Goal: Transaction & Acquisition: Purchase product/service

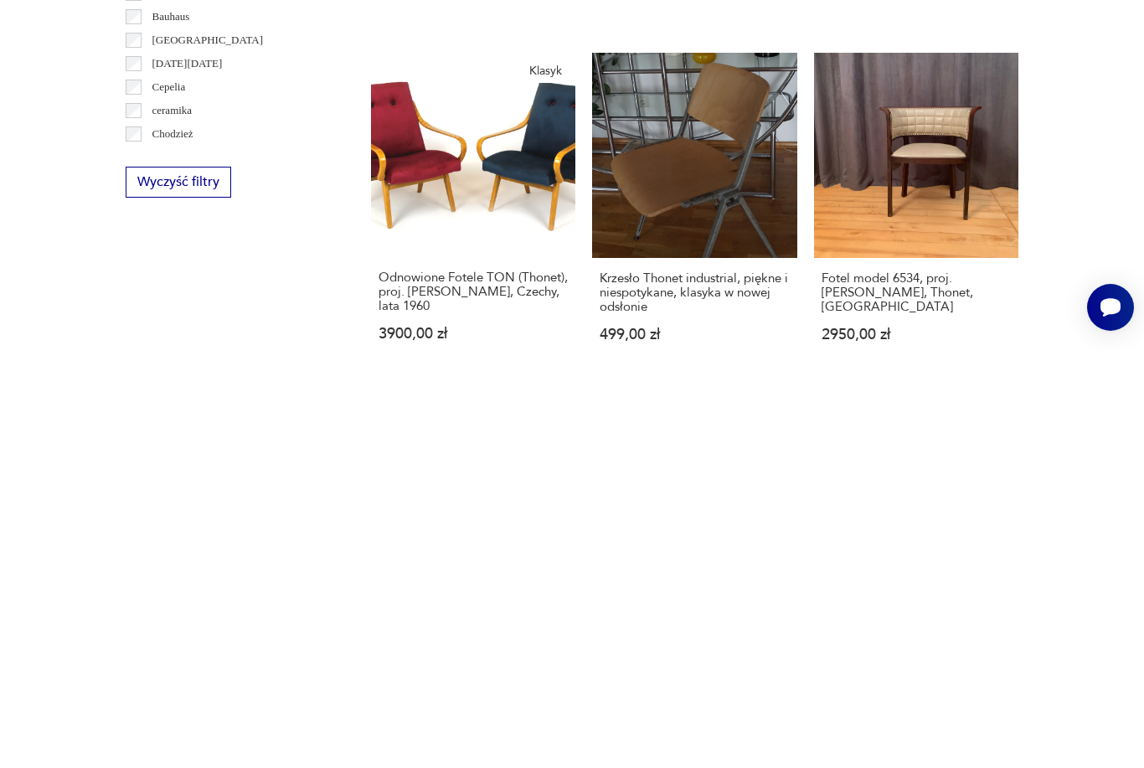
scroll to position [580, 0]
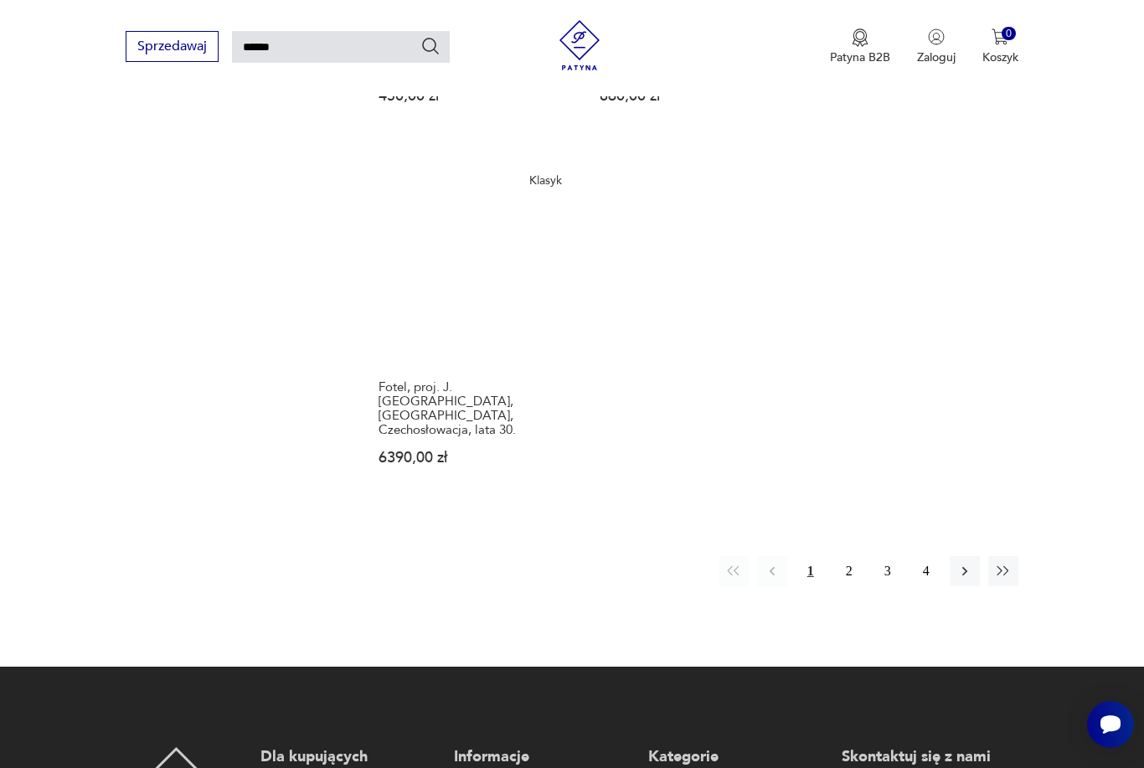
scroll to position [2009, 0]
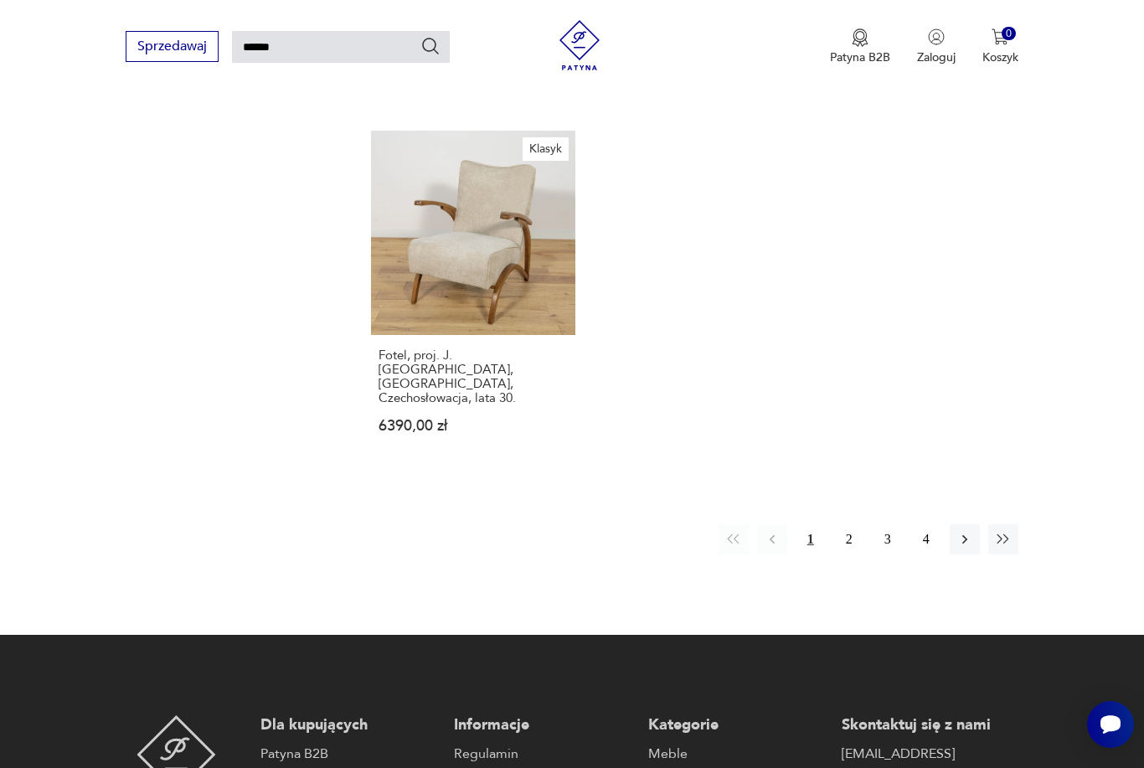
click at [965, 544] on icon "button" at bounding box center [964, 539] width 5 height 9
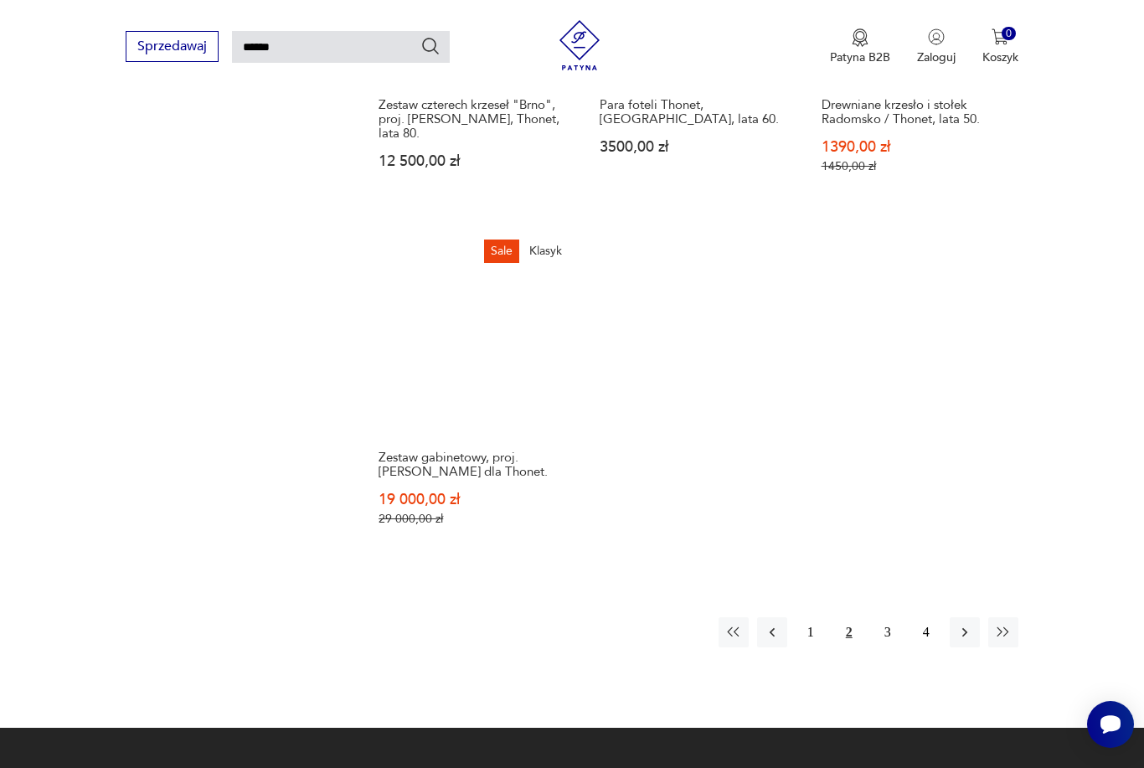
scroll to position [1937, 0]
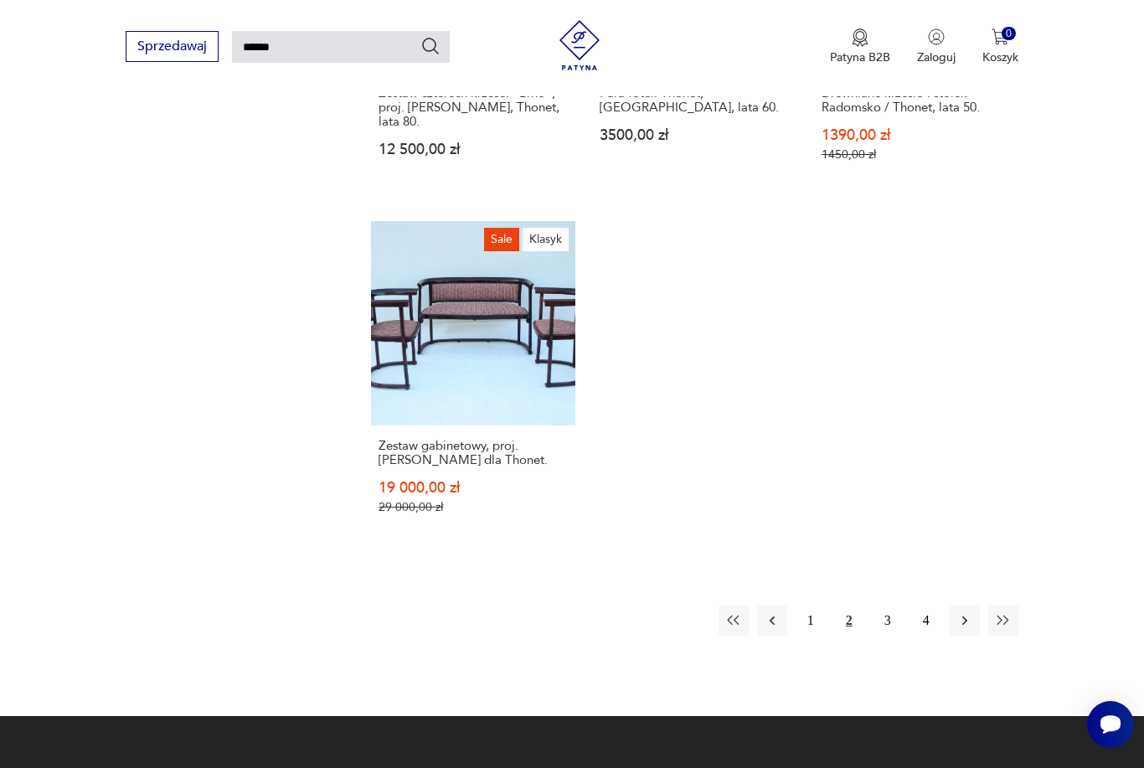
click at [970, 629] on icon "button" at bounding box center [964, 620] width 17 height 17
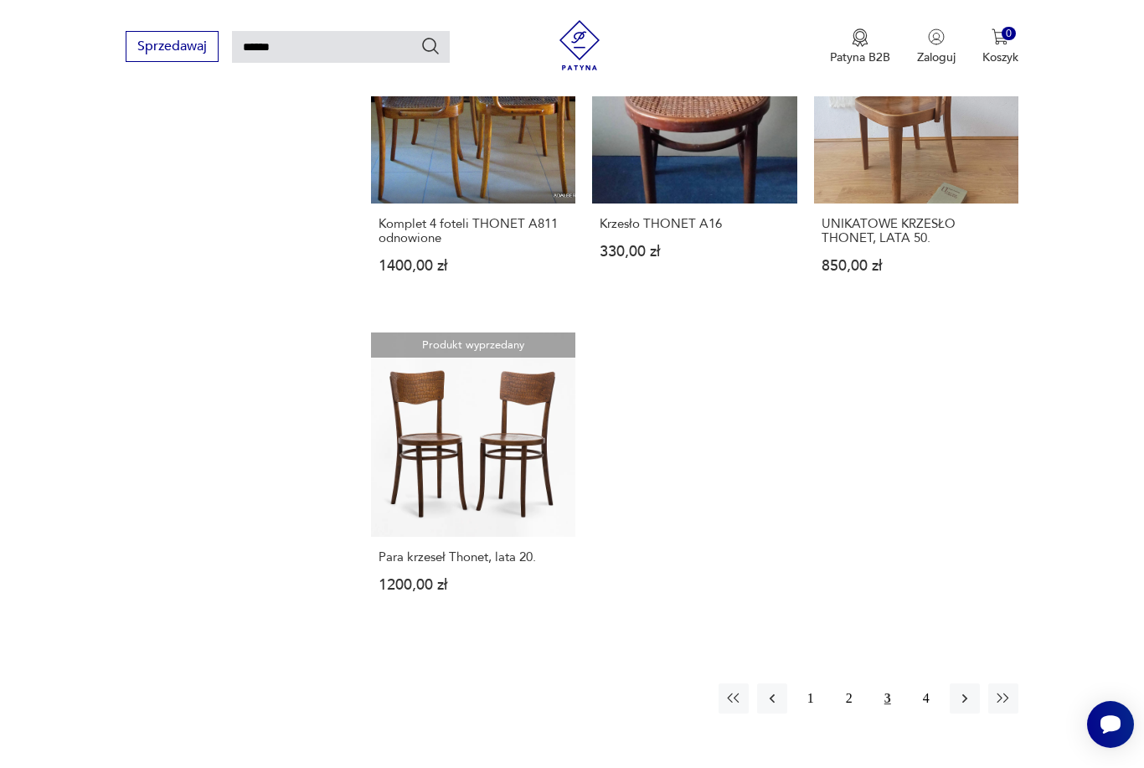
scroll to position [1845, 0]
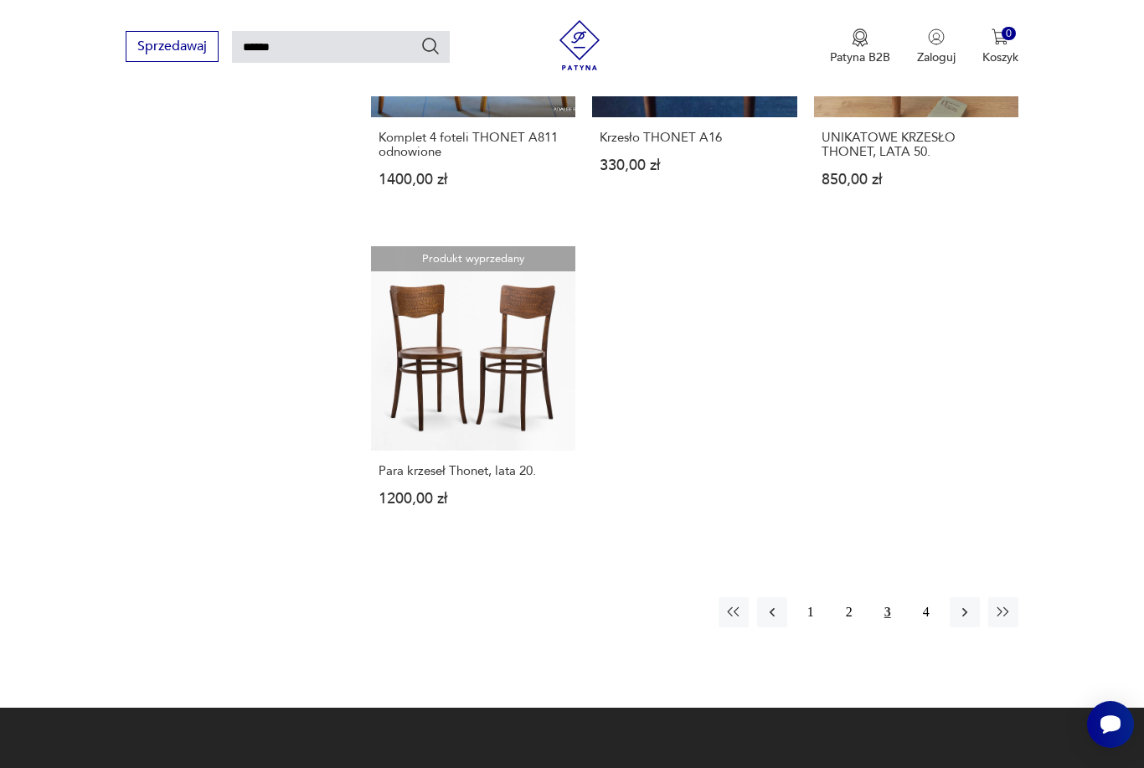
click at [965, 617] on icon "button" at bounding box center [964, 612] width 5 height 9
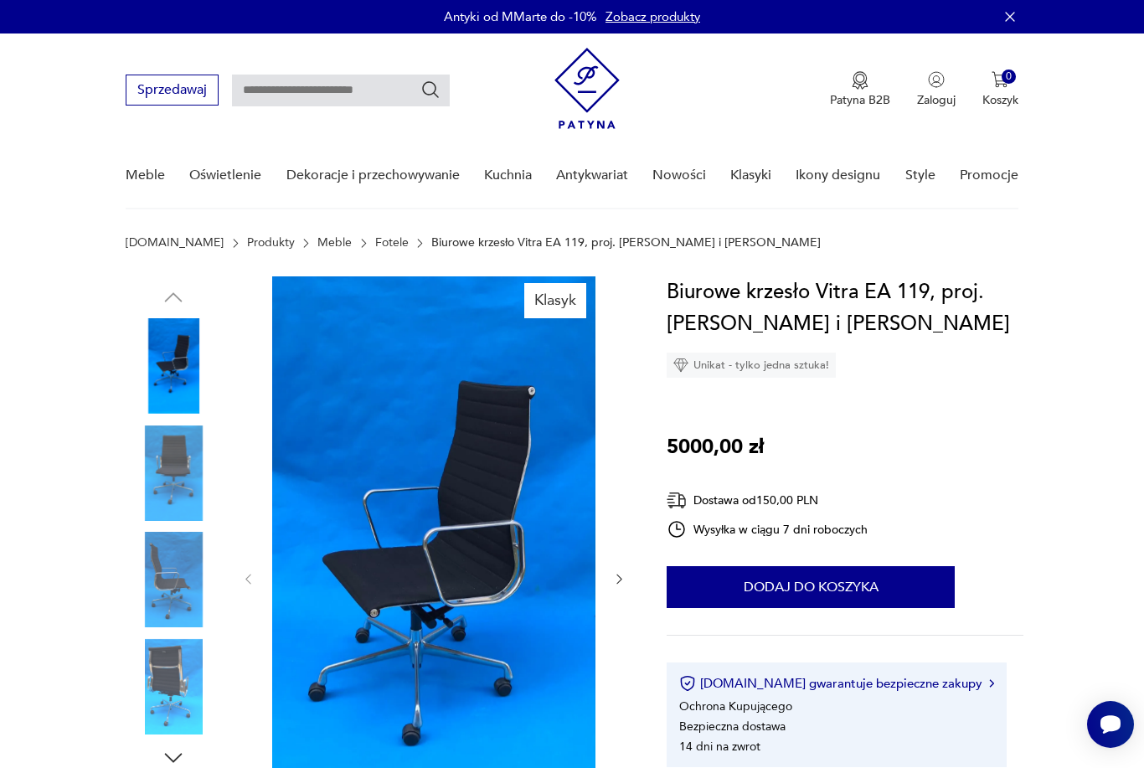
click at [164, 465] on img at bounding box center [173, 472] width 95 height 95
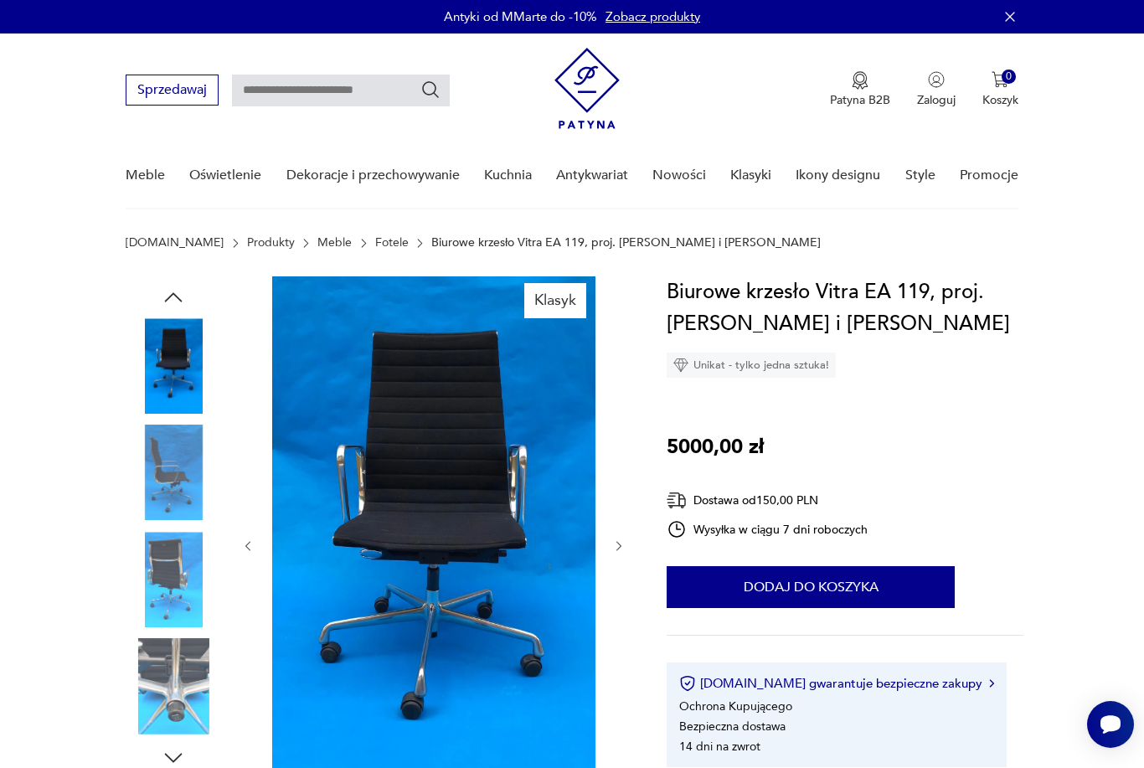
click at [175, 553] on img at bounding box center [173, 579] width 95 height 95
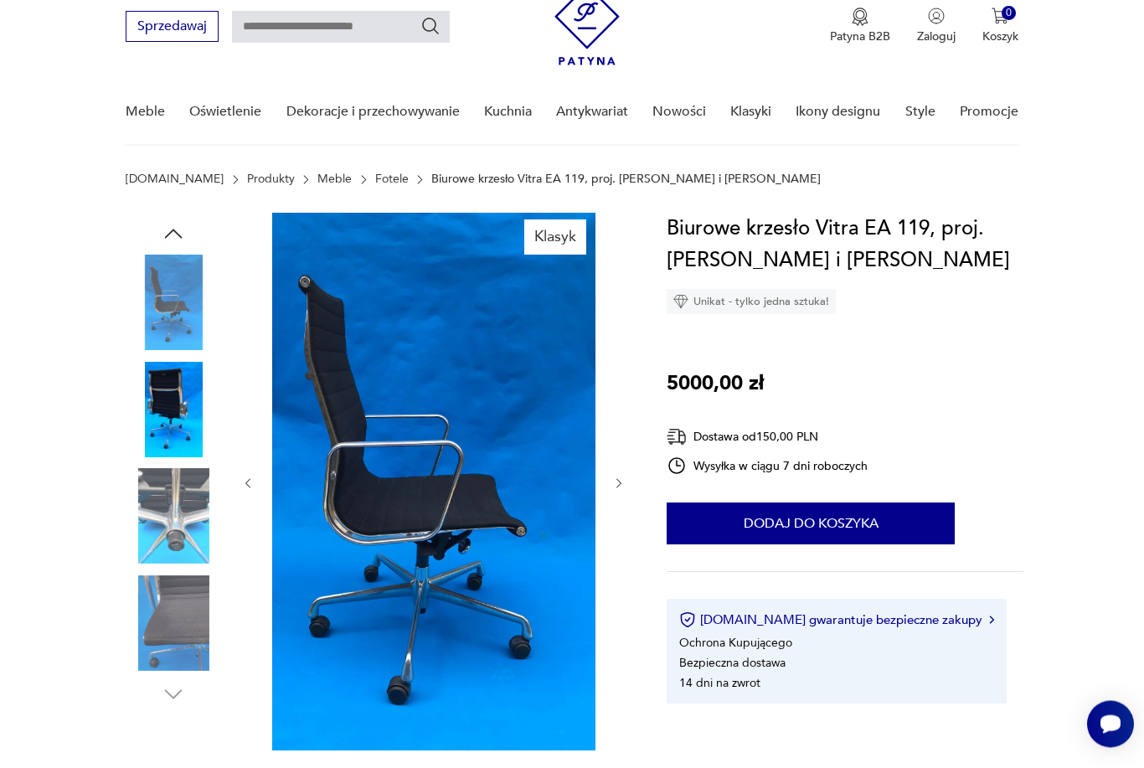
scroll to position [65, 0]
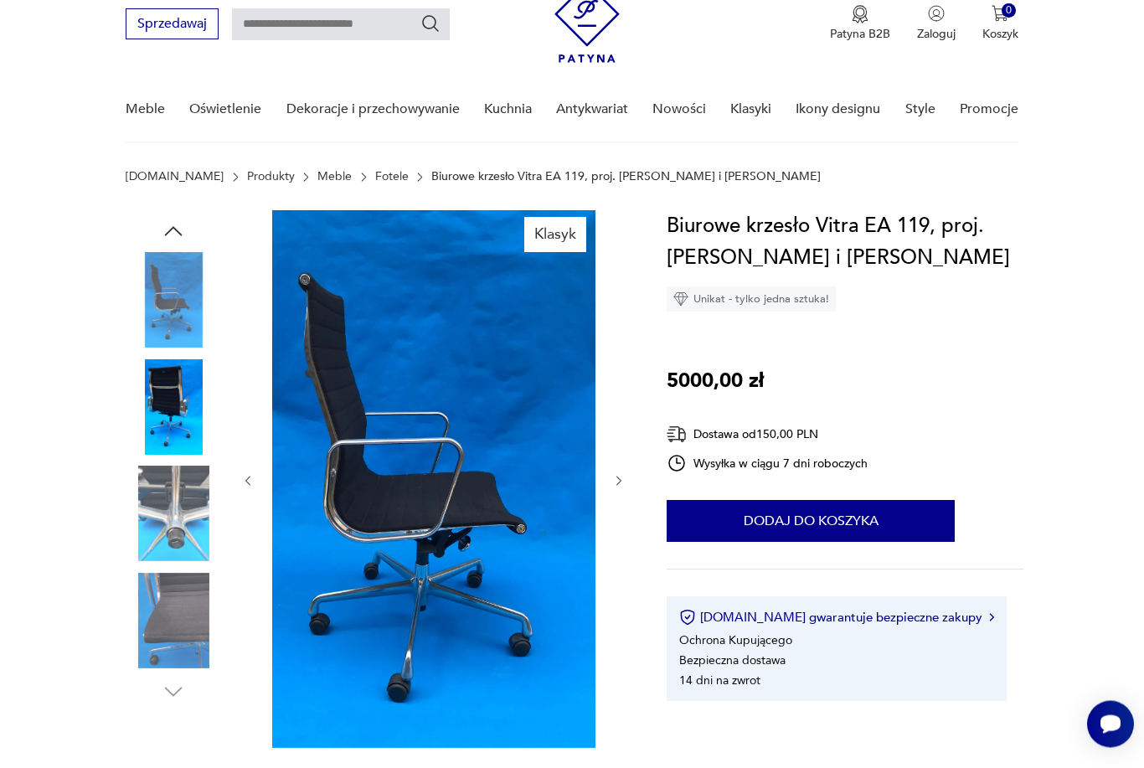
click at [174, 604] on img at bounding box center [173, 621] width 95 height 95
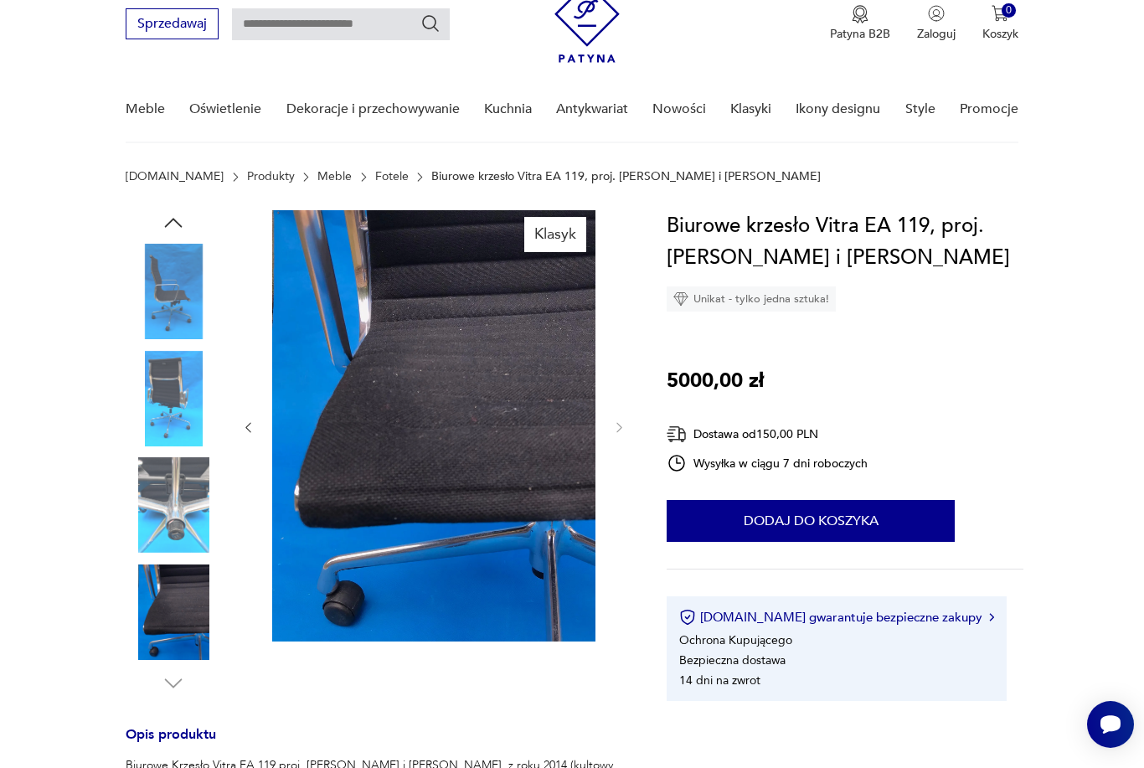
click at [188, 682] on div at bounding box center [173, 453] width 95 height 486
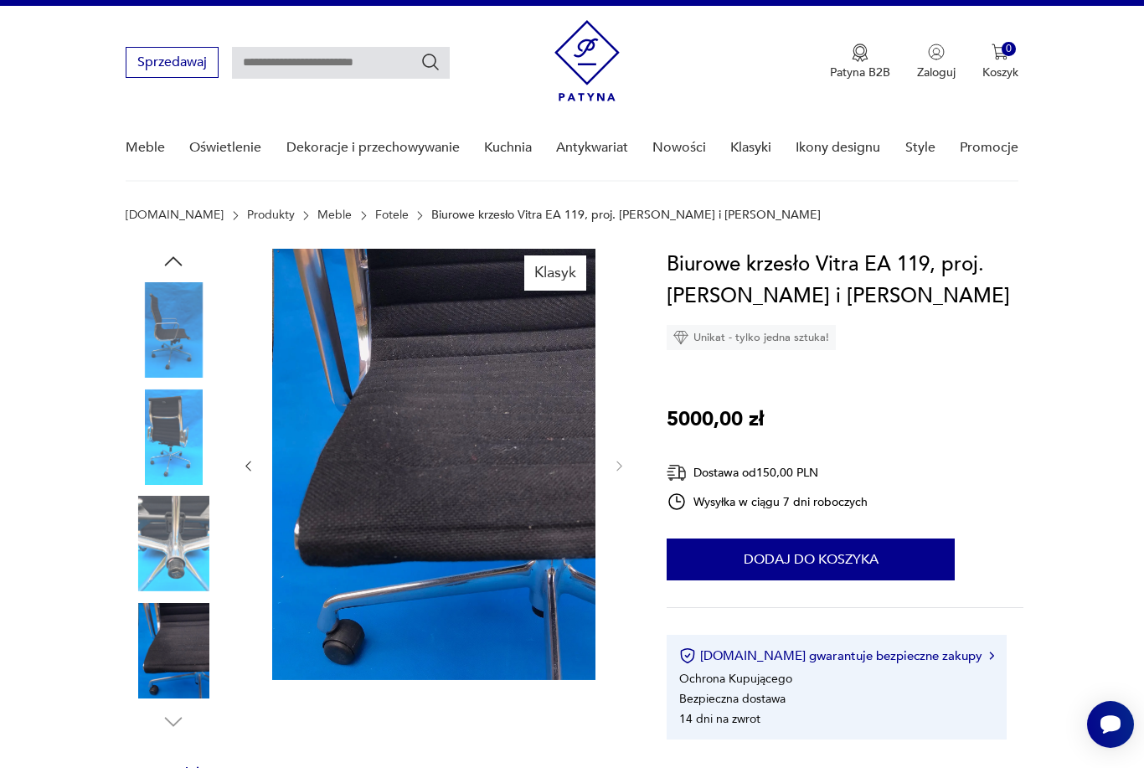
scroll to position [0, 0]
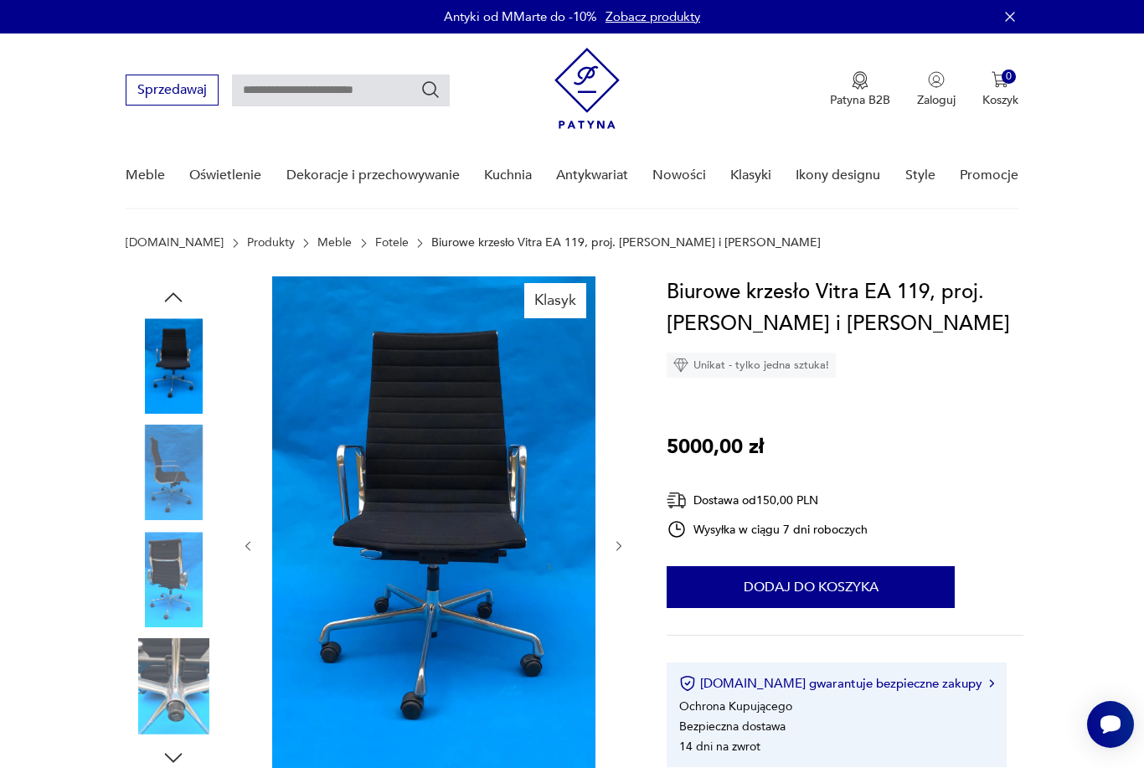
click at [191, 585] on img at bounding box center [173, 579] width 95 height 95
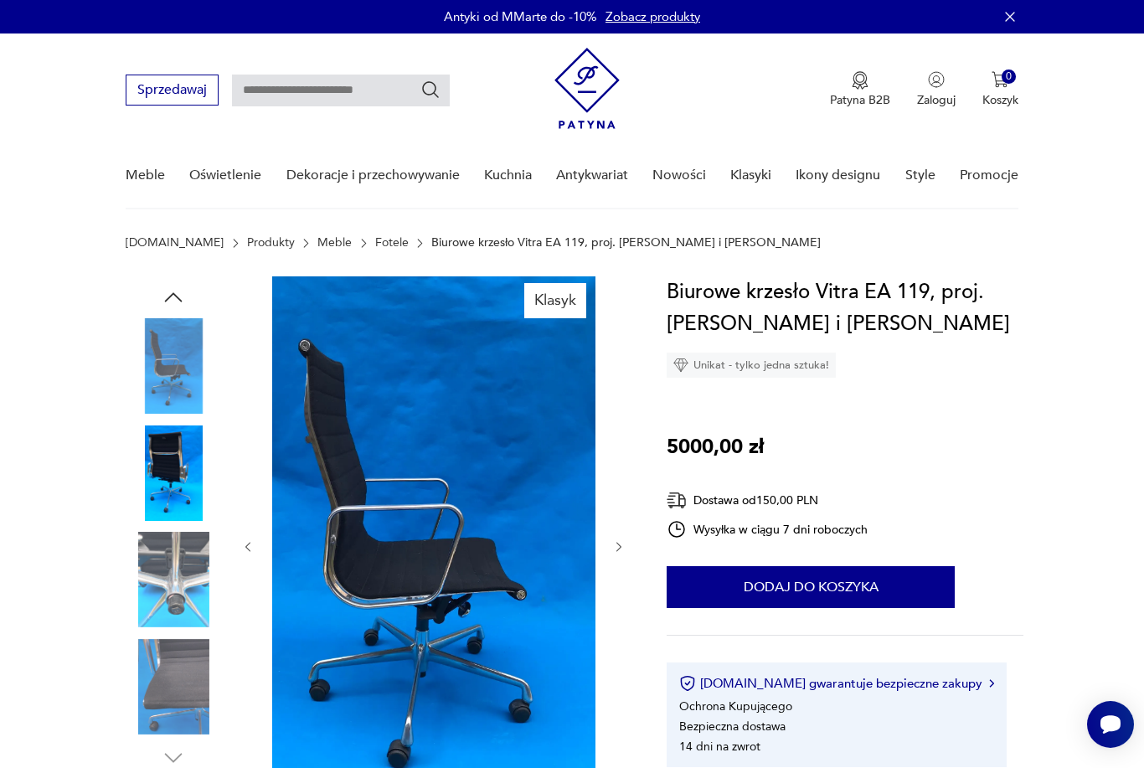
click at [138, 444] on img at bounding box center [173, 472] width 95 height 95
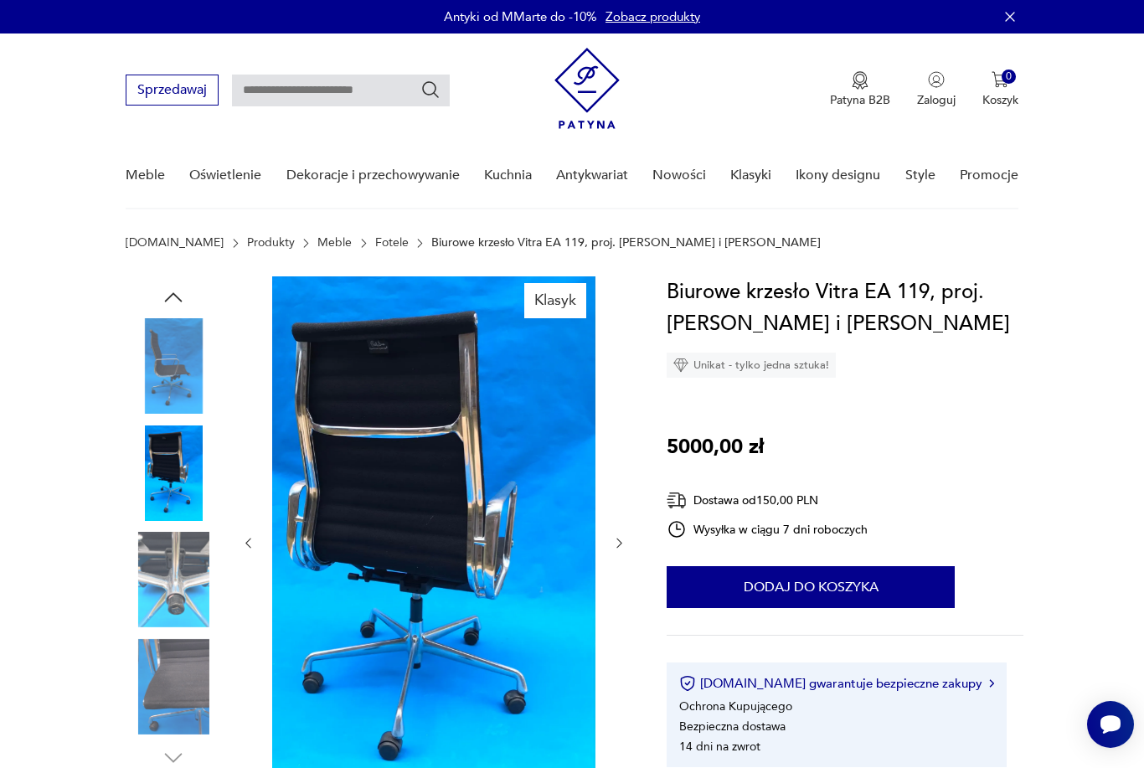
click at [166, 549] on img at bounding box center [173, 579] width 95 height 95
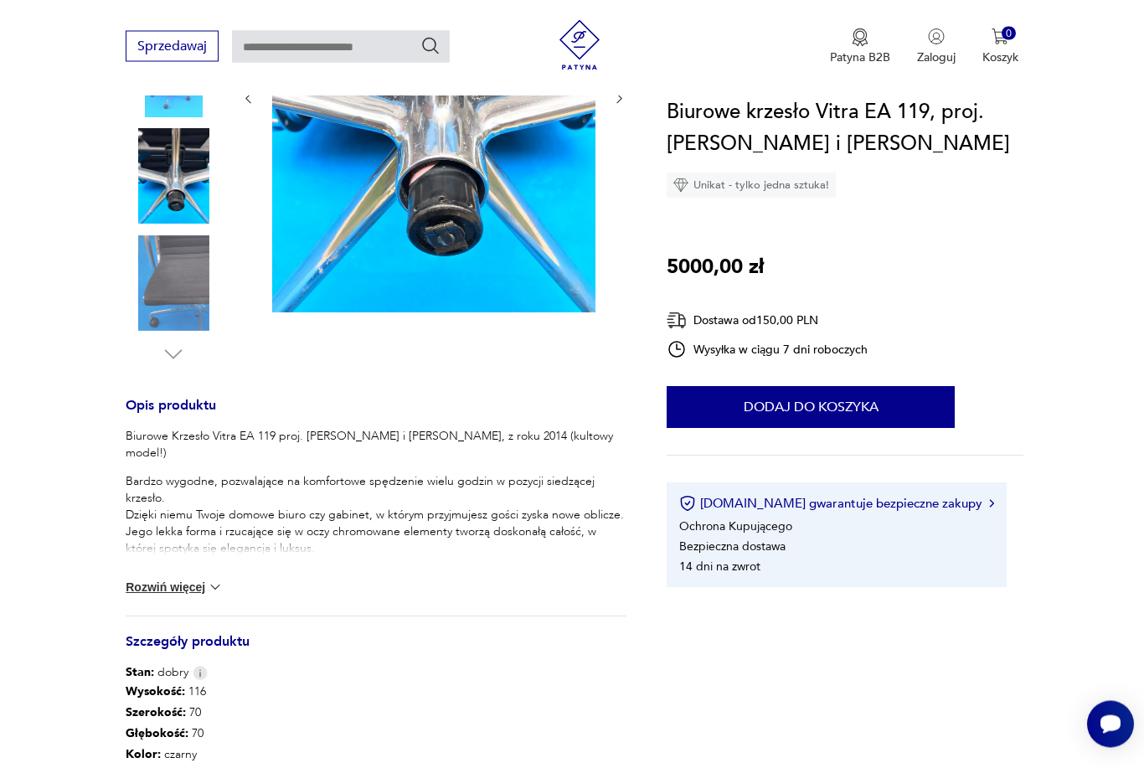
click at [151, 591] on button "Rozwiń więcej" at bounding box center [174, 587] width 97 height 17
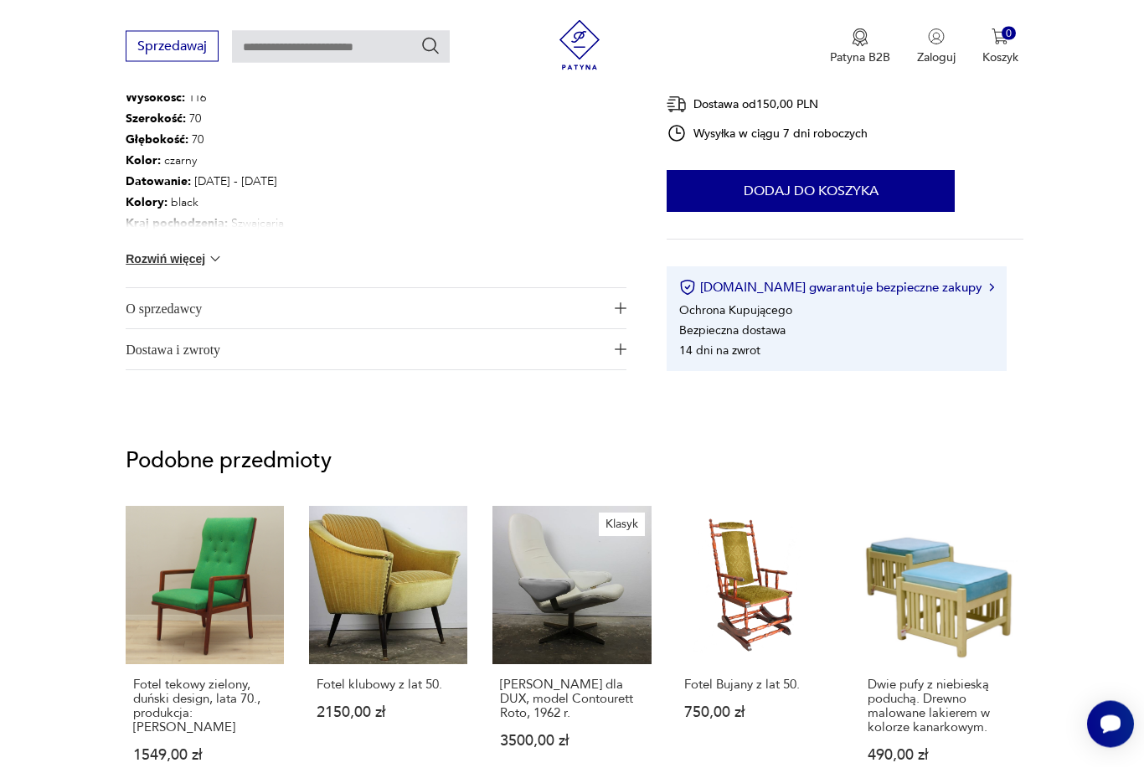
scroll to position [998, 0]
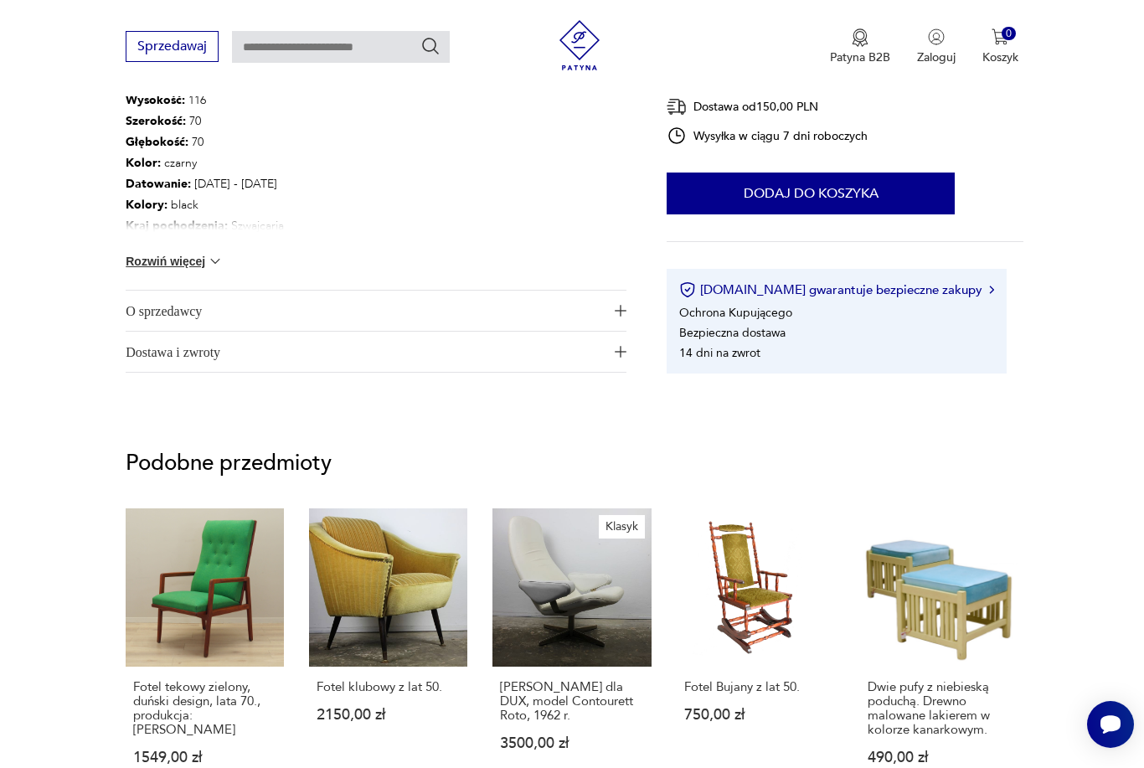
click at [146, 314] on span "O sprzedawcy" at bounding box center [365, 311] width 478 height 40
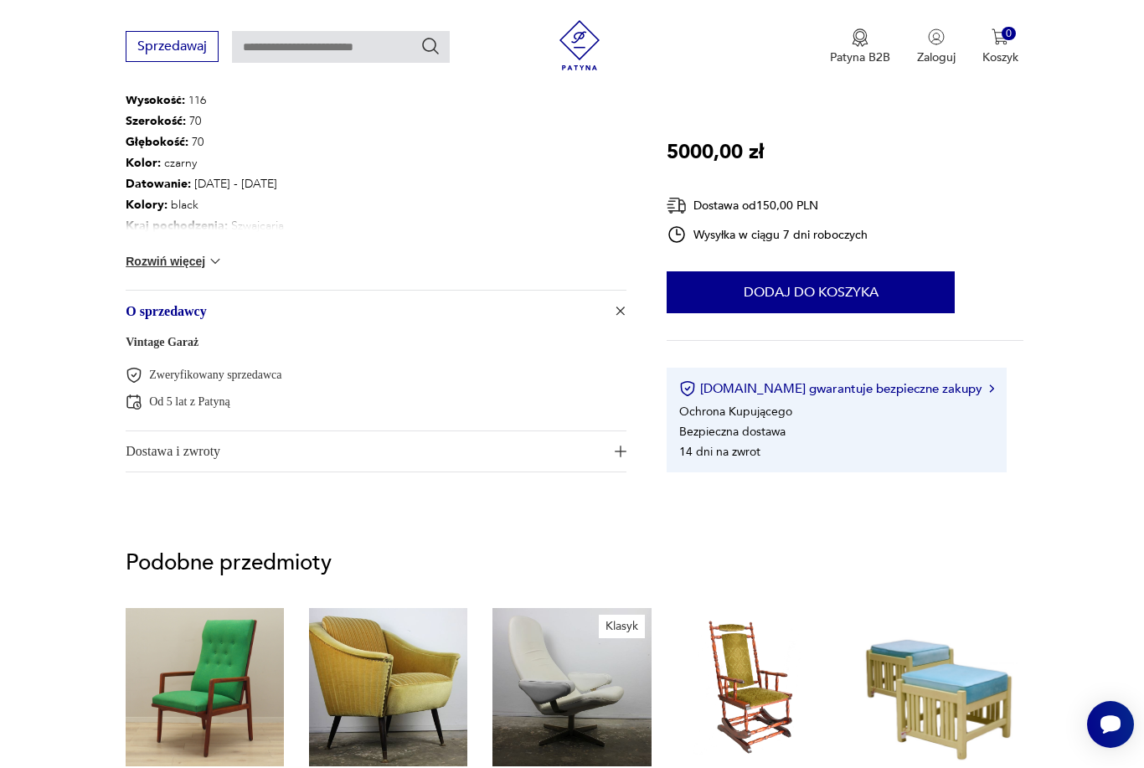
click at [135, 443] on span "Dostawa i zwroty" at bounding box center [365, 451] width 478 height 40
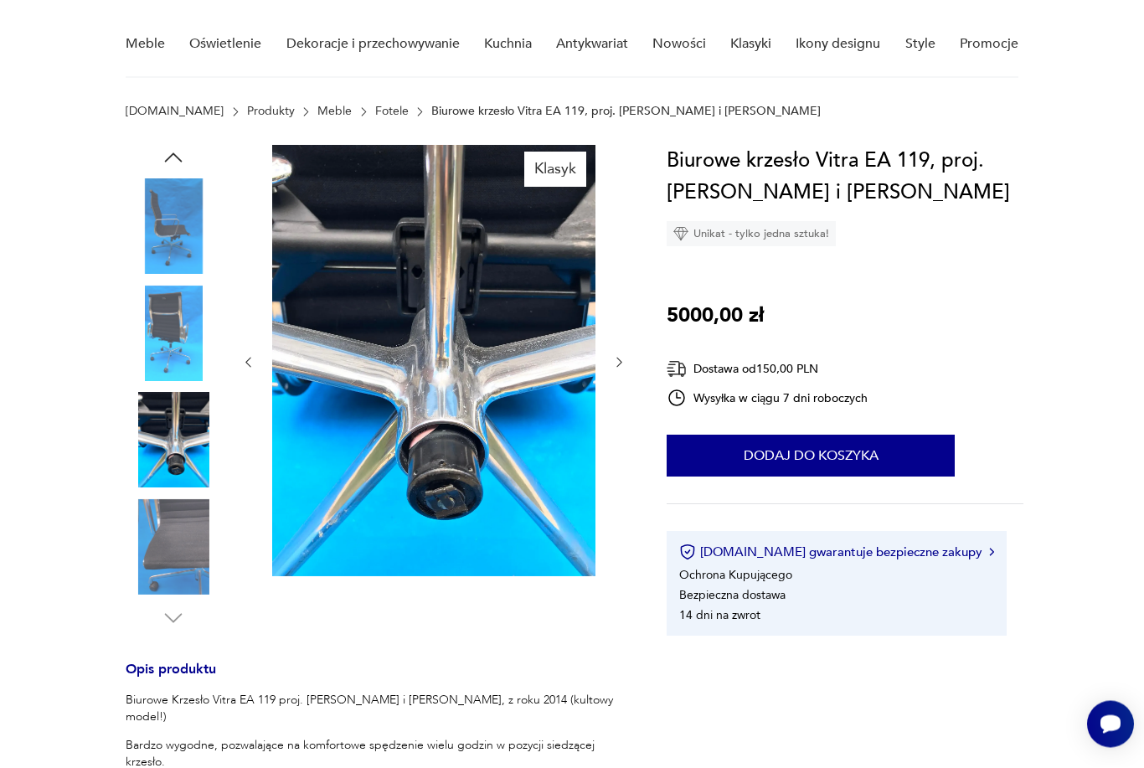
scroll to position [131, 0]
click at [811, 466] on button "Dodaj do koszyka" at bounding box center [810, 456] width 288 height 42
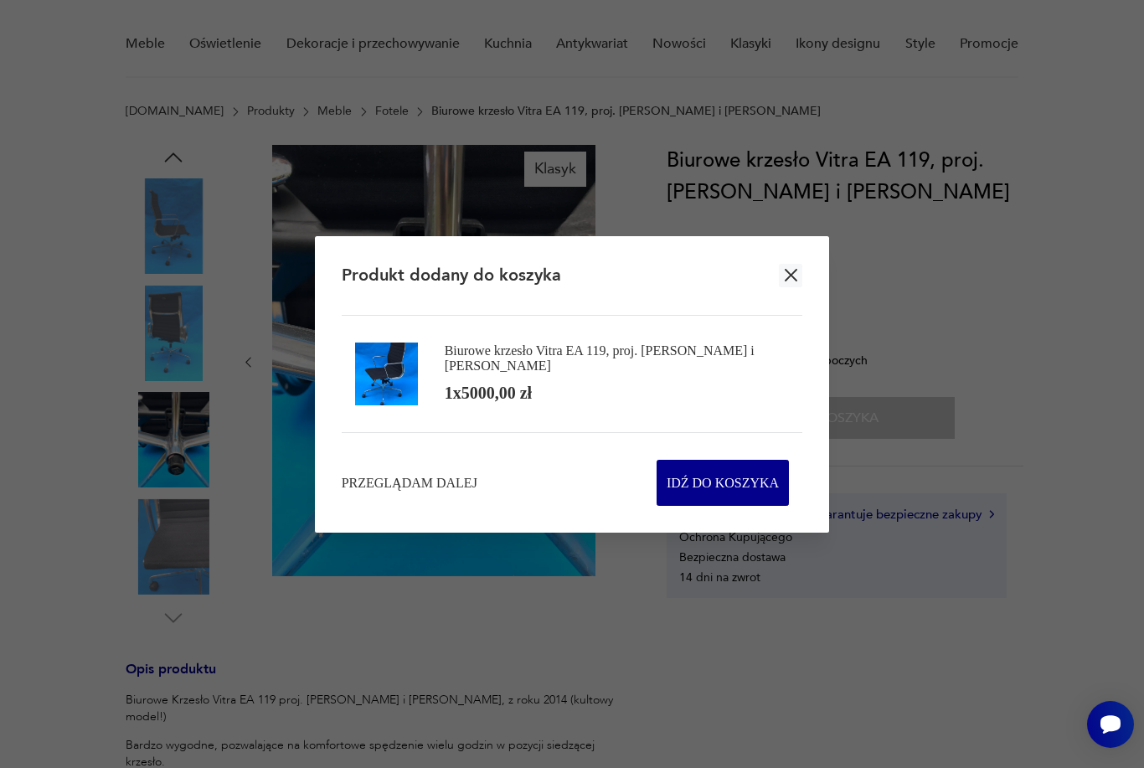
click at [438, 492] on span "Przeglądam dalej" at bounding box center [410, 482] width 136 height 19
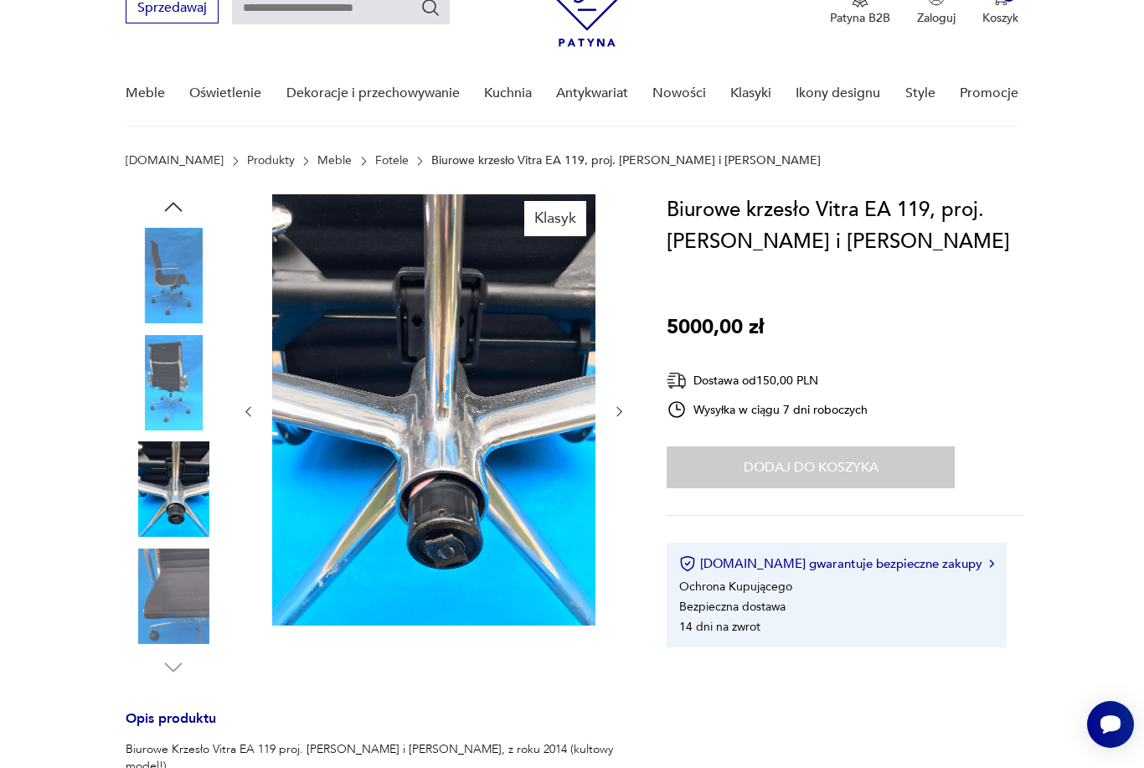
scroll to position [0, 0]
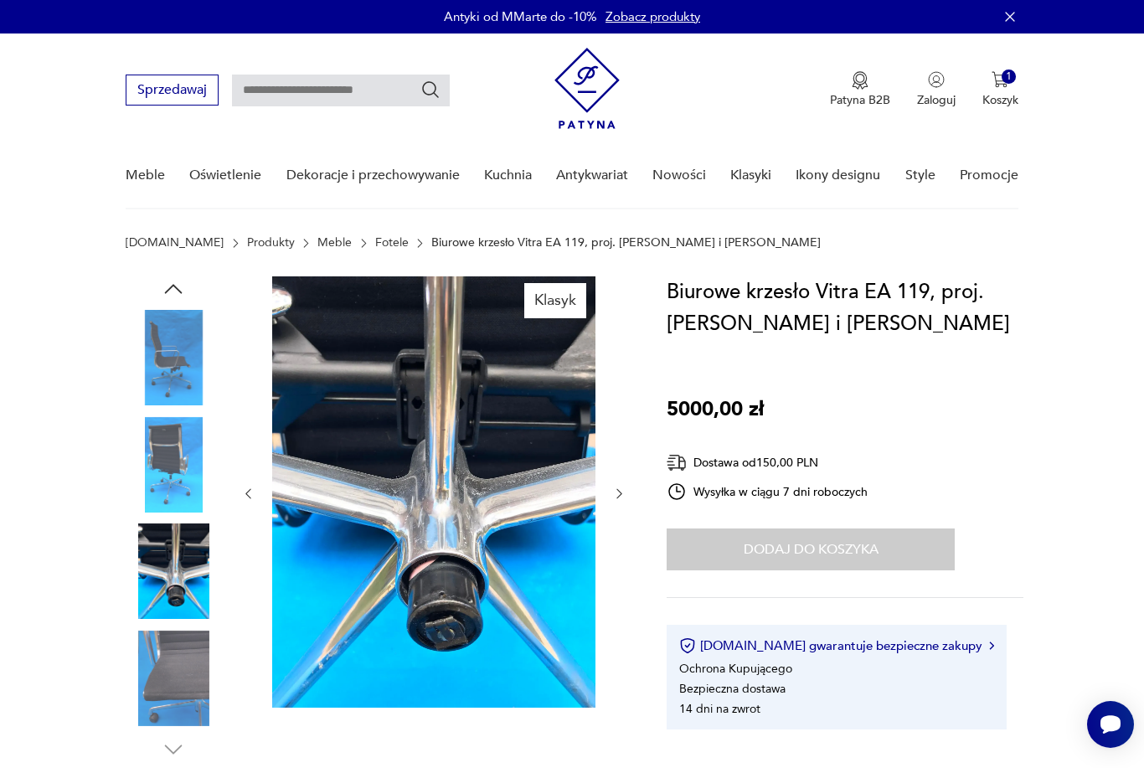
click at [380, 90] on input "text" at bounding box center [341, 91] width 218 height 32
type input "****"
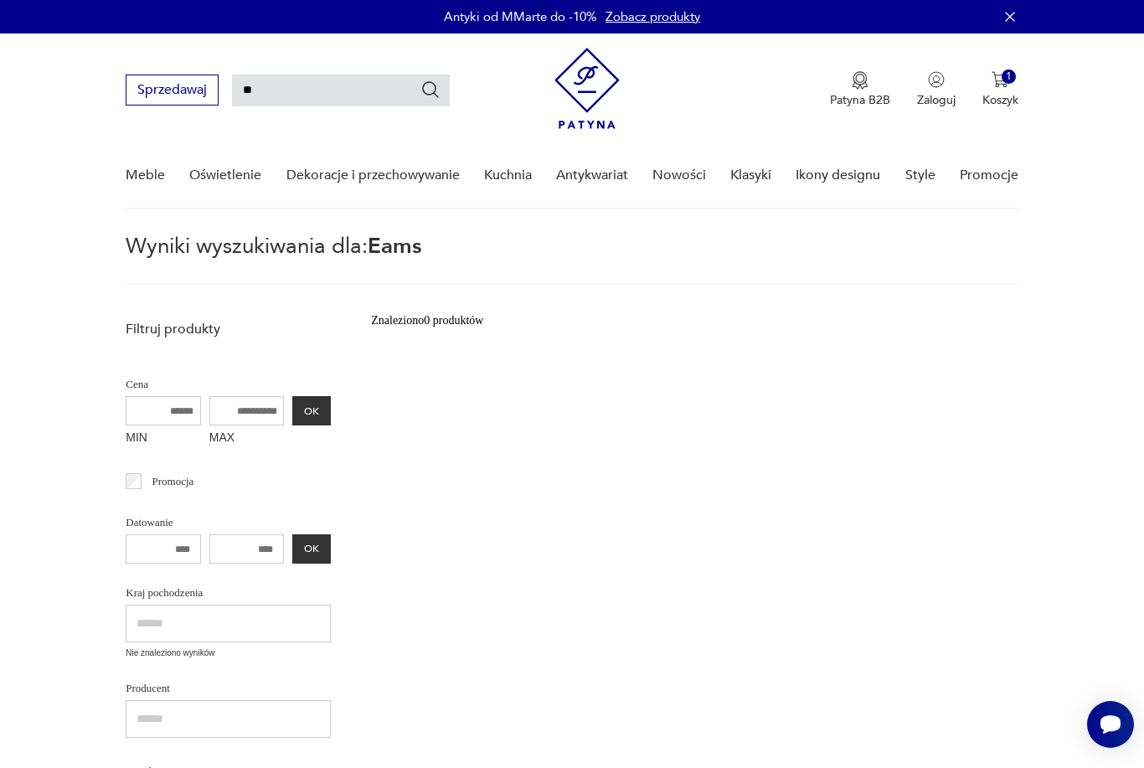
type input "*"
type input "*****"
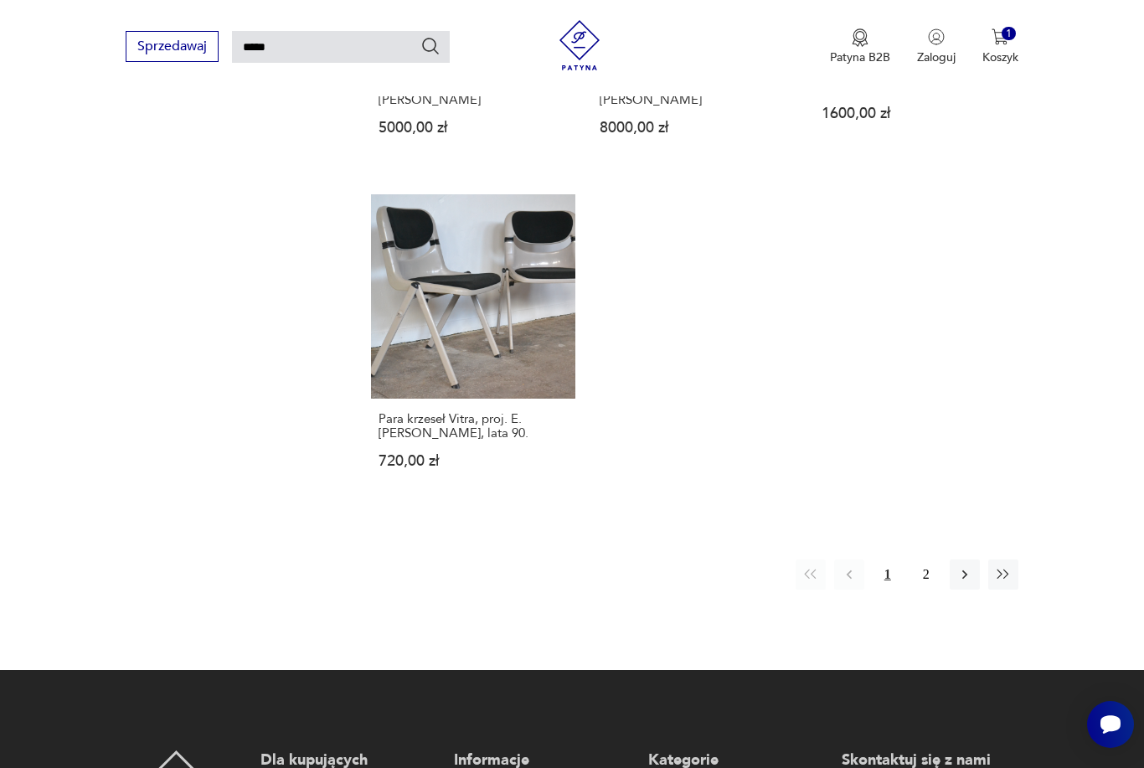
scroll to position [1982, 0]
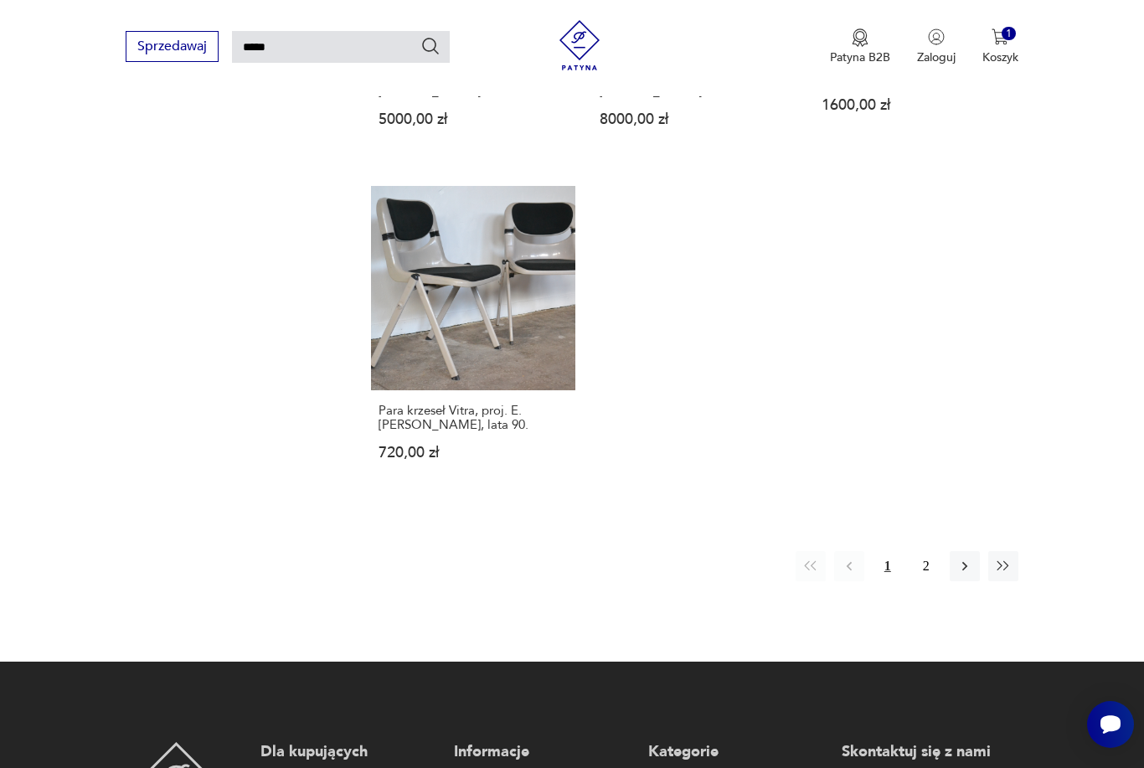
click at [934, 579] on button "2" at bounding box center [926, 566] width 30 height 30
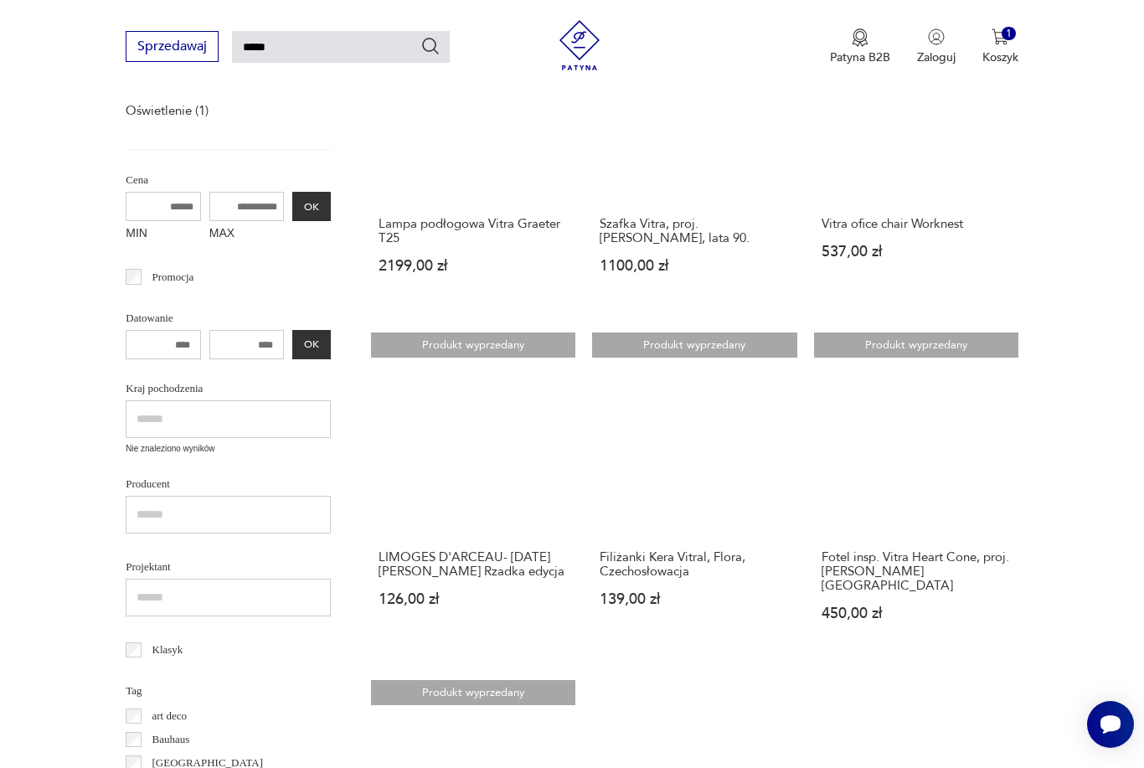
scroll to position [355, 0]
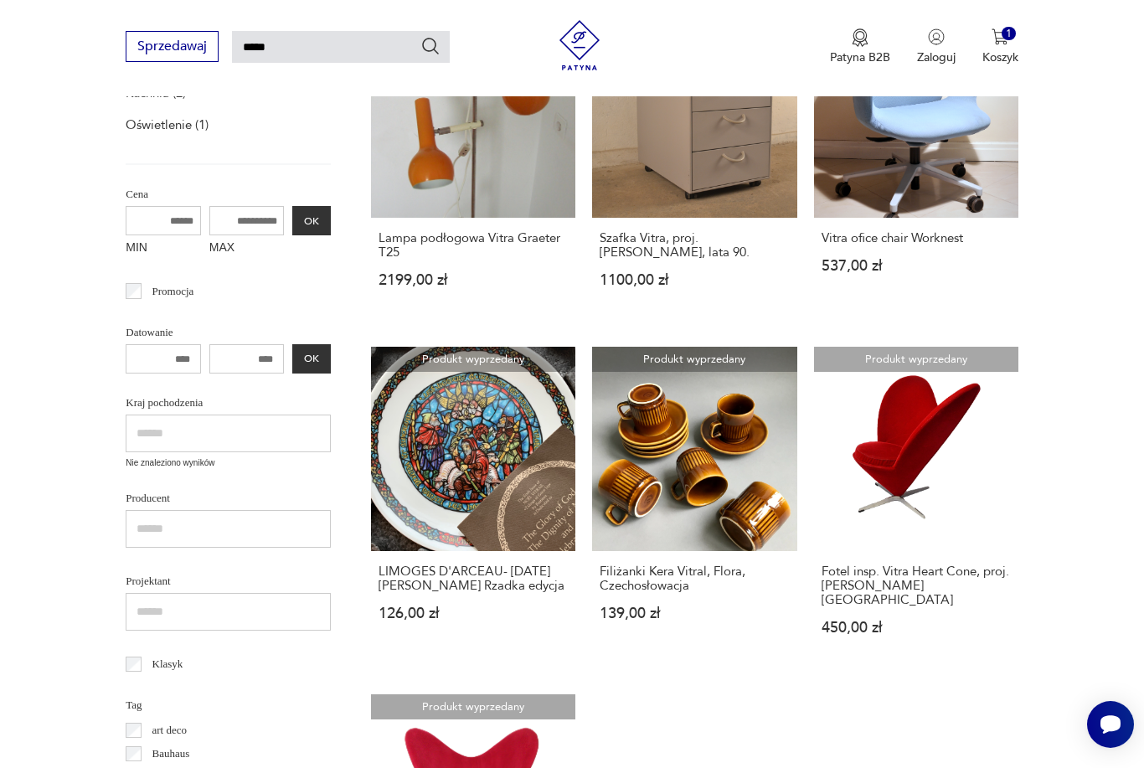
click at [1064, 6] on div "Sprzedawaj ***** Patyna B2B Zaloguj 1 Koszyk Twój koszyk ( 1 ) Biurowe krzesło …" at bounding box center [572, 48] width 1144 height 96
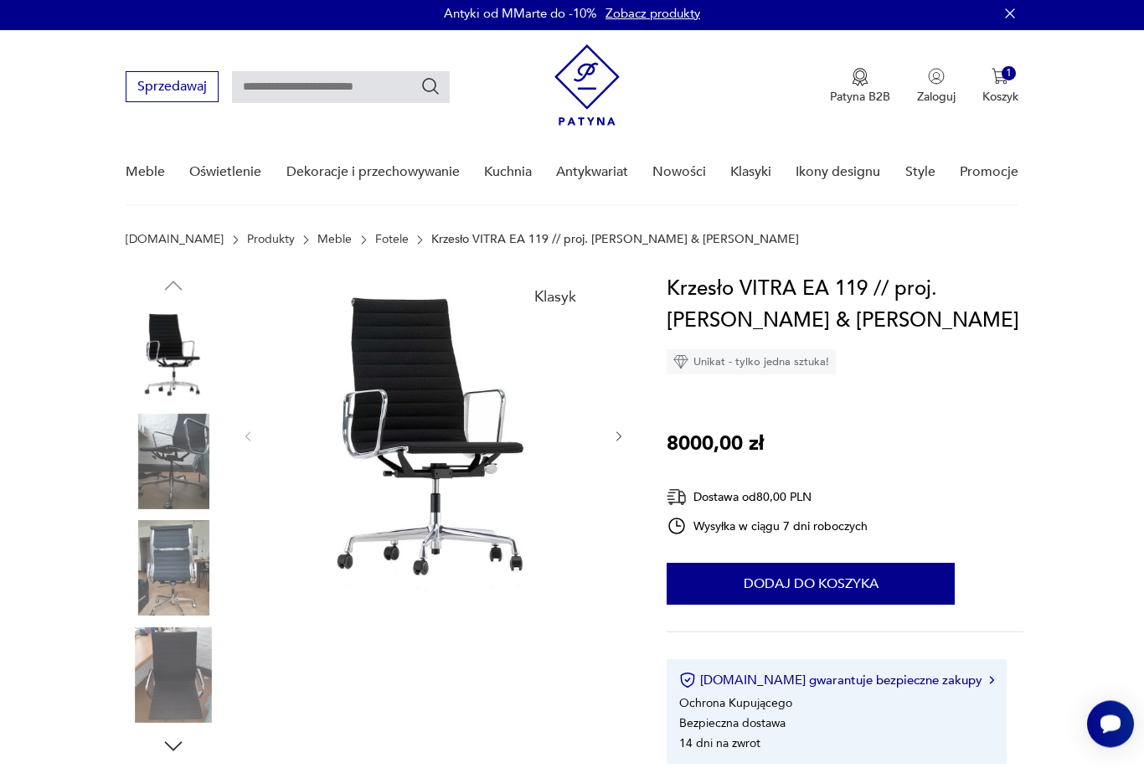
scroll to position [3, 0]
click at [462, 424] on img at bounding box center [433, 434] width 323 height 323
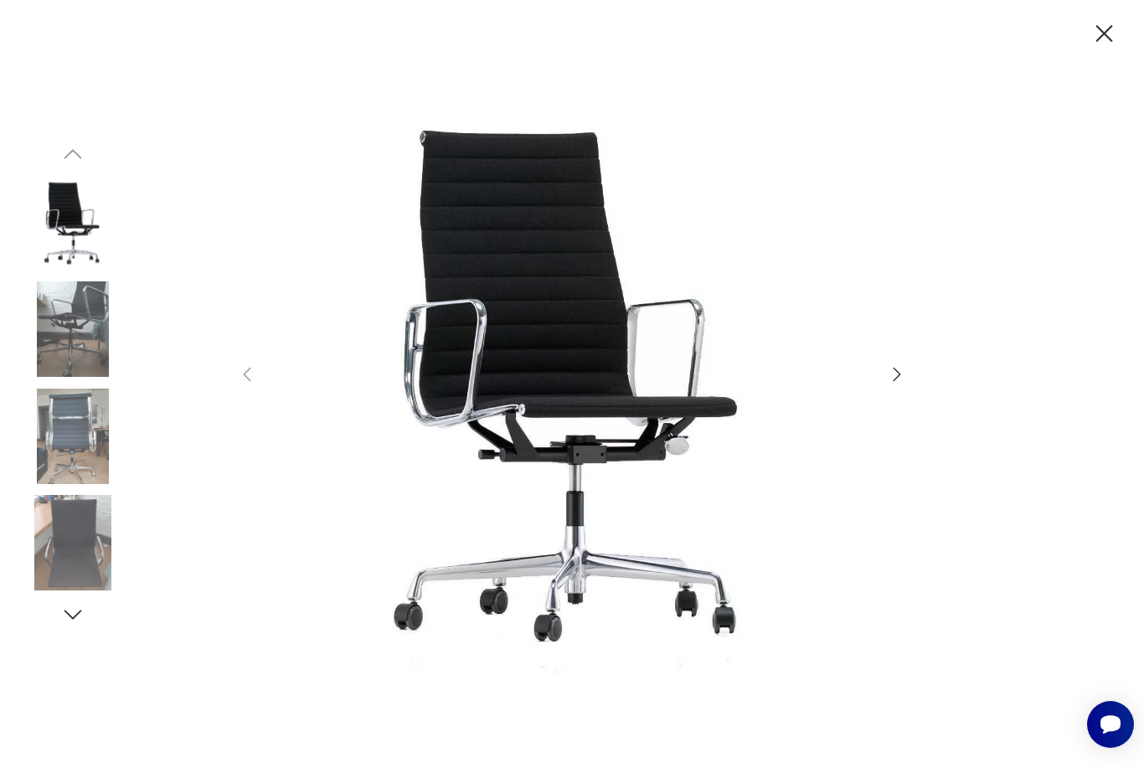
click at [869, 404] on img at bounding box center [572, 382] width 596 height 615
click at [893, 384] on icon "button" at bounding box center [897, 374] width 20 height 20
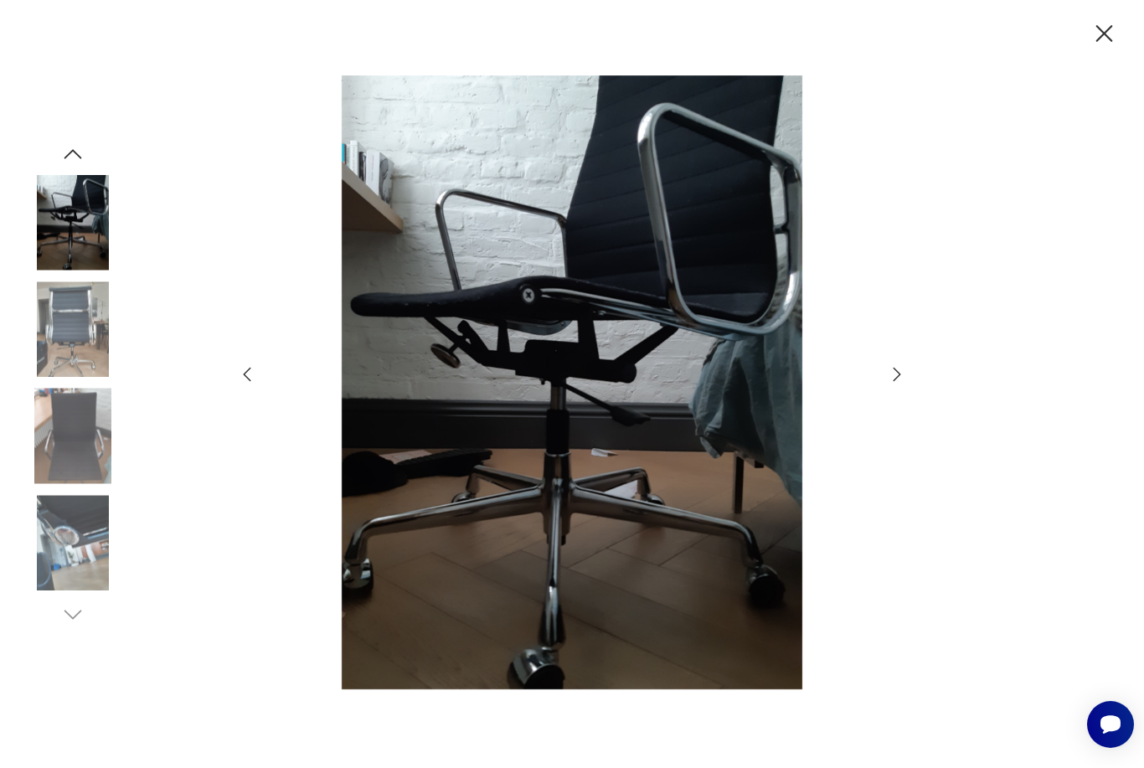
click at [893, 384] on icon "button" at bounding box center [897, 374] width 20 height 20
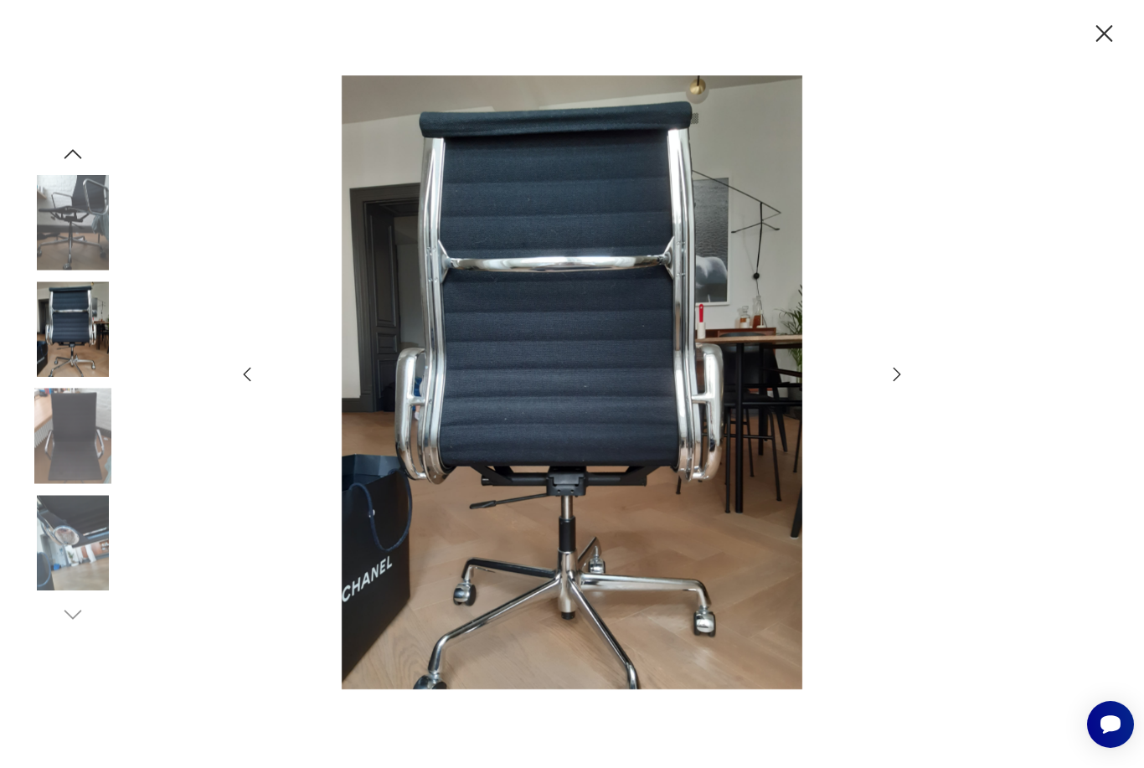
click at [889, 415] on div at bounding box center [572, 384] width 670 height 618
click at [868, 403] on img at bounding box center [572, 382] width 596 height 615
click at [887, 384] on icon "button" at bounding box center [897, 374] width 20 height 20
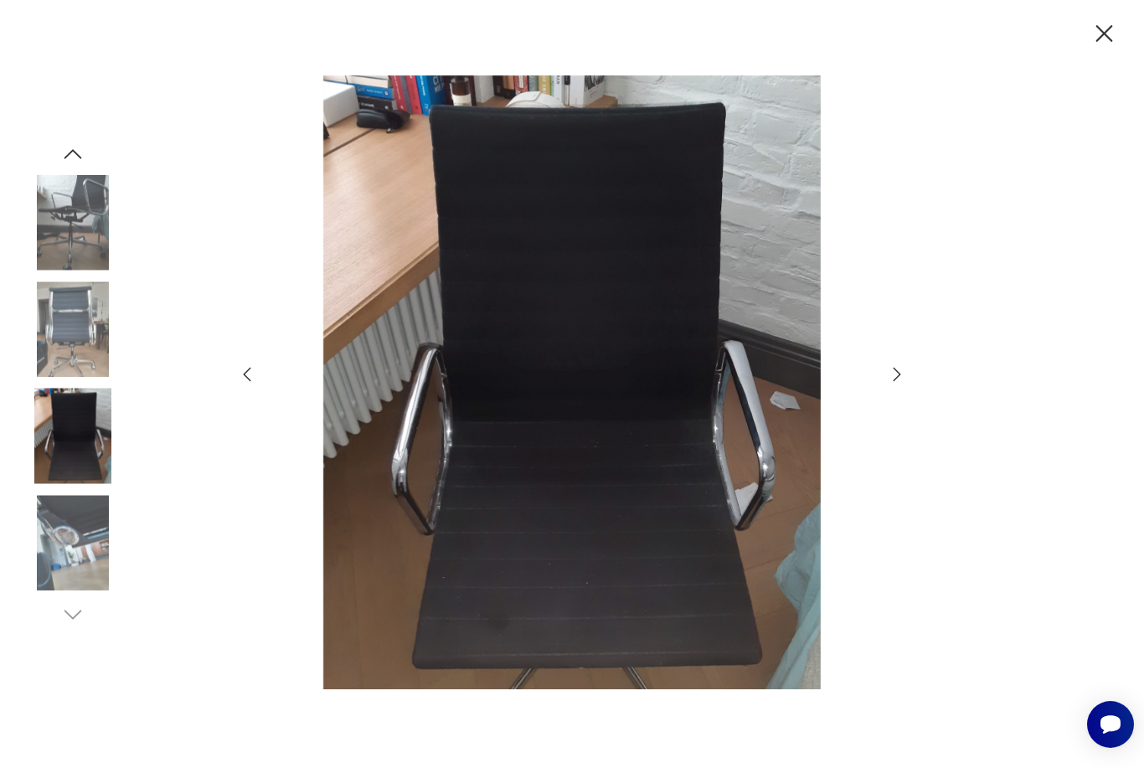
click at [869, 430] on img at bounding box center [572, 382] width 596 height 615
click at [892, 414] on div at bounding box center [572, 384] width 670 height 618
click at [869, 409] on img at bounding box center [572, 382] width 596 height 615
click at [881, 408] on div at bounding box center [572, 384] width 670 height 618
click at [888, 384] on icon "button" at bounding box center [897, 374] width 20 height 20
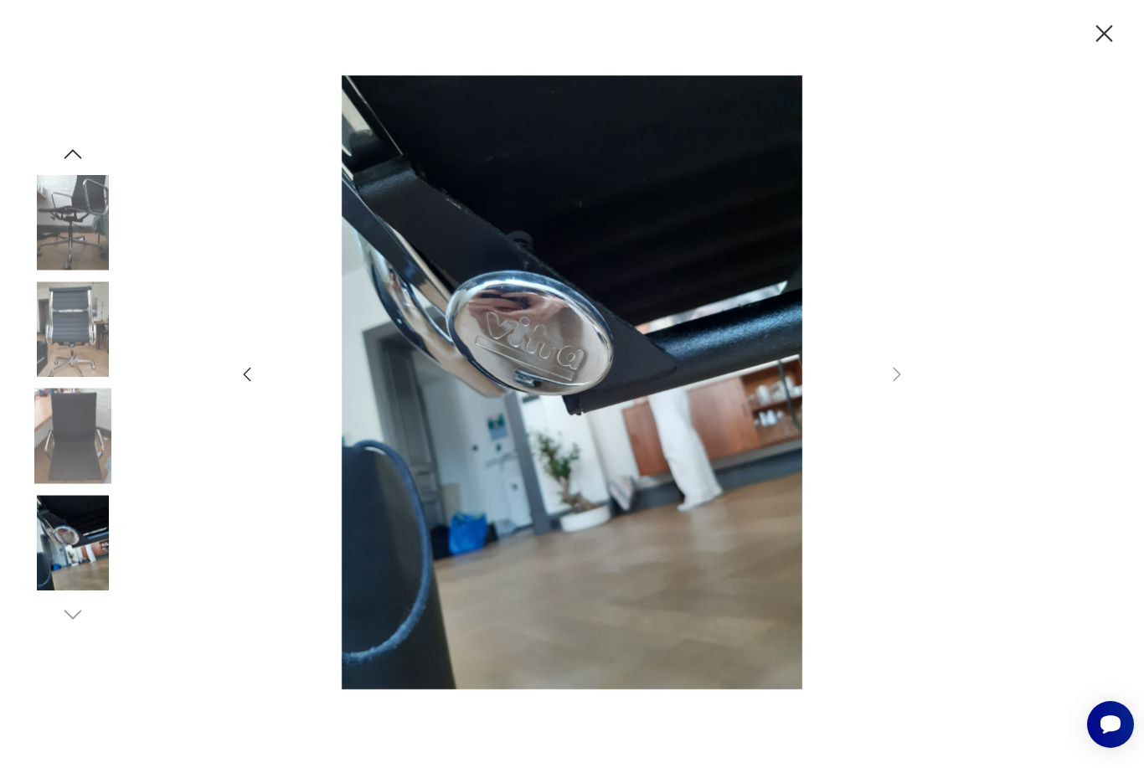
click at [885, 409] on div at bounding box center [572, 384] width 670 height 618
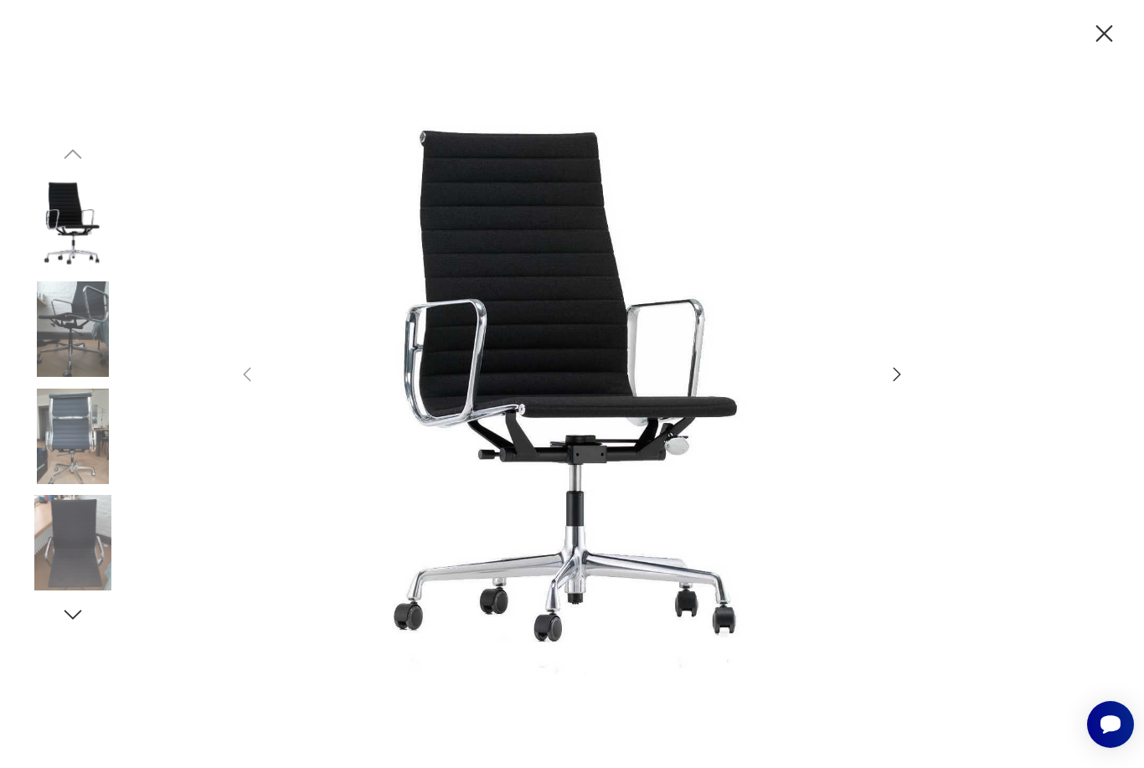
click at [44, 366] on img at bounding box center [72, 328] width 95 height 95
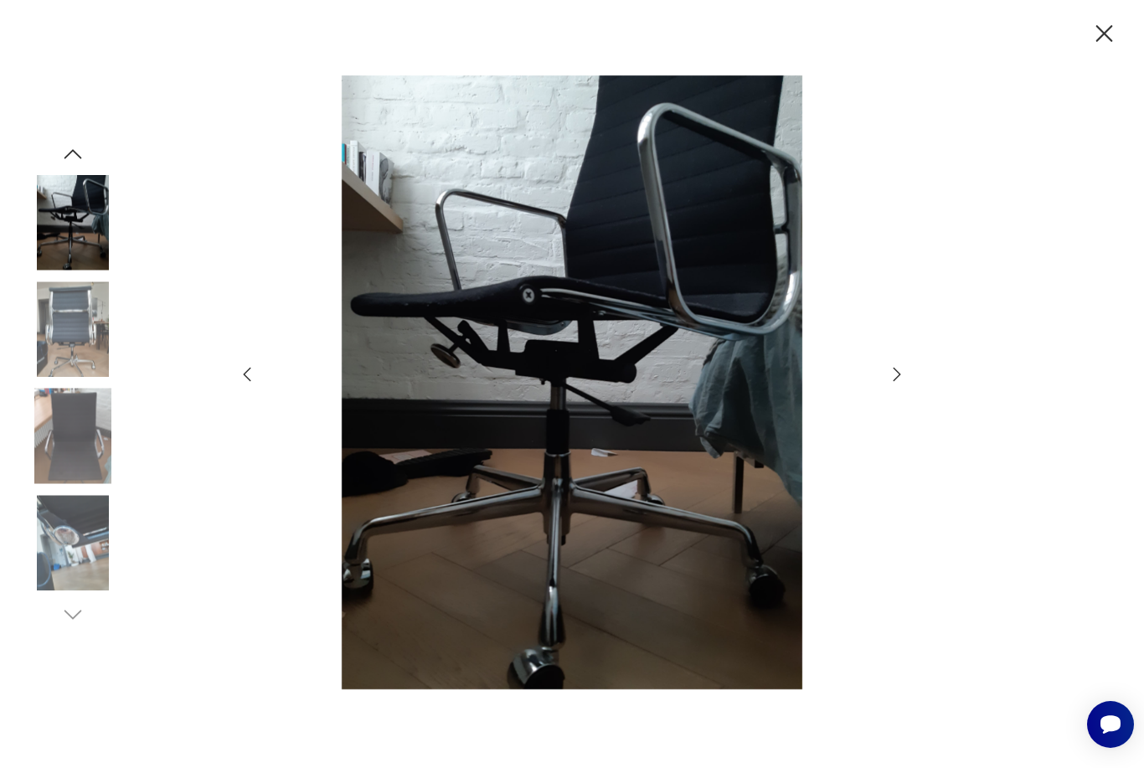
click at [1104, 36] on icon "button" at bounding box center [1103, 33] width 29 height 29
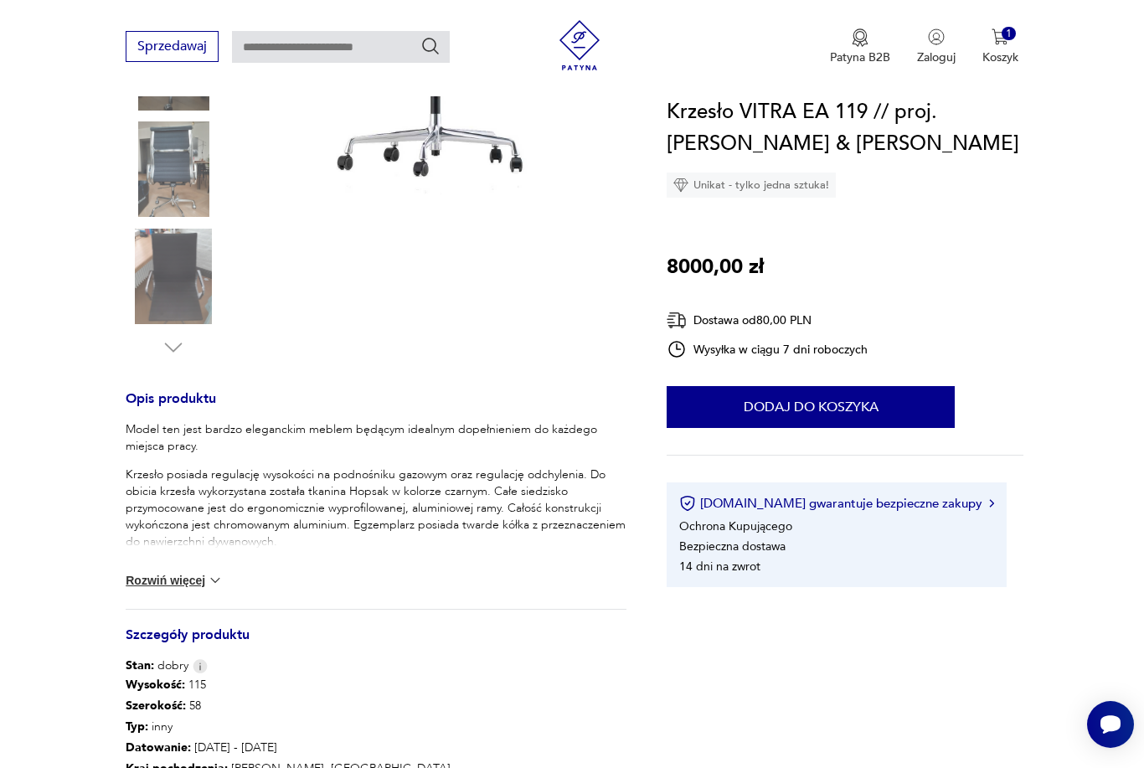
scroll to position [452, 0]
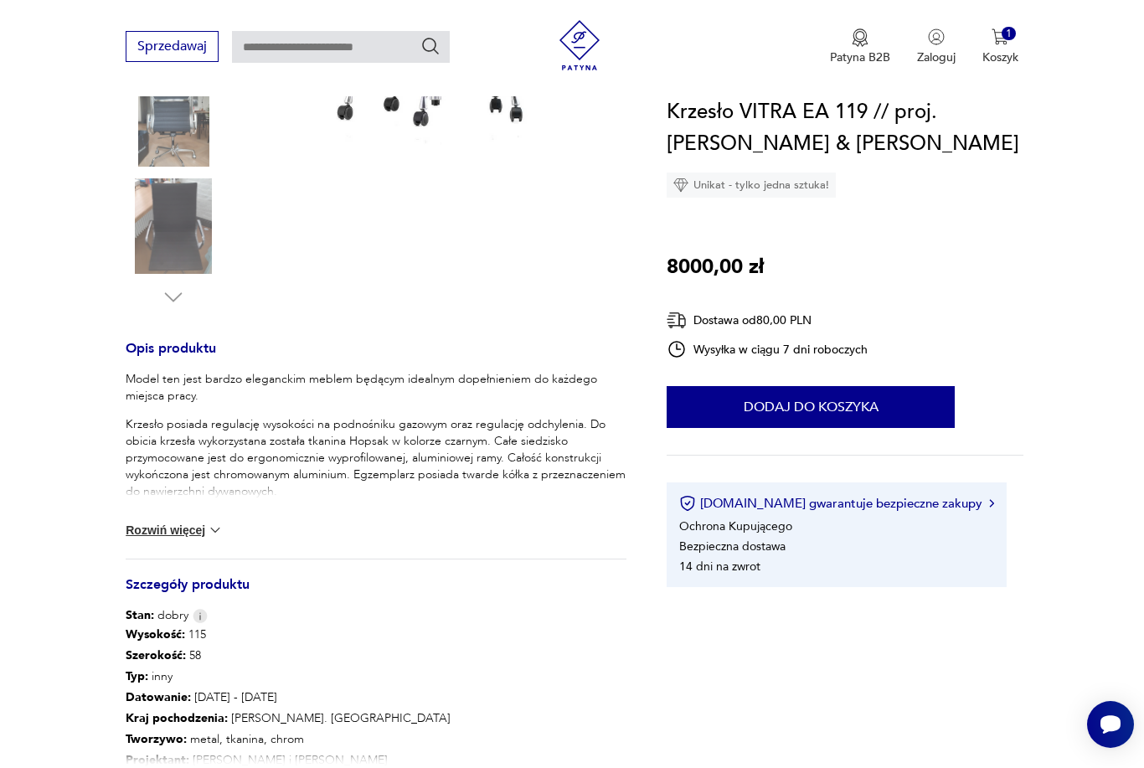
click at [139, 533] on button "Rozwiń więcej" at bounding box center [174, 530] width 97 height 17
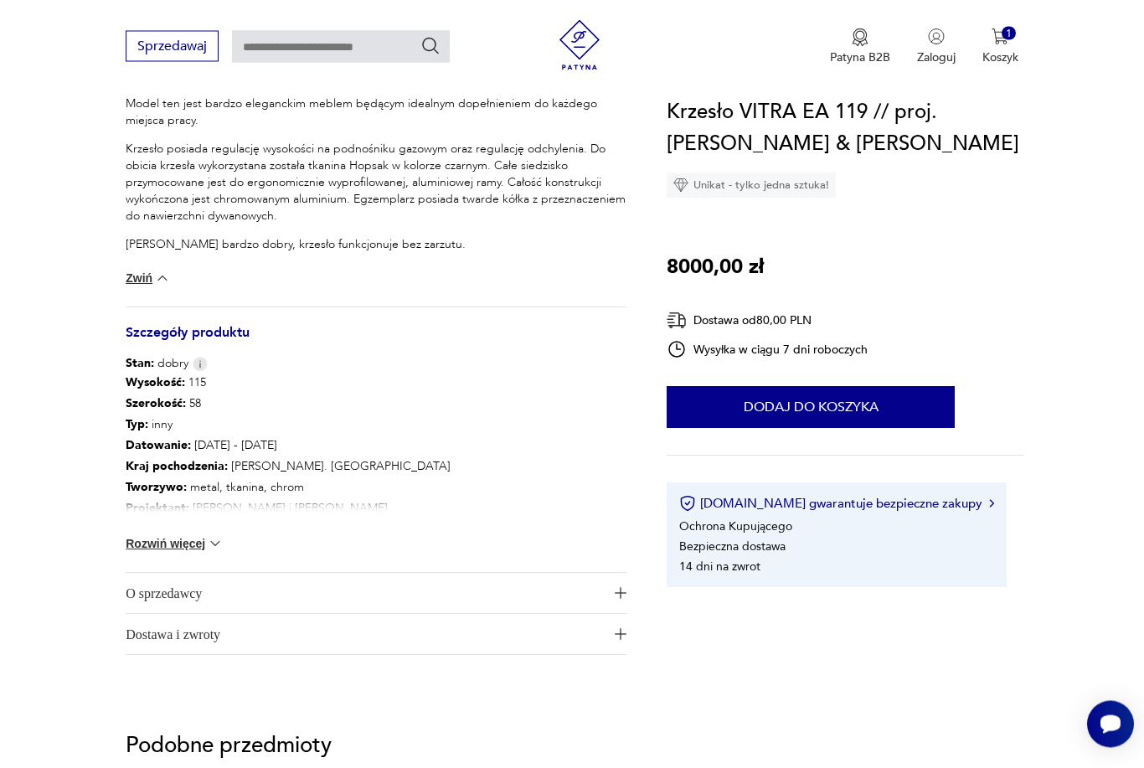
scroll to position [728, 0]
click at [141, 541] on button "Rozwiń więcej" at bounding box center [174, 543] width 97 height 17
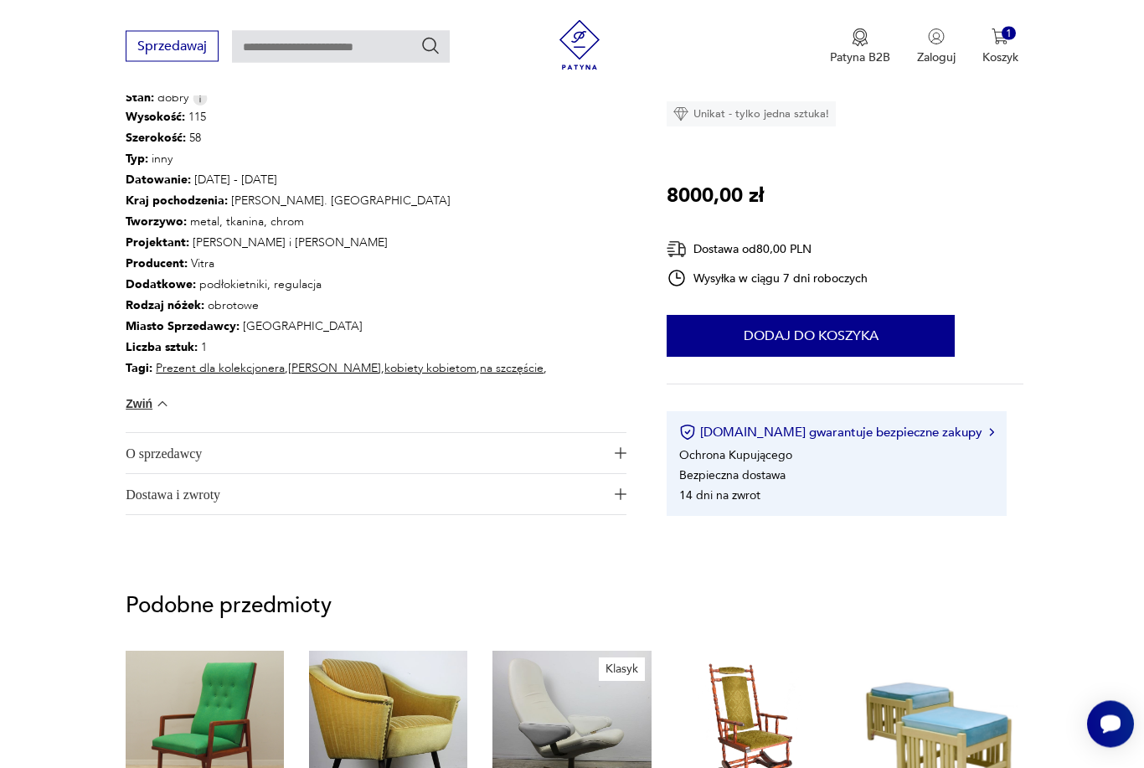
scroll to position [993, 0]
click at [130, 457] on span "O sprzedawcy" at bounding box center [365, 453] width 478 height 40
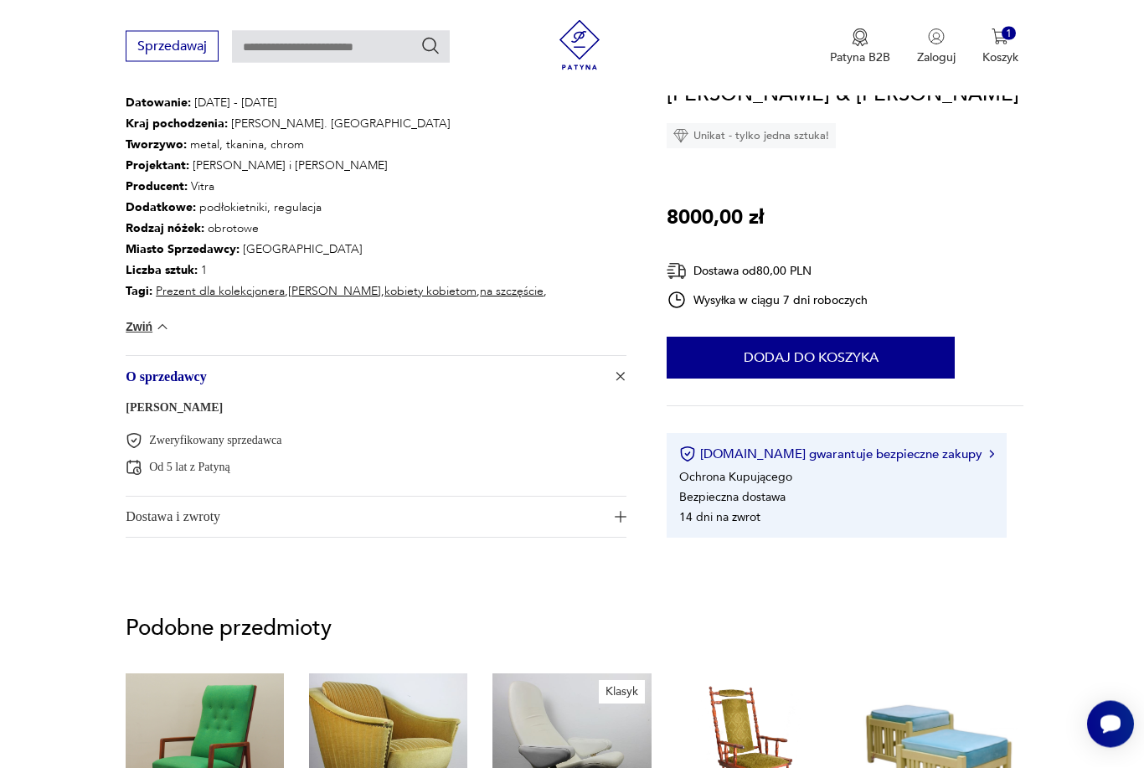
scroll to position [1070, 0]
click at [131, 519] on span "Dostawa i zwroty" at bounding box center [365, 517] width 478 height 40
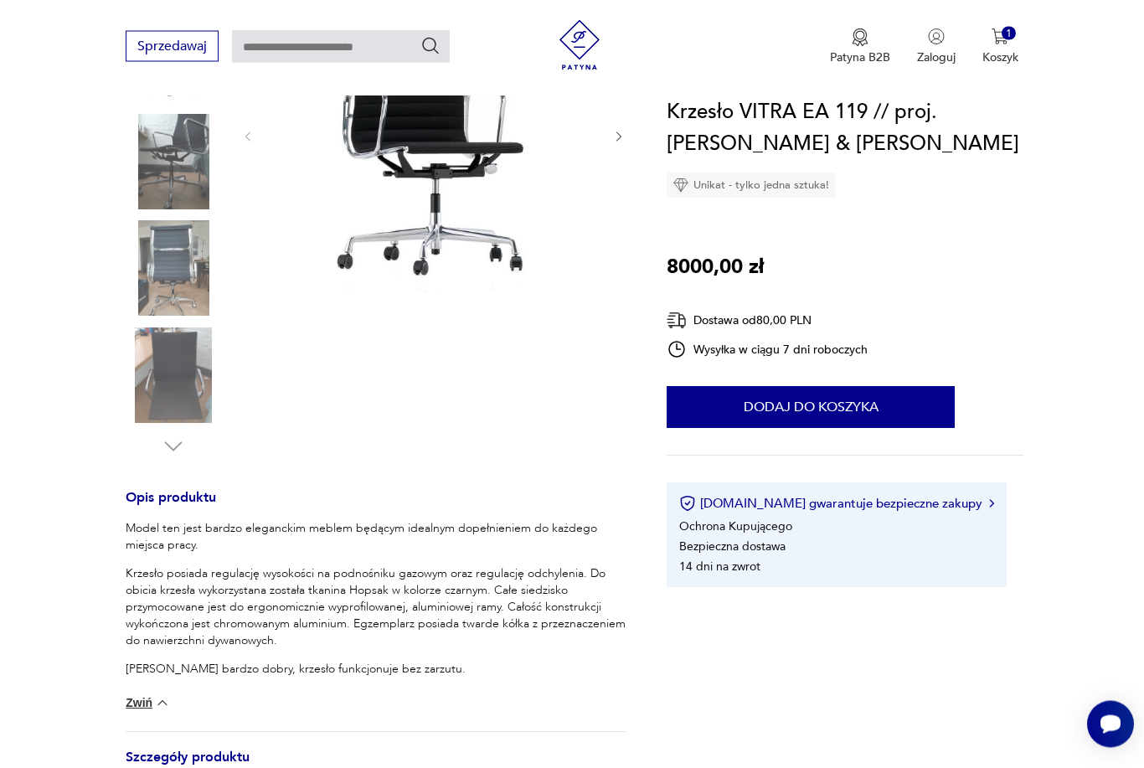
scroll to position [303, 0]
click at [815, 399] on button "Dodaj do koszyka" at bounding box center [810, 407] width 288 height 42
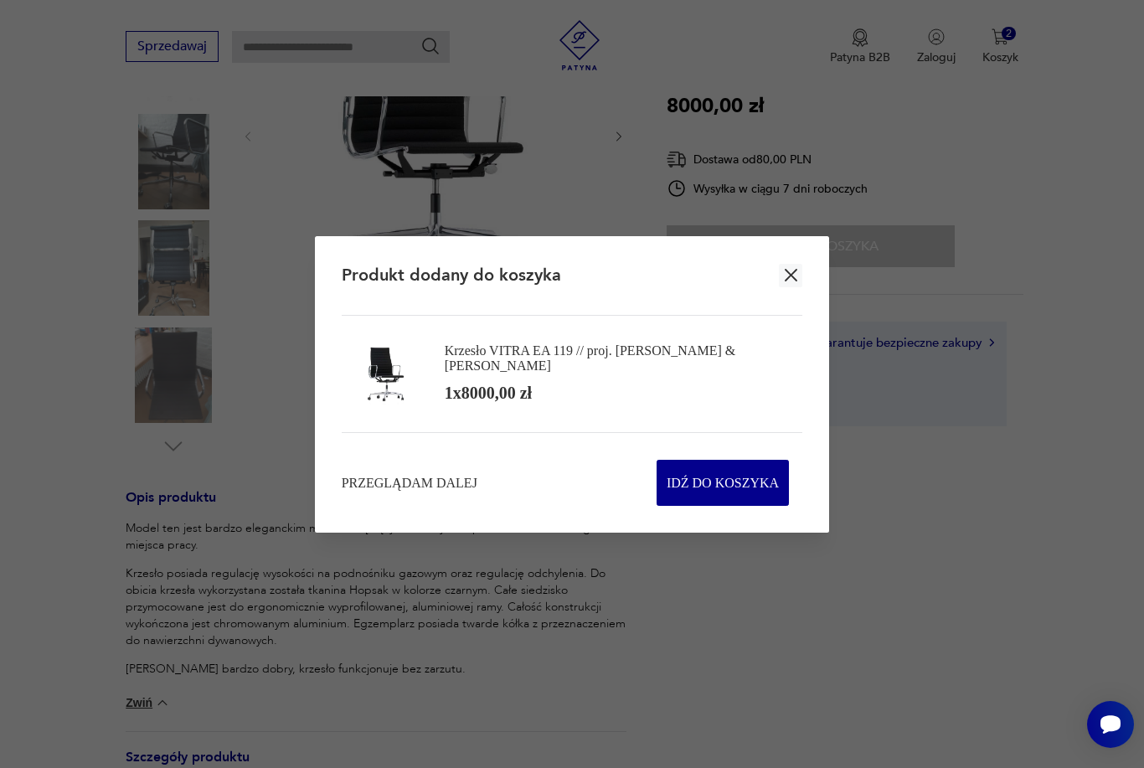
click at [794, 274] on icon "button" at bounding box center [791, 275] width 13 height 13
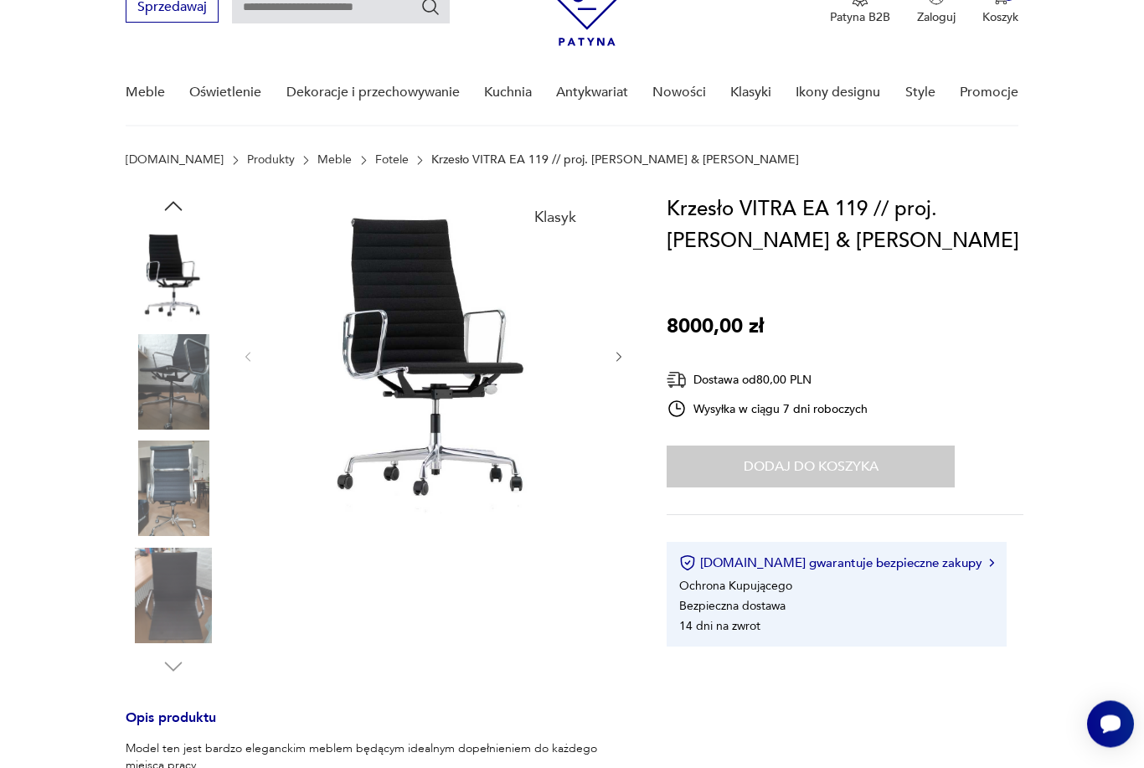
scroll to position [0, 0]
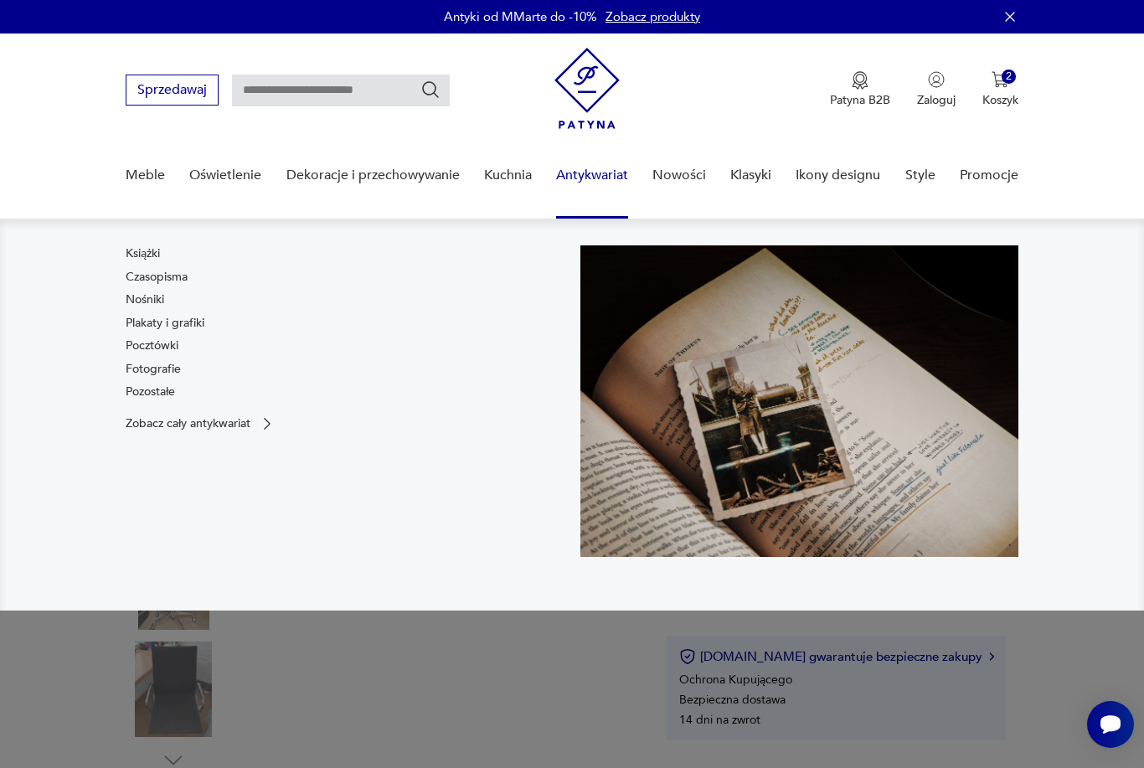
click at [160, 320] on link "Plakaty i grafiki" at bounding box center [165, 323] width 79 height 17
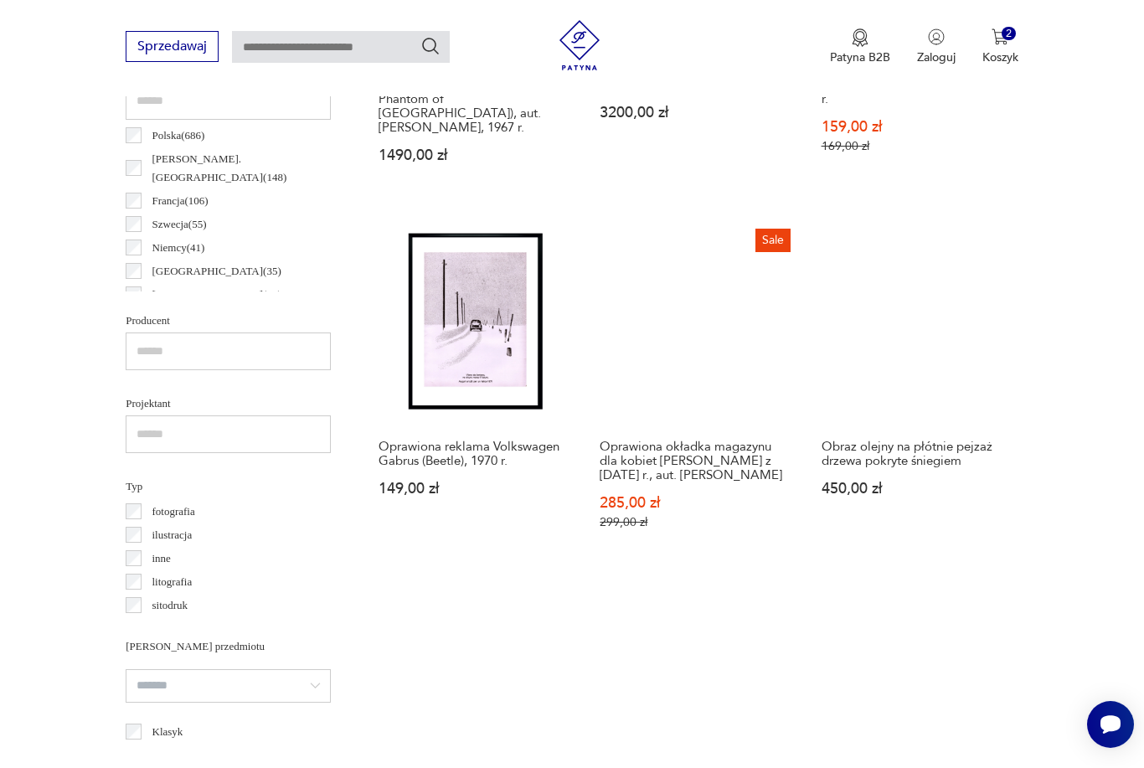
scroll to position [867, 0]
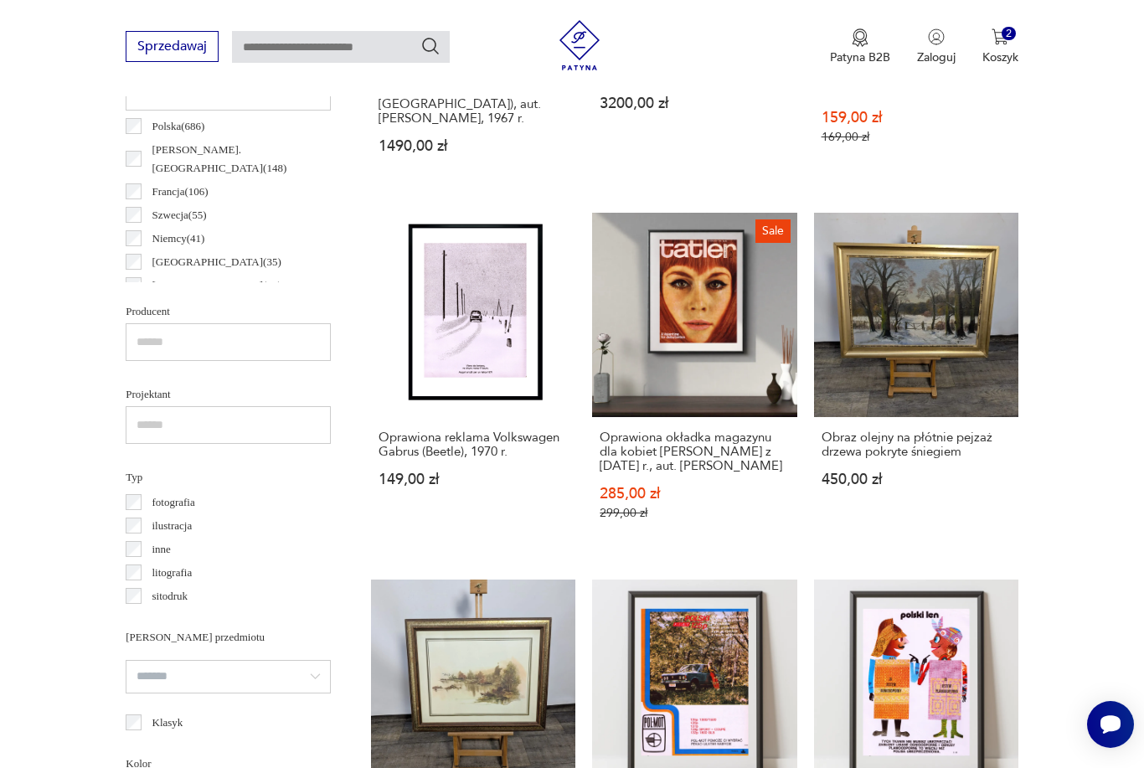
click at [471, 357] on link "Oprawiona reklama Volkswagen Gabrus (Beetle), 1970 r. 149,00 zł" at bounding box center [473, 383] width 204 height 340
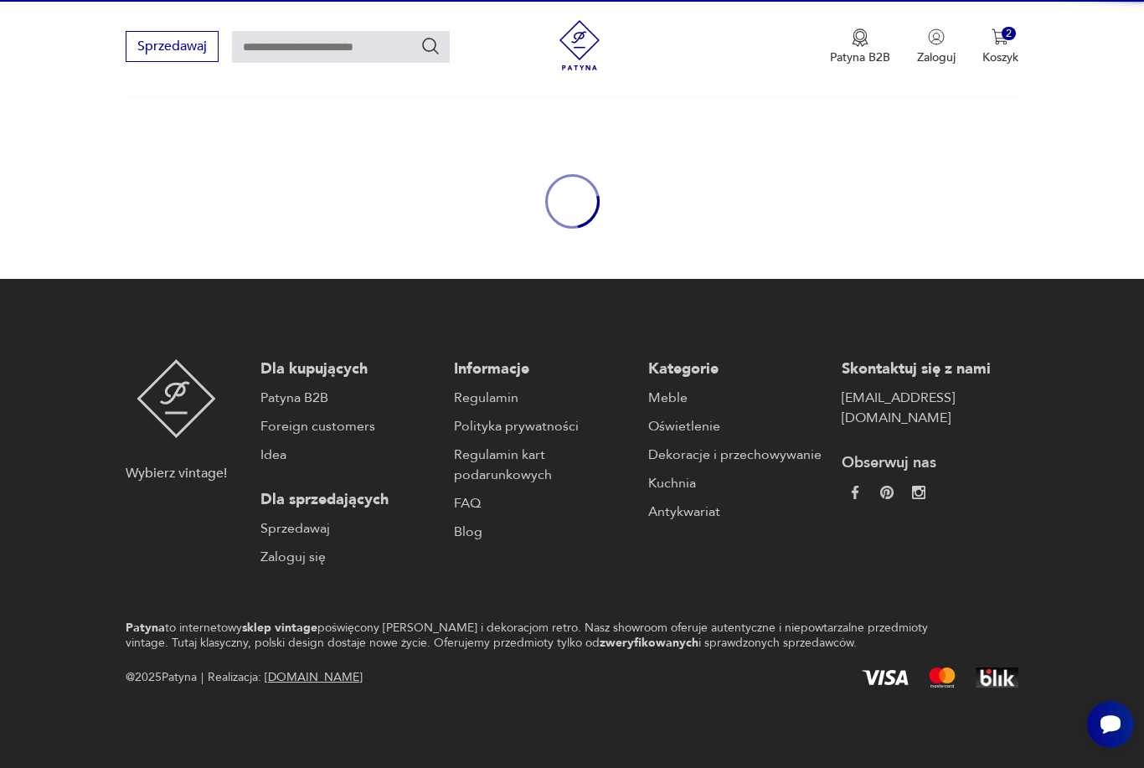
scroll to position [59, 0]
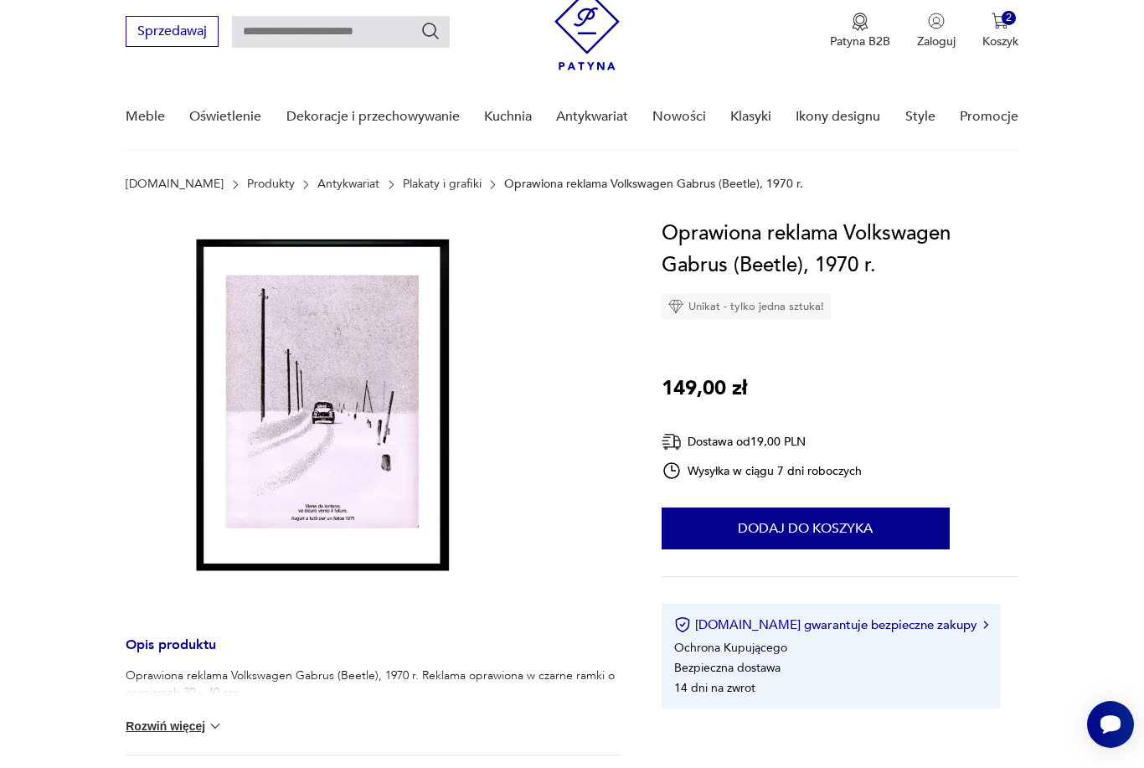
click at [379, 430] on img at bounding box center [318, 410] width 385 height 385
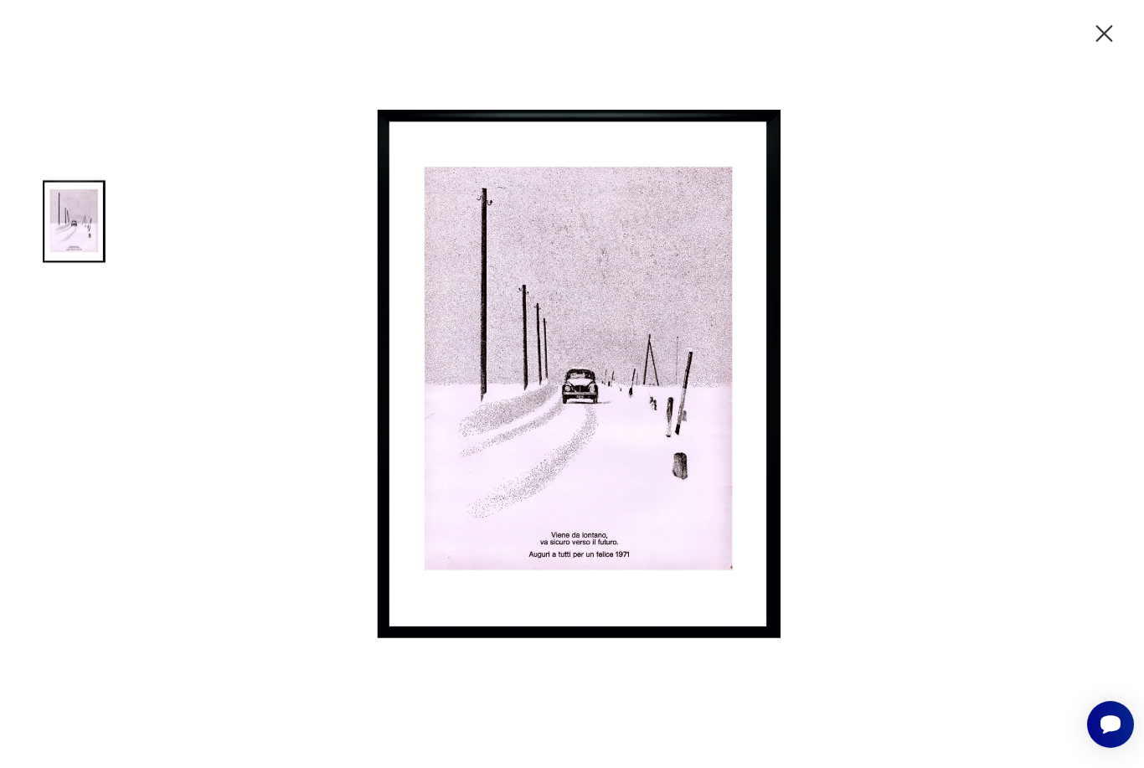
click at [1105, 23] on icon "button" at bounding box center [1103, 33] width 29 height 29
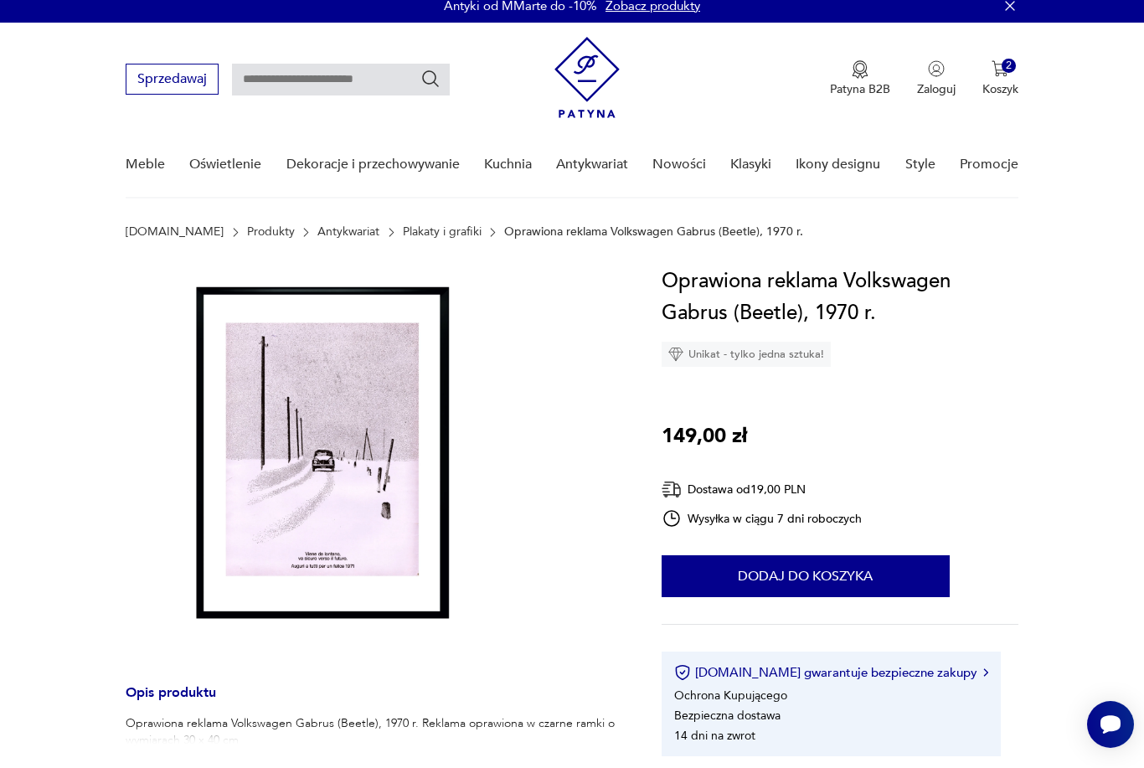
scroll to position [0, 0]
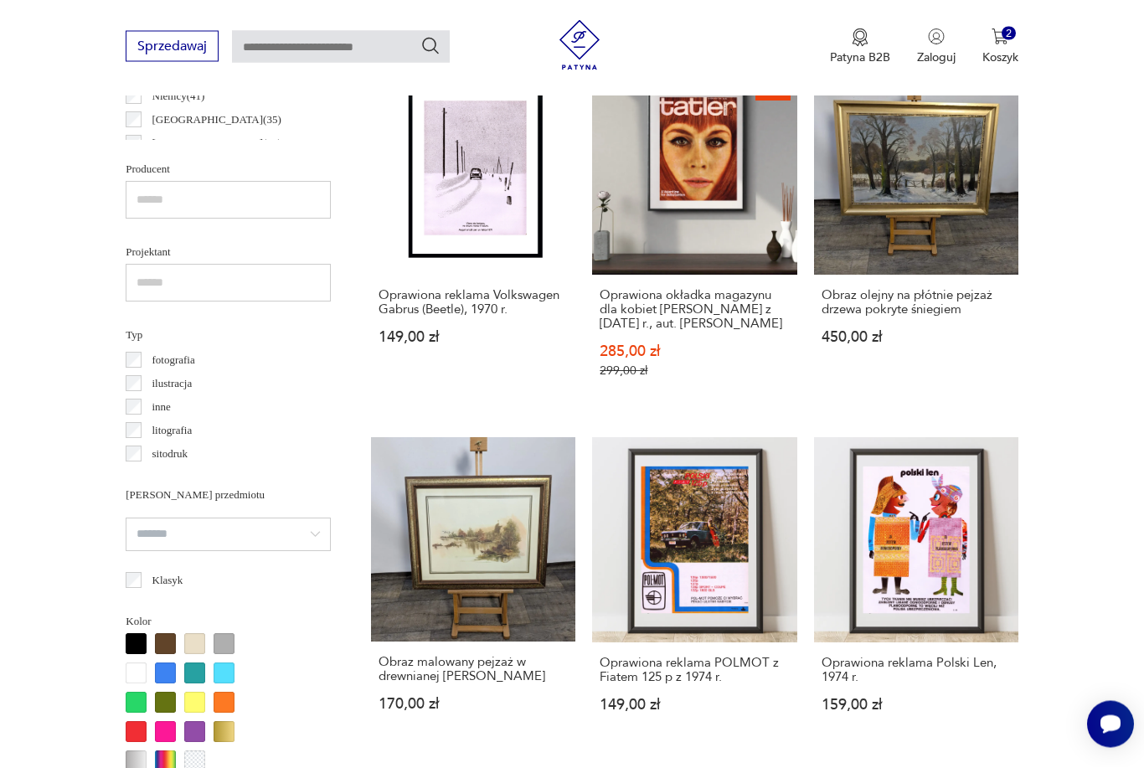
scroll to position [1001, 0]
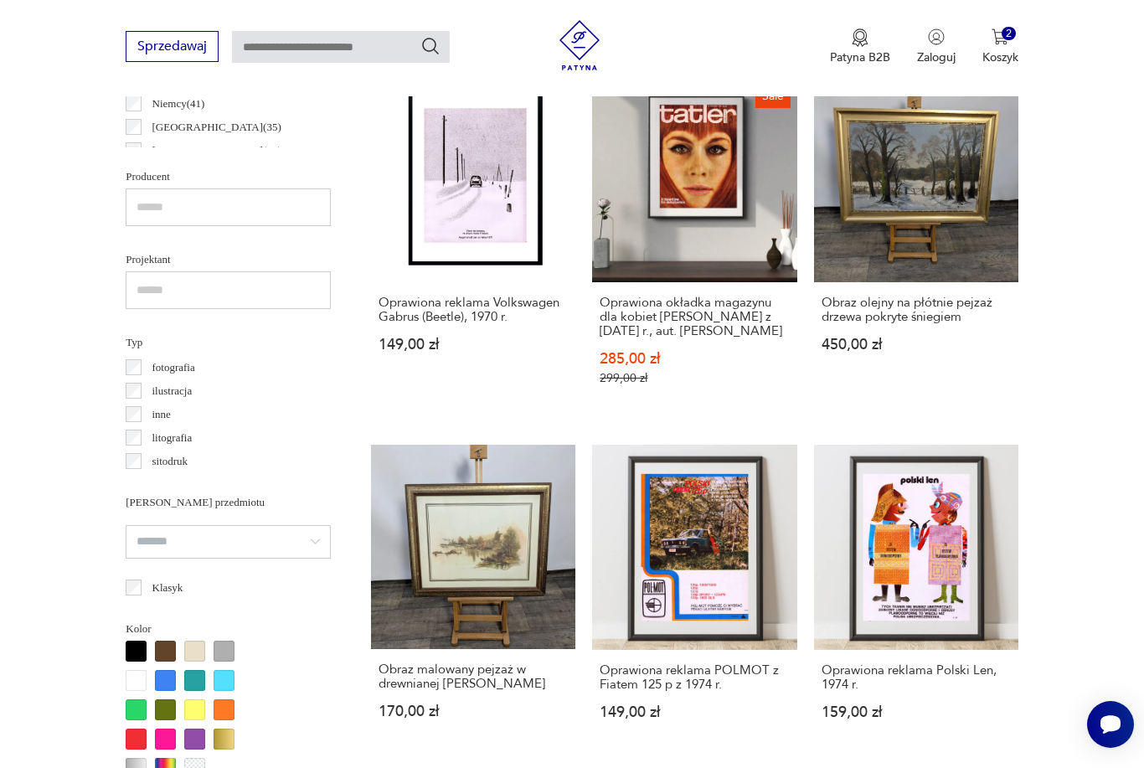
click at [143, 431] on label "litografia" at bounding box center [167, 437] width 50 height 23
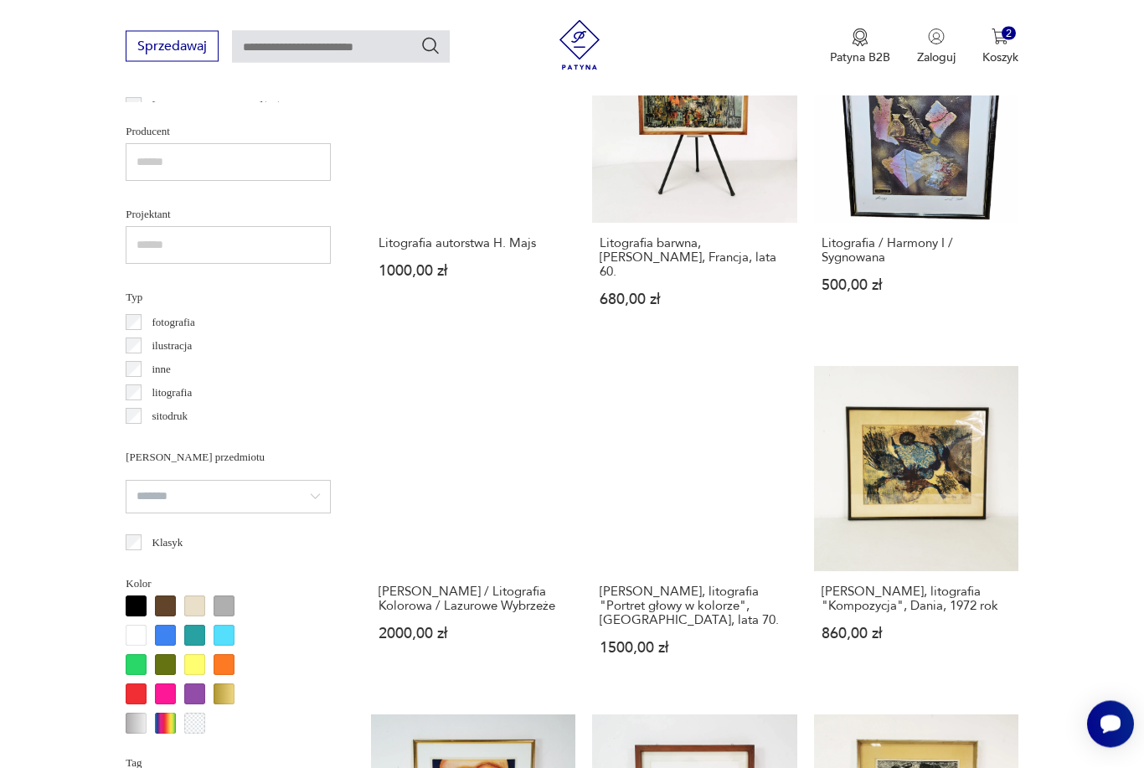
scroll to position [968, 0]
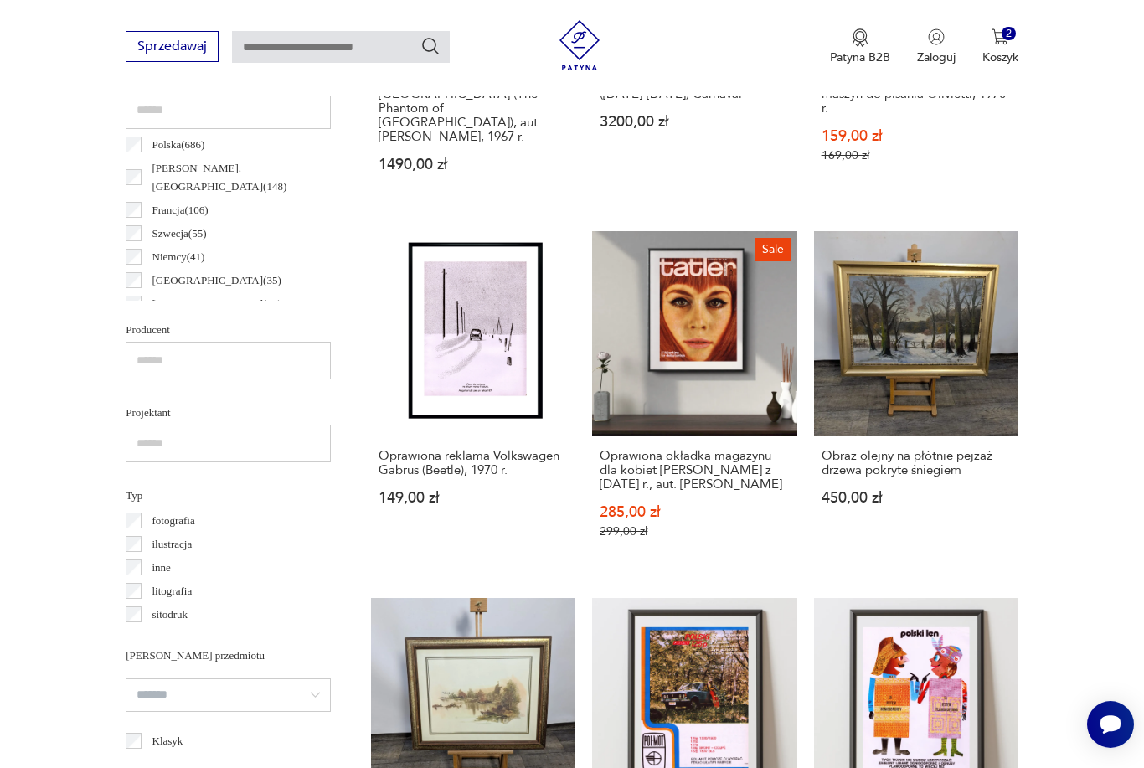
scroll to position [909, 0]
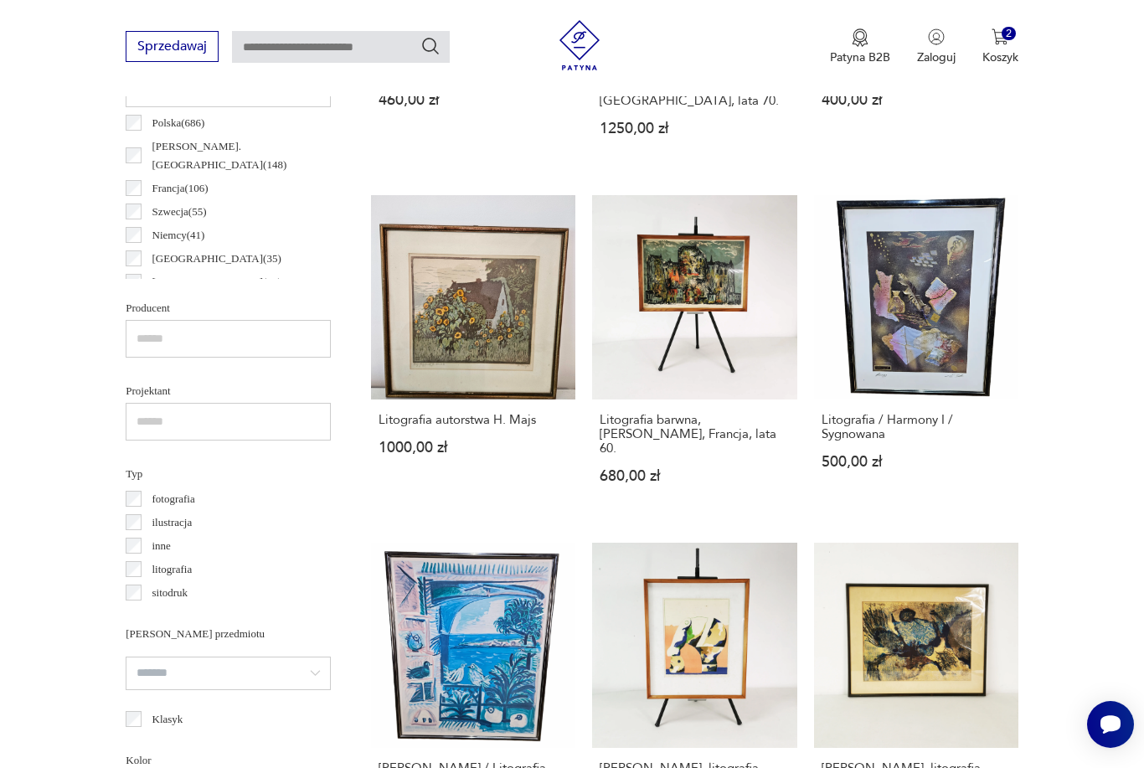
scroll to position [934, 0]
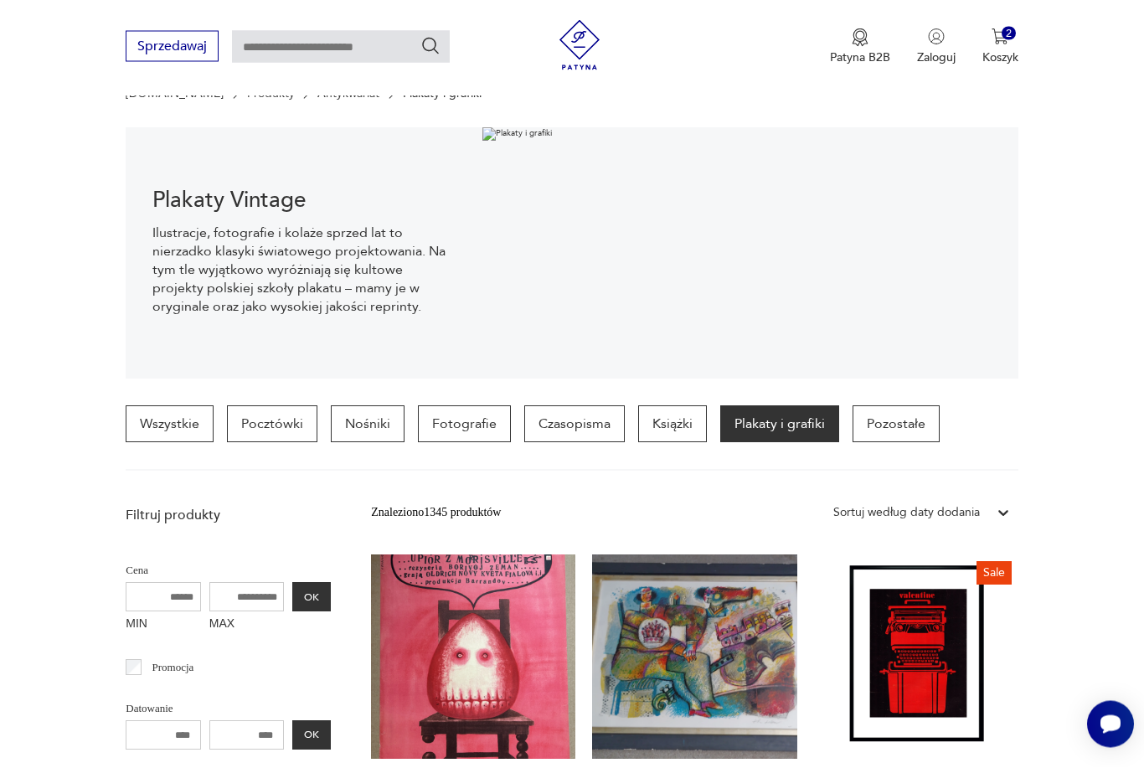
scroll to position [162, 0]
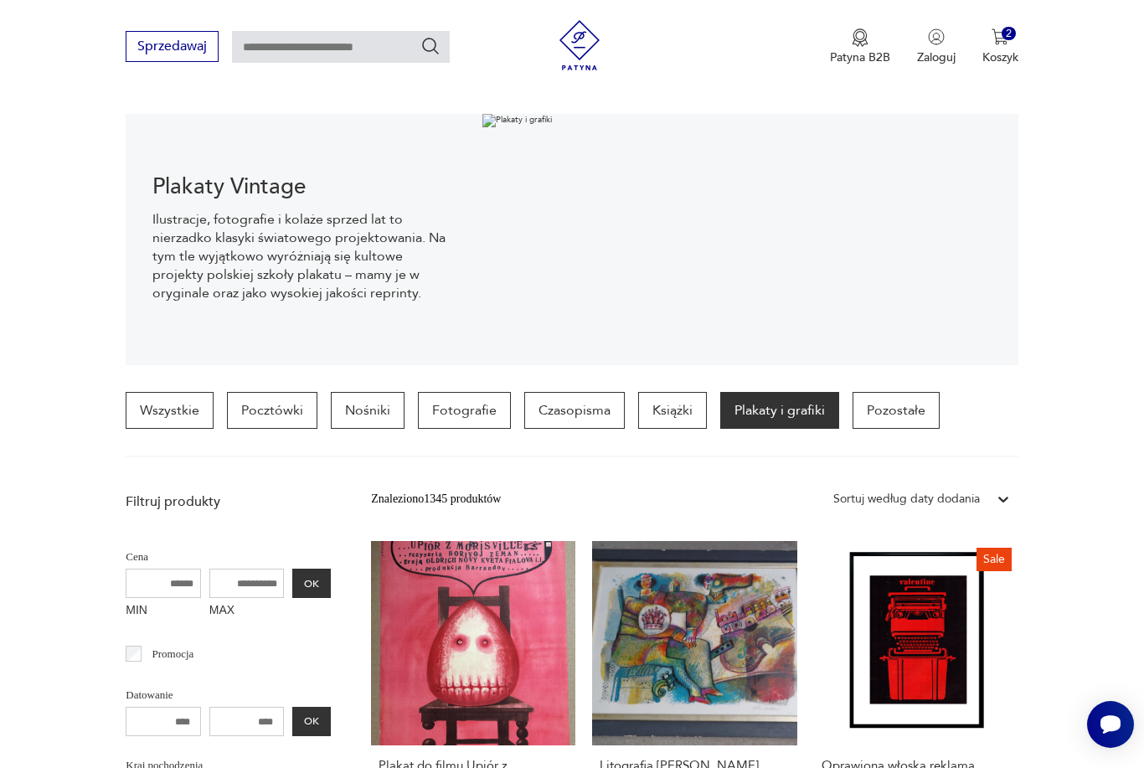
click at [465, 416] on p "Fotografie" at bounding box center [464, 410] width 93 height 37
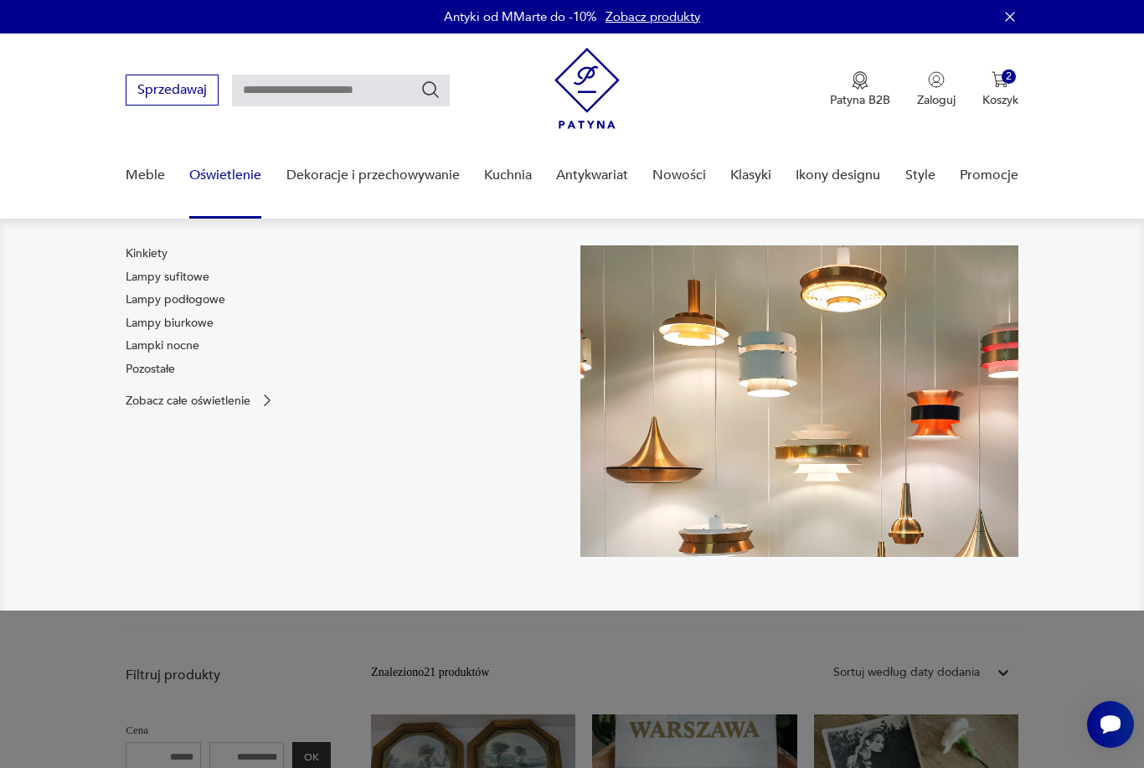
click at [204, 269] on link "Lampy sufitowe" at bounding box center [168, 277] width 84 height 17
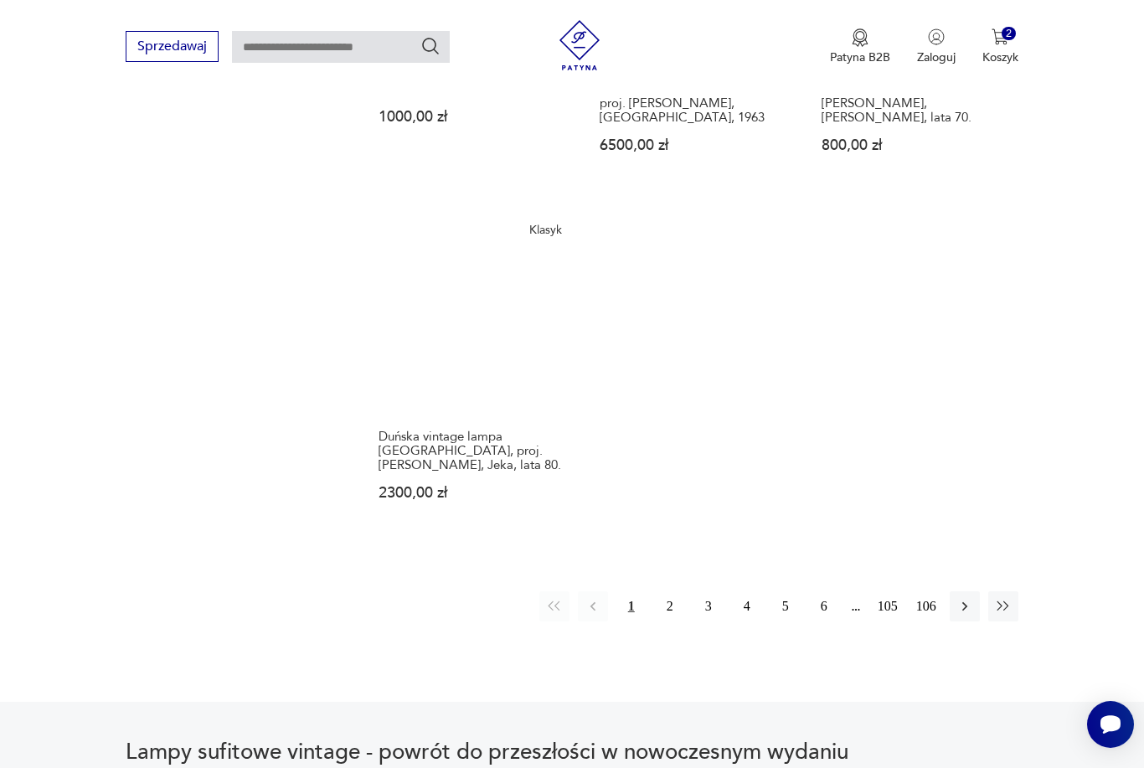
scroll to position [2354, 0]
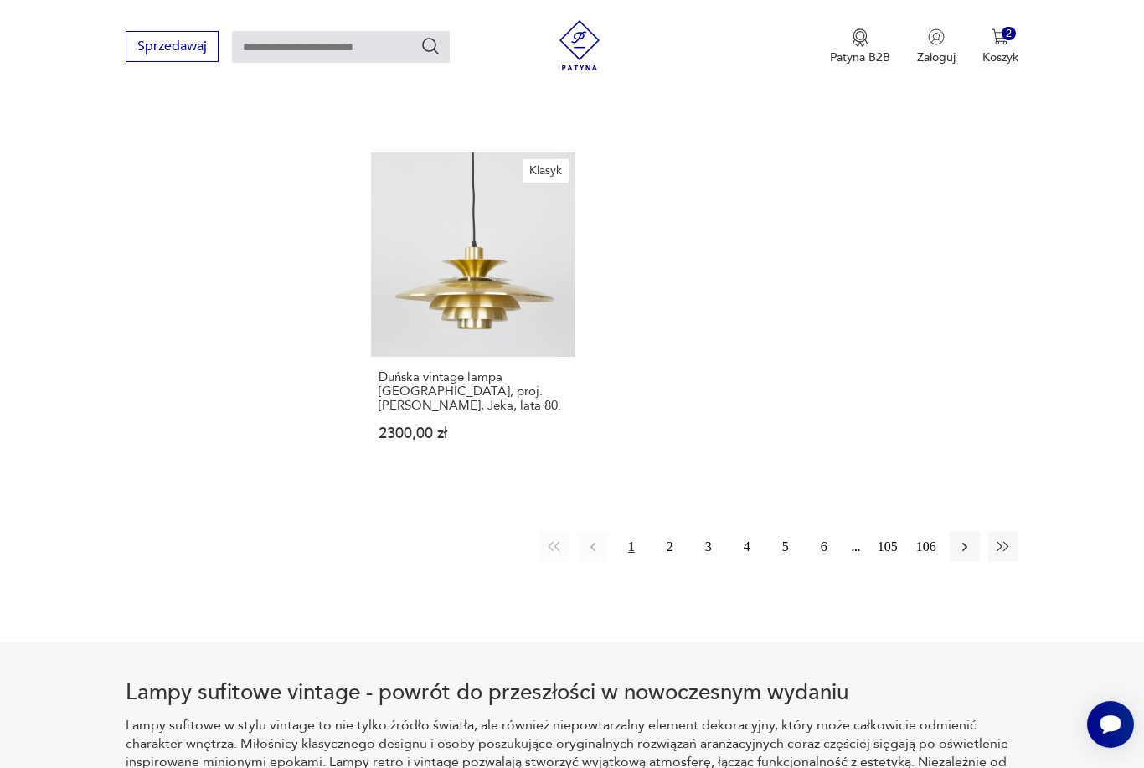
click at [971, 555] on icon "button" at bounding box center [964, 546] width 17 height 17
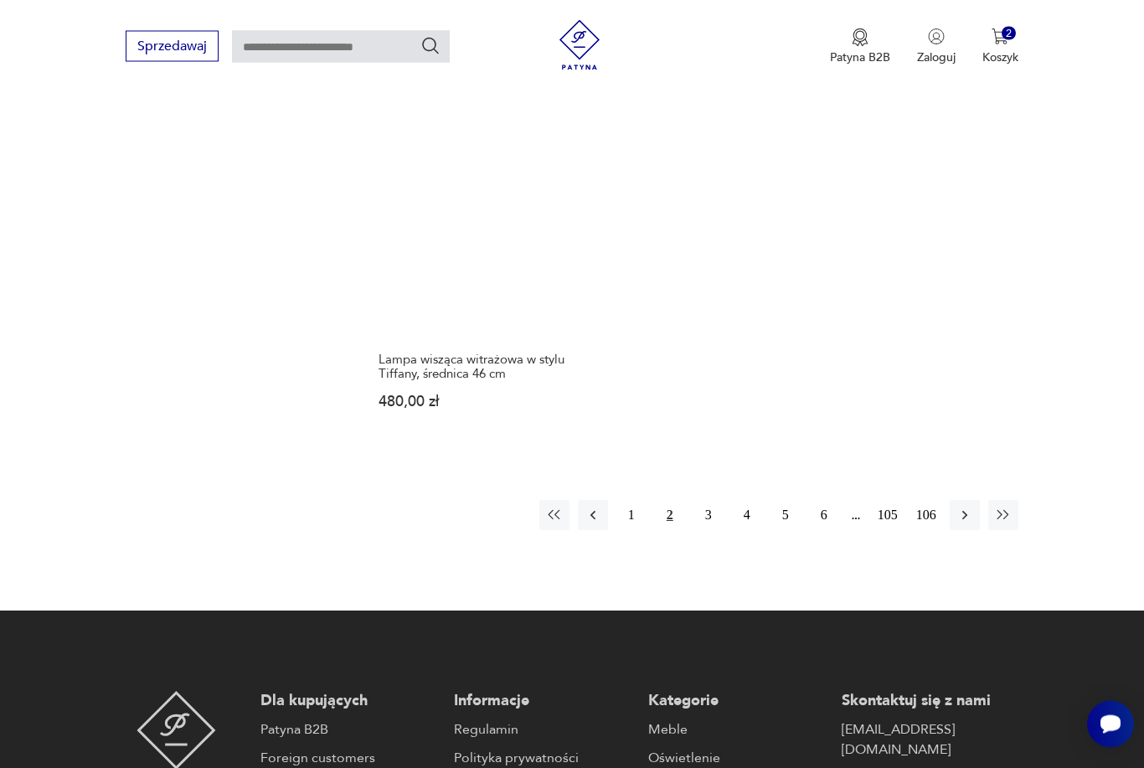
scroll to position [2361, 0]
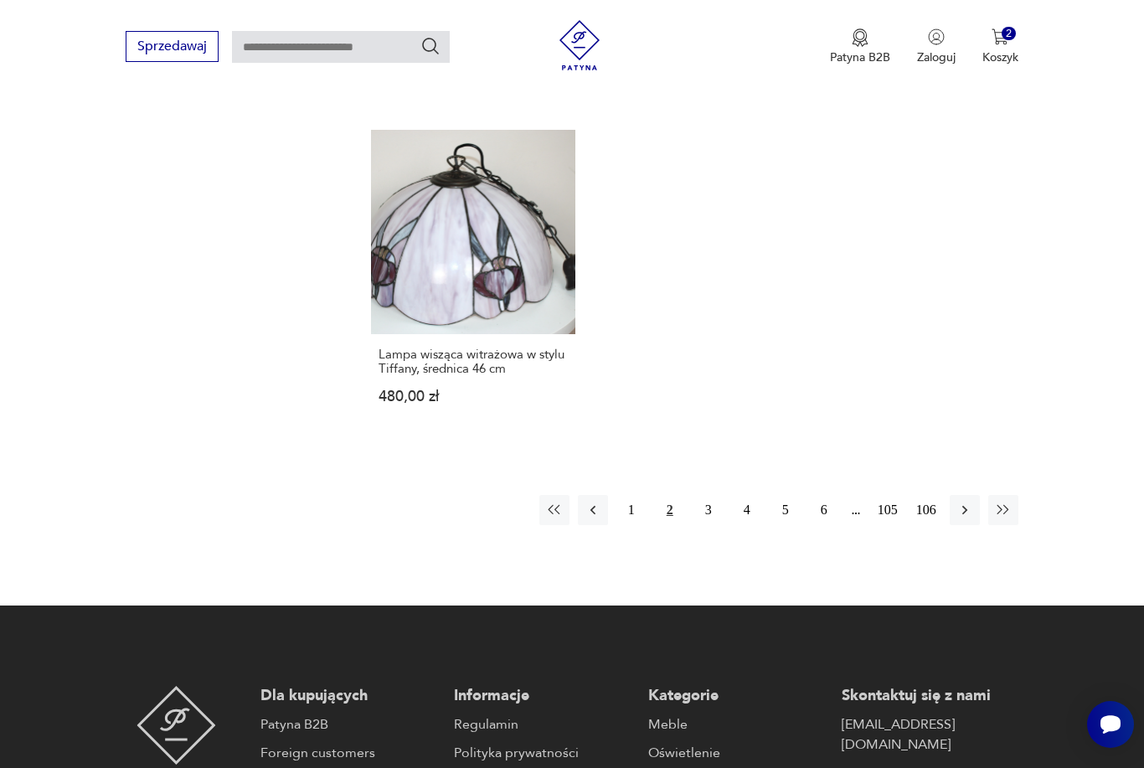
click at [966, 518] on icon "button" at bounding box center [964, 510] width 17 height 17
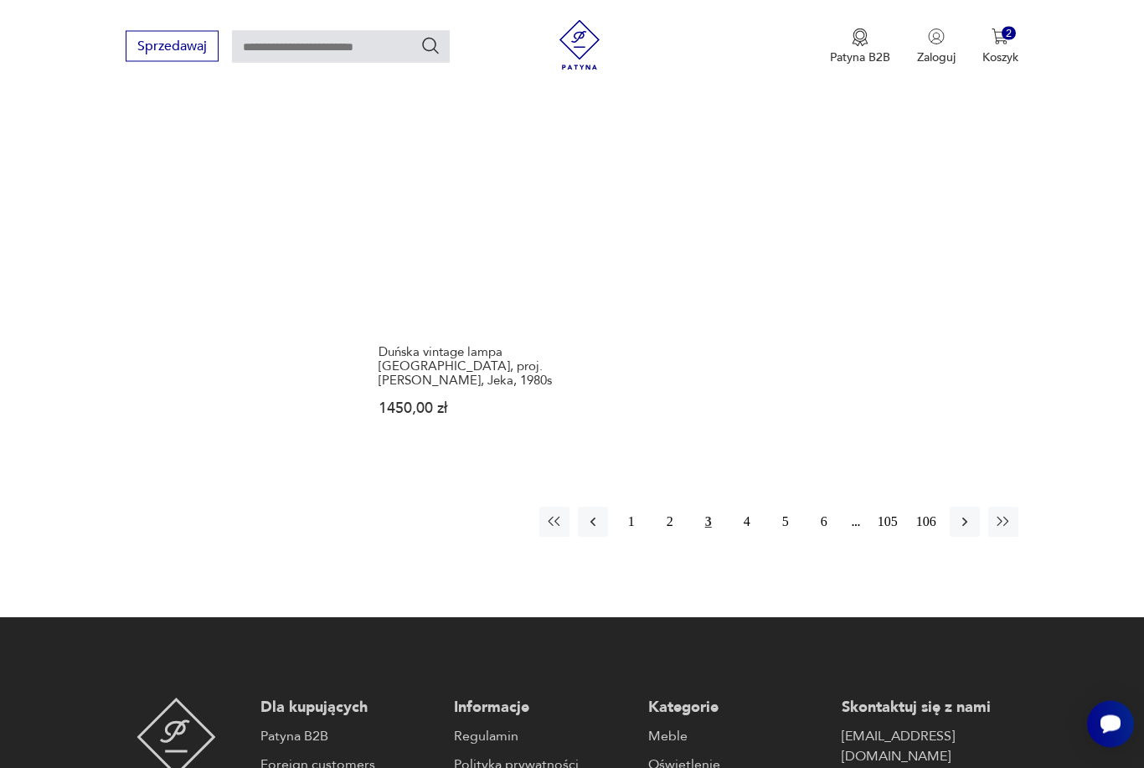
scroll to position [2567, 0]
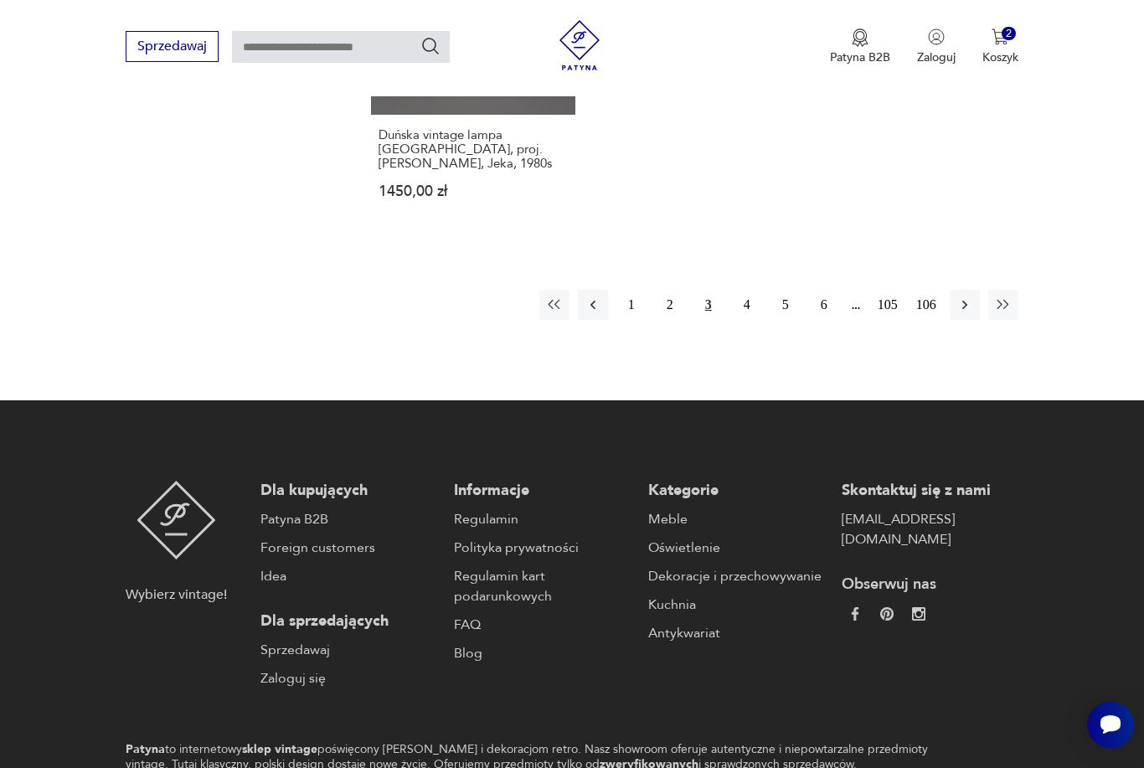
click at [970, 313] on icon "button" at bounding box center [964, 304] width 17 height 17
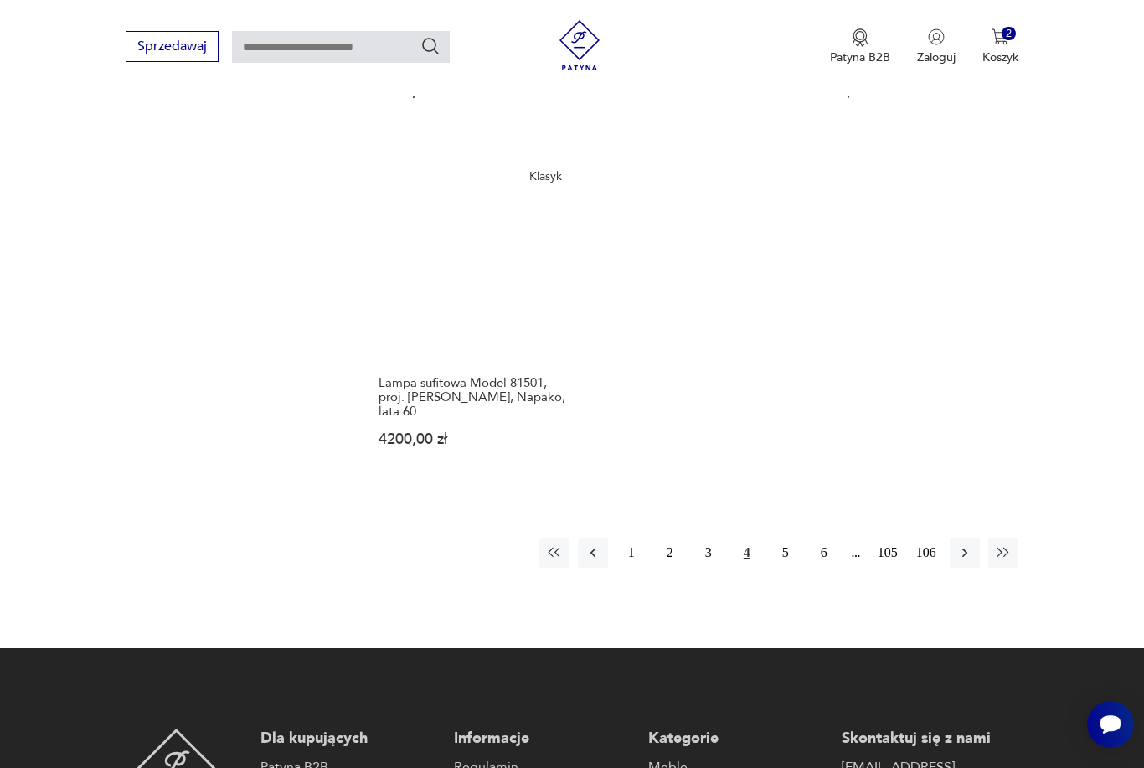
scroll to position [2435, 0]
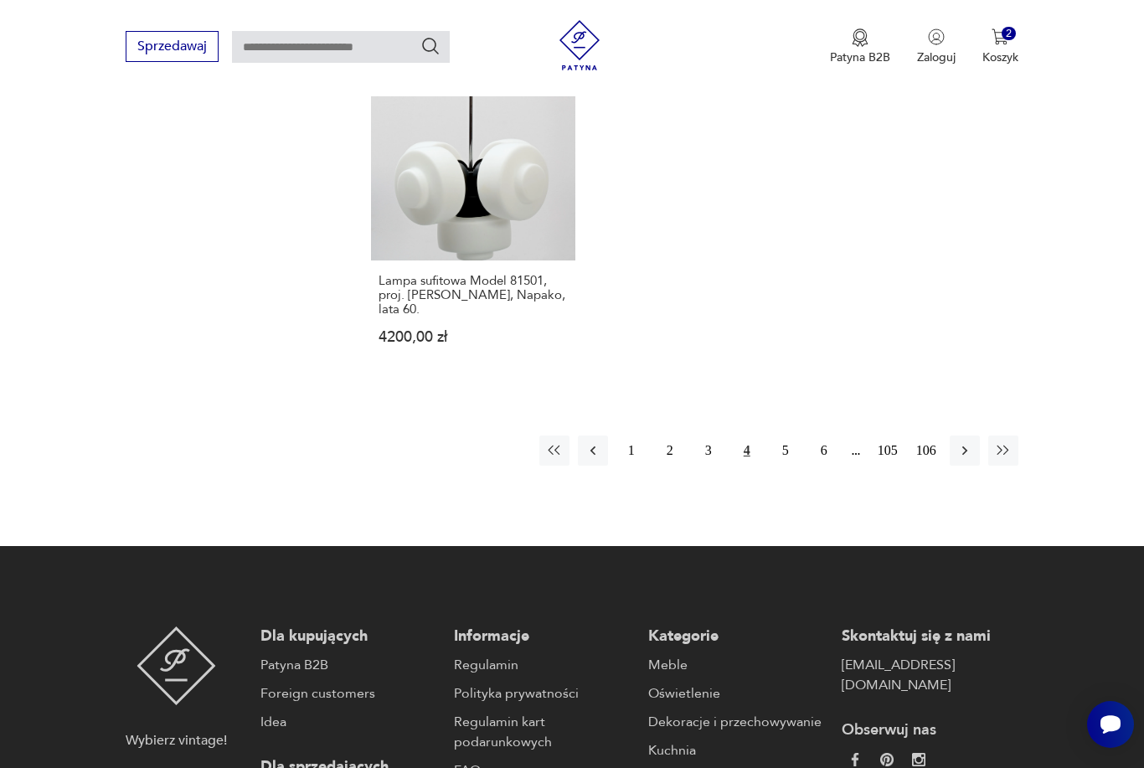
click at [975, 466] on button "button" at bounding box center [964, 450] width 30 height 30
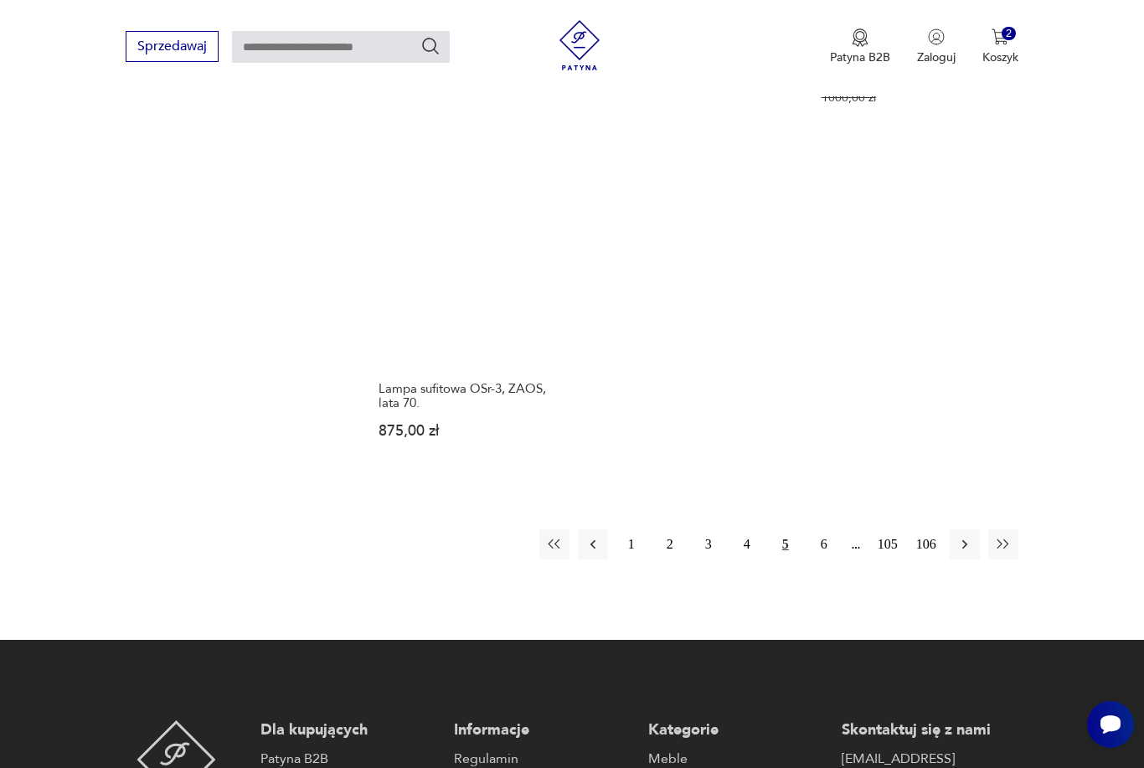
scroll to position [2578, 0]
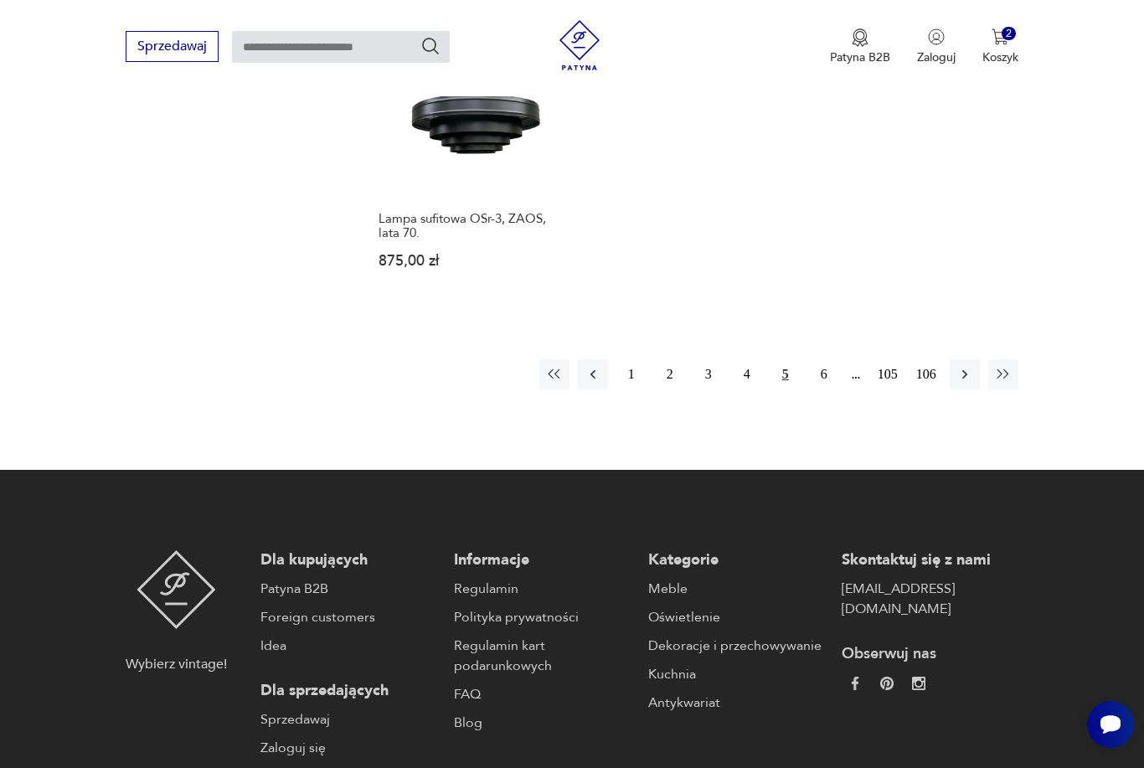
click at [965, 379] on icon "button" at bounding box center [964, 374] width 5 height 9
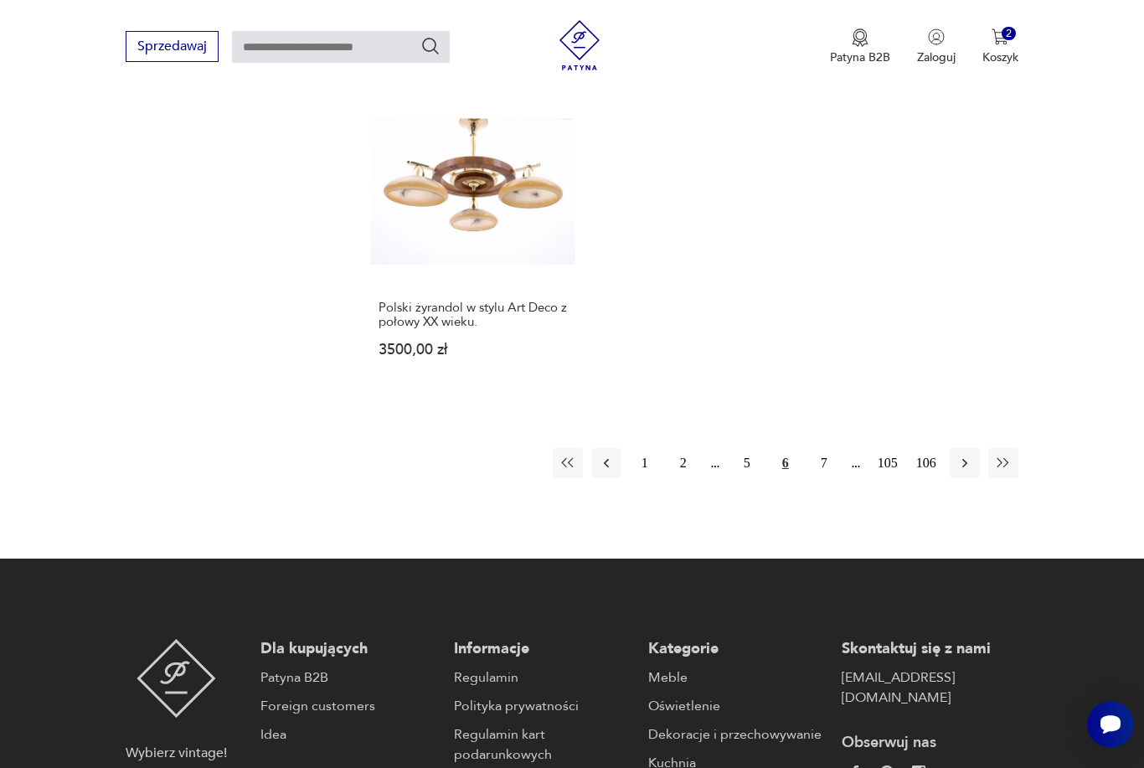
scroll to position [2401, 0]
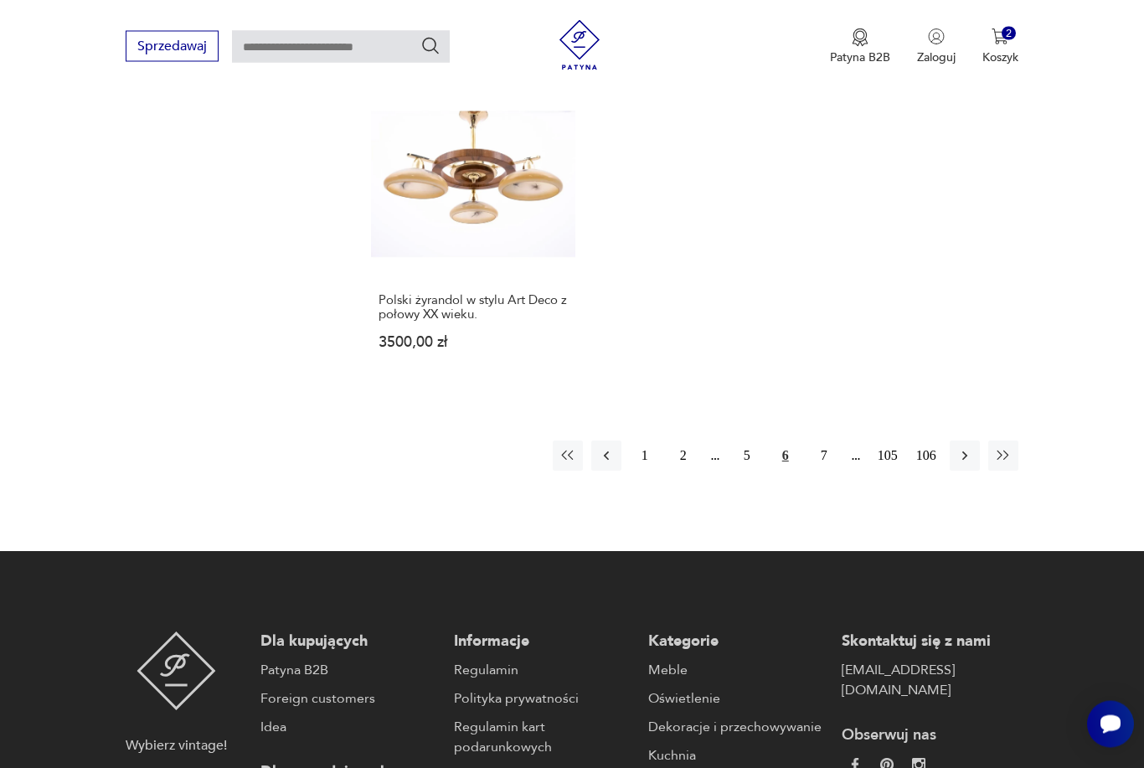
click at [963, 465] on icon "button" at bounding box center [964, 456] width 17 height 17
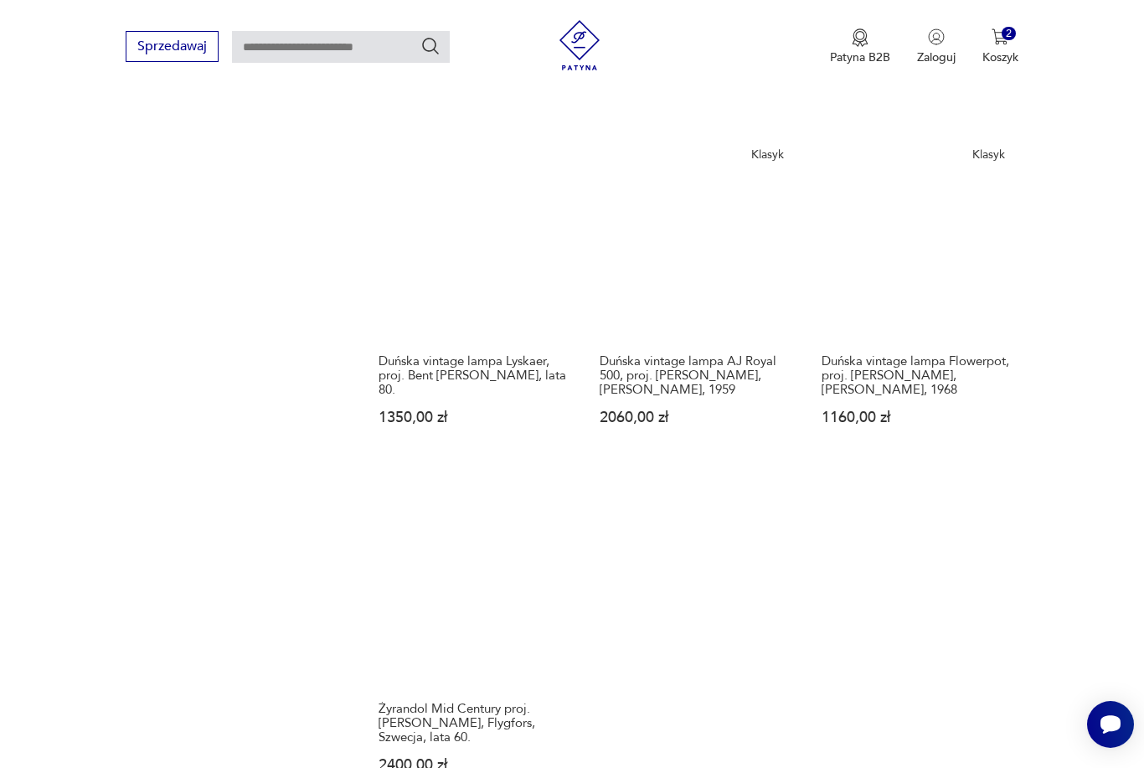
scroll to position [2027, 0]
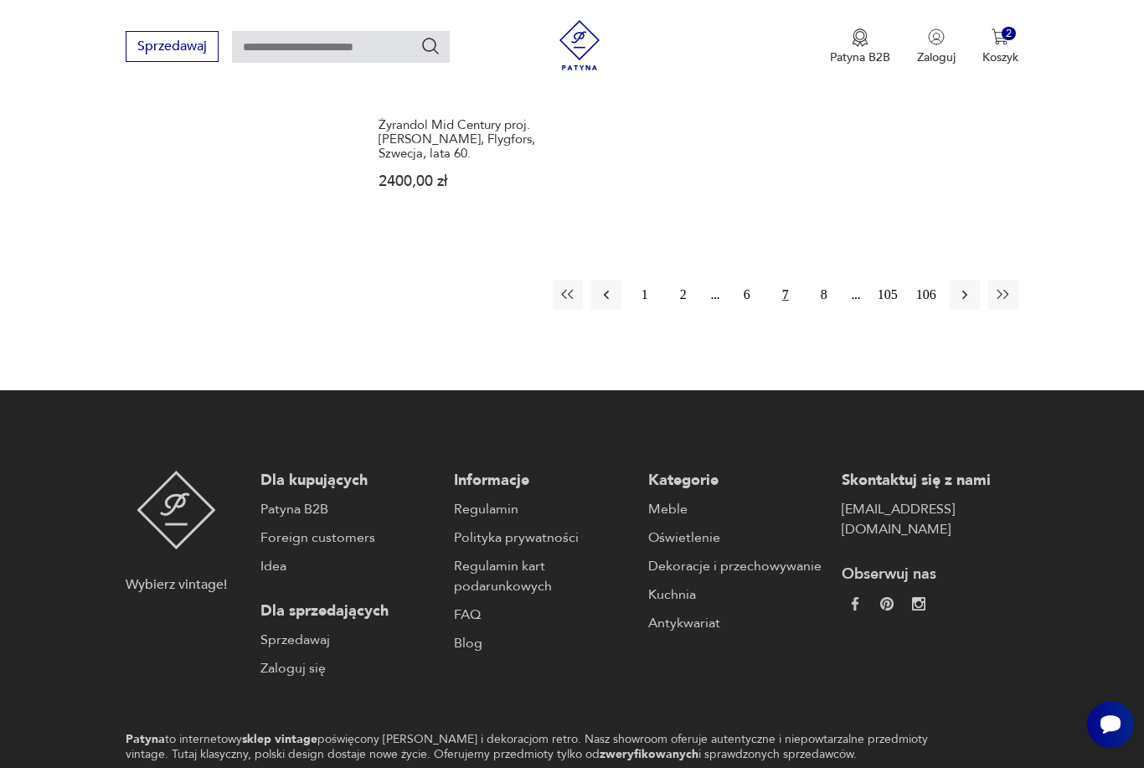
click at [972, 303] on icon "button" at bounding box center [964, 294] width 17 height 17
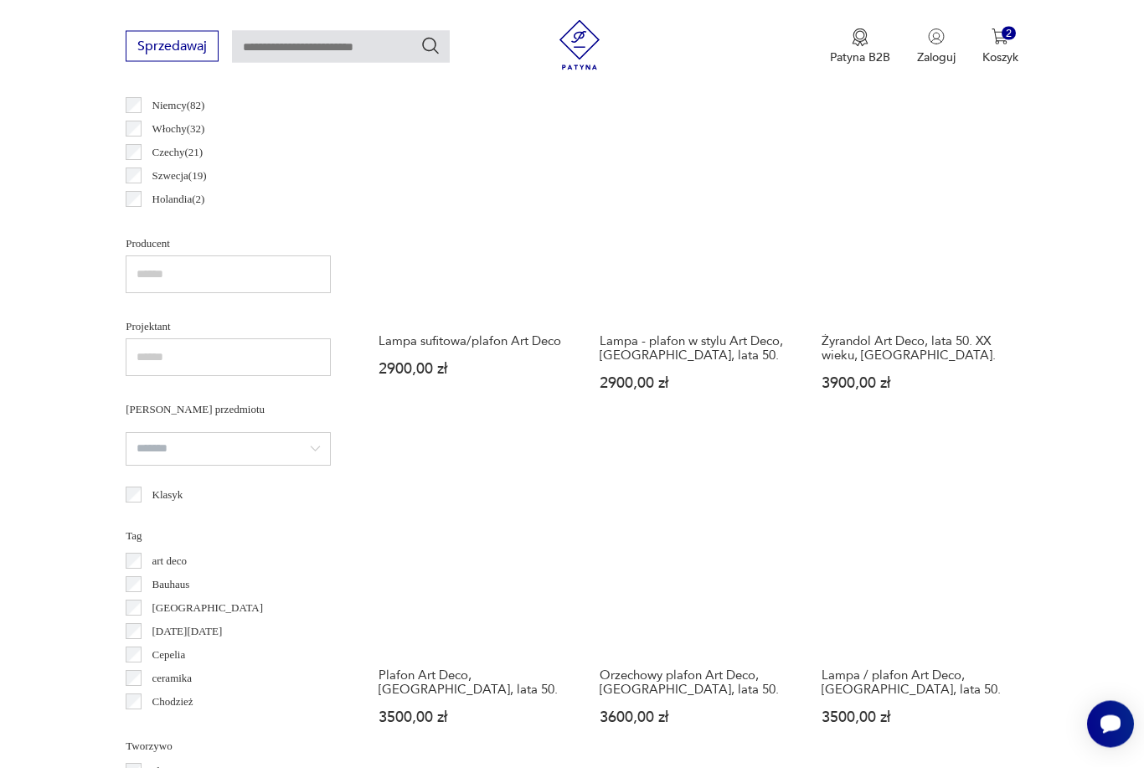
scroll to position [445, 0]
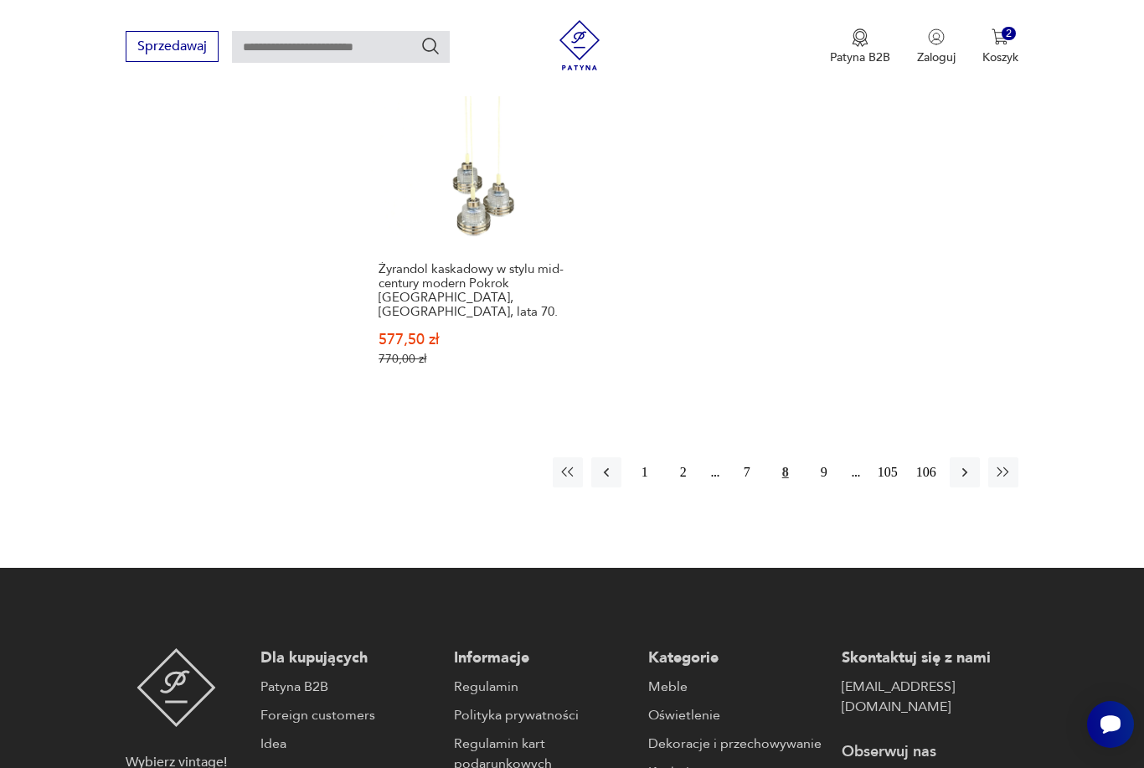
click at [965, 481] on icon "button" at bounding box center [964, 472] width 17 height 17
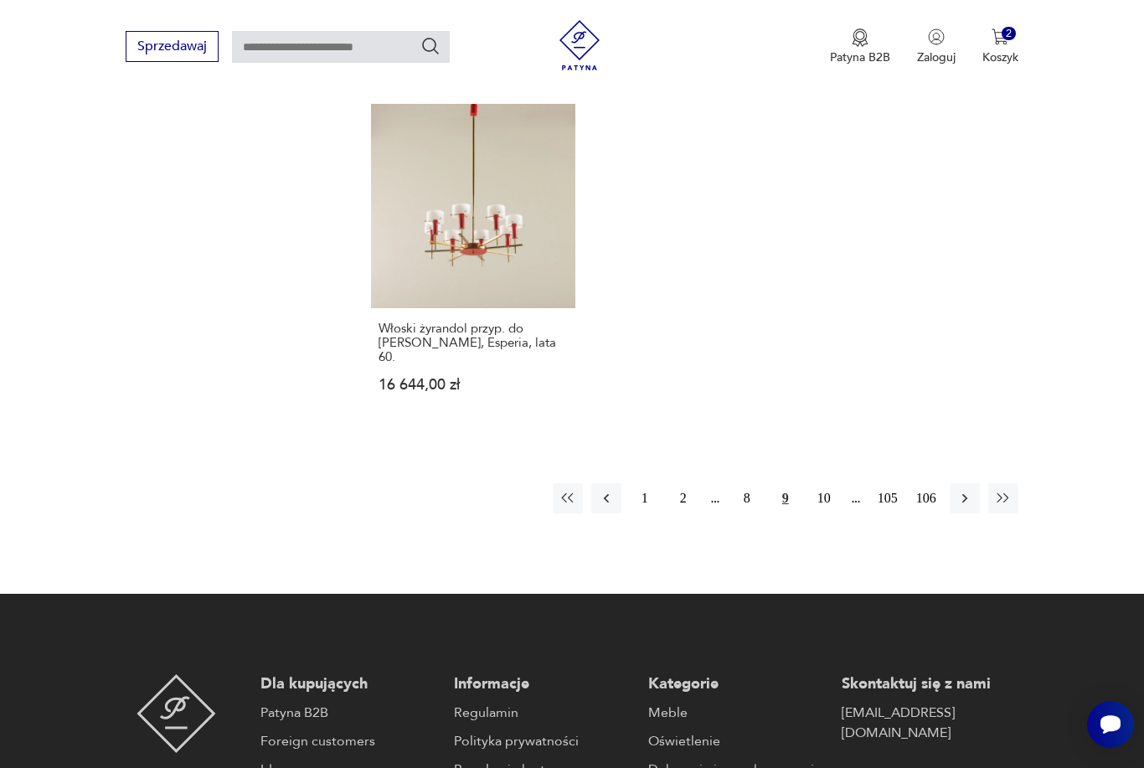
scroll to position [2426, 0]
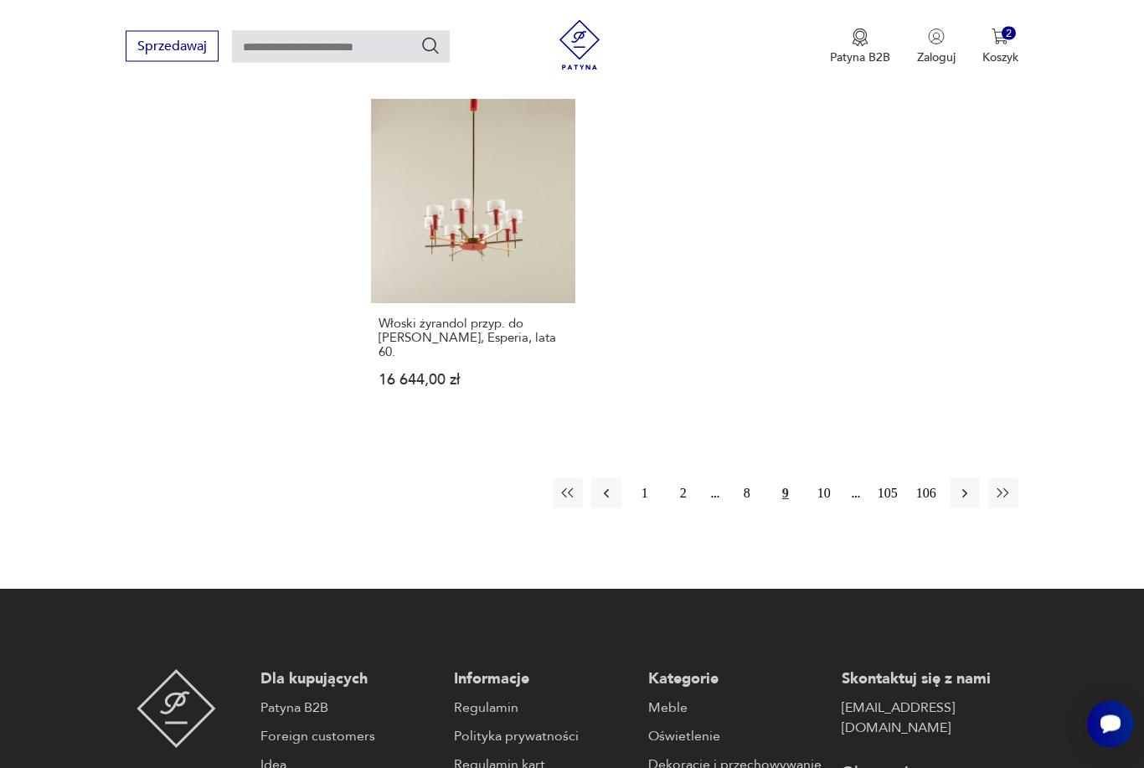
click at [959, 502] on icon "button" at bounding box center [964, 494] width 17 height 17
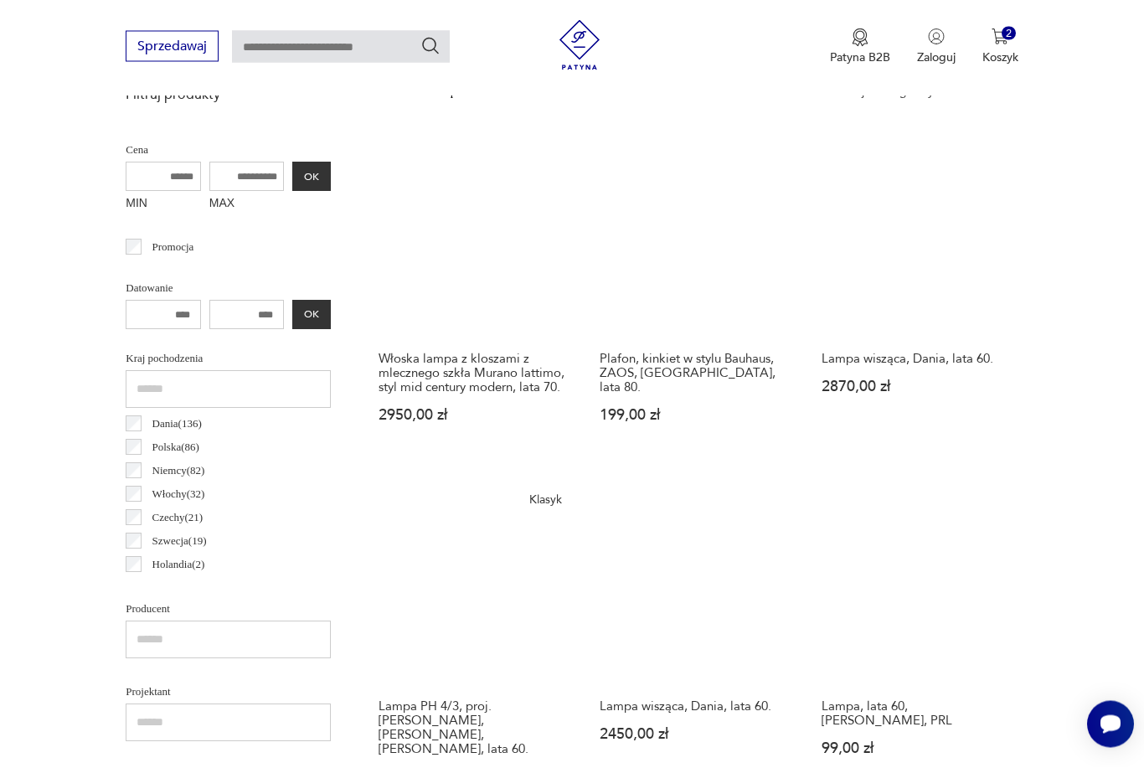
scroll to position [620, 0]
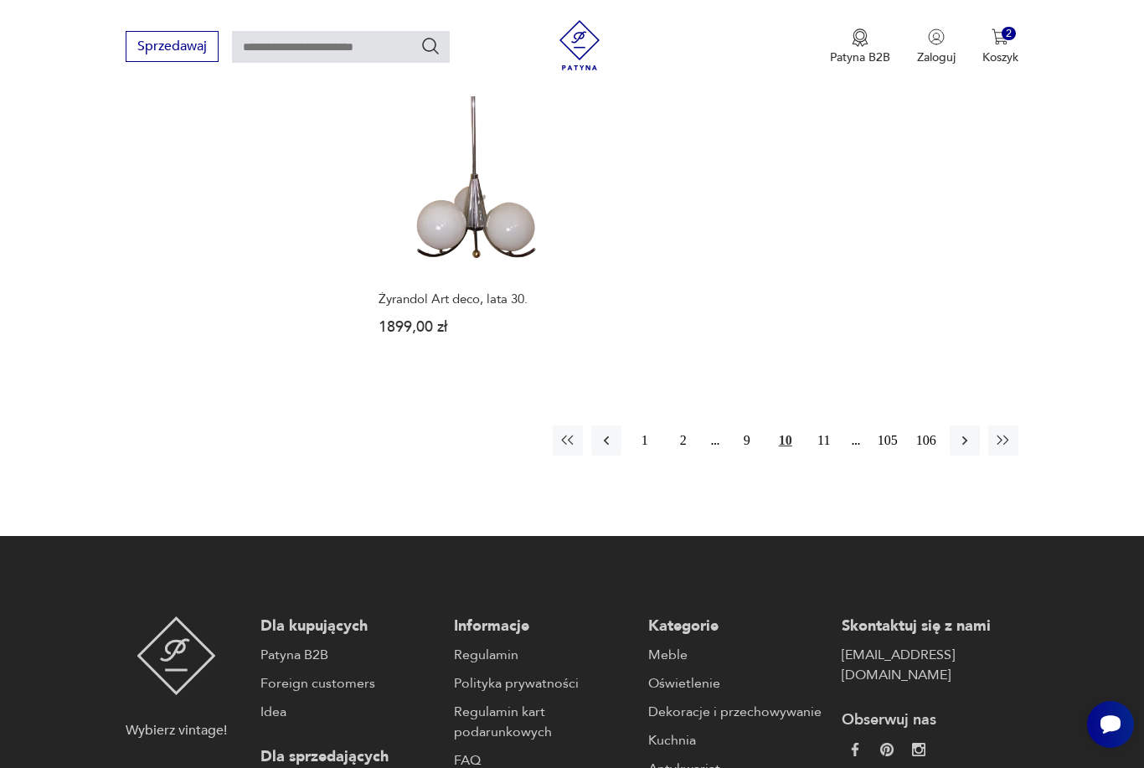
click at [966, 449] on icon "button" at bounding box center [964, 440] width 17 height 17
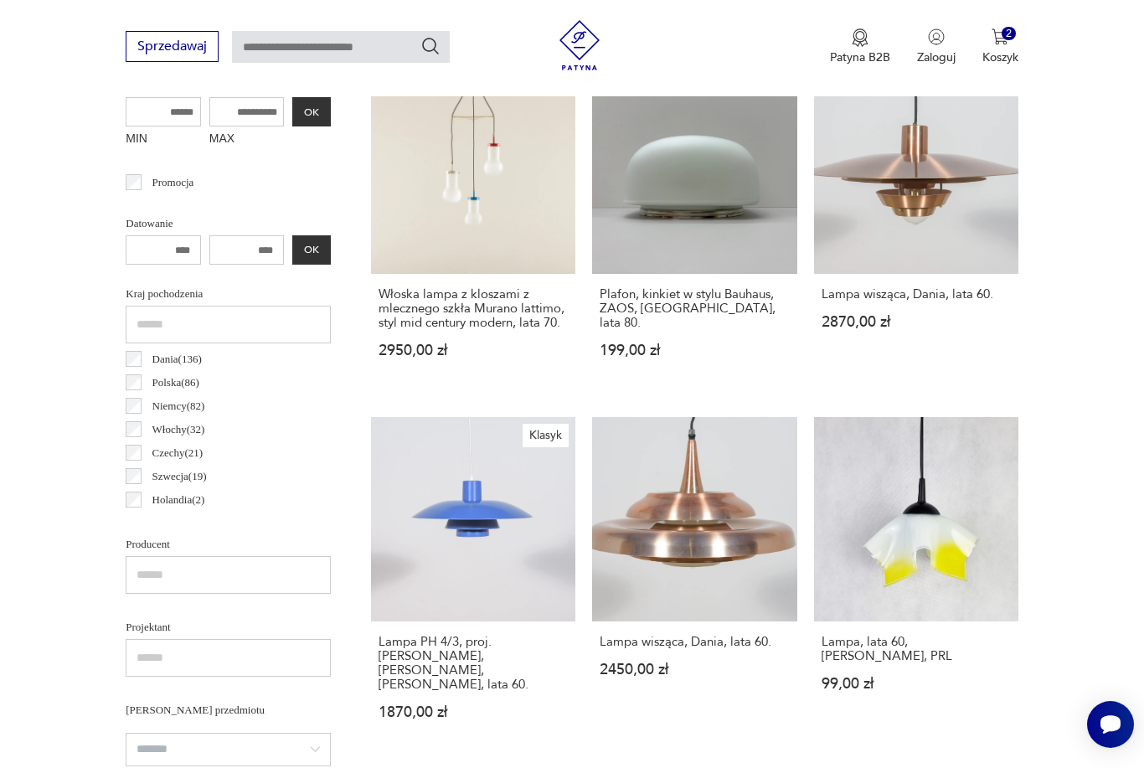
scroll to position [445, 0]
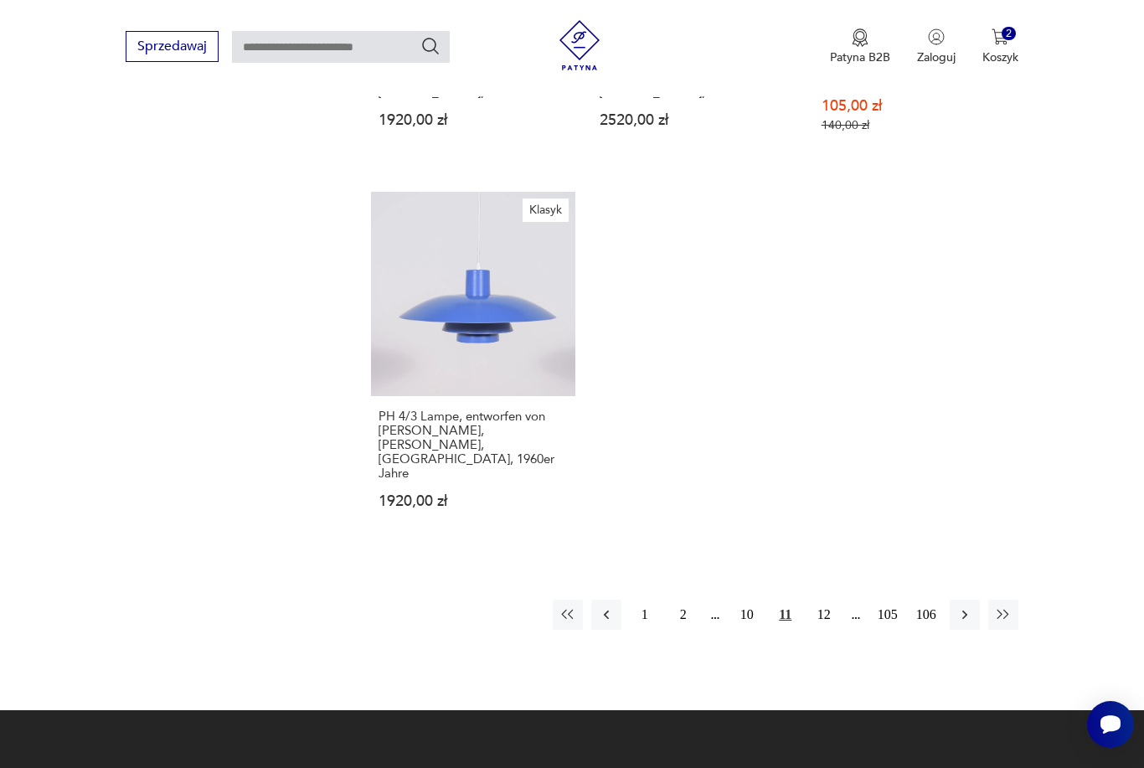
click at [967, 623] on icon "button" at bounding box center [964, 614] width 17 height 17
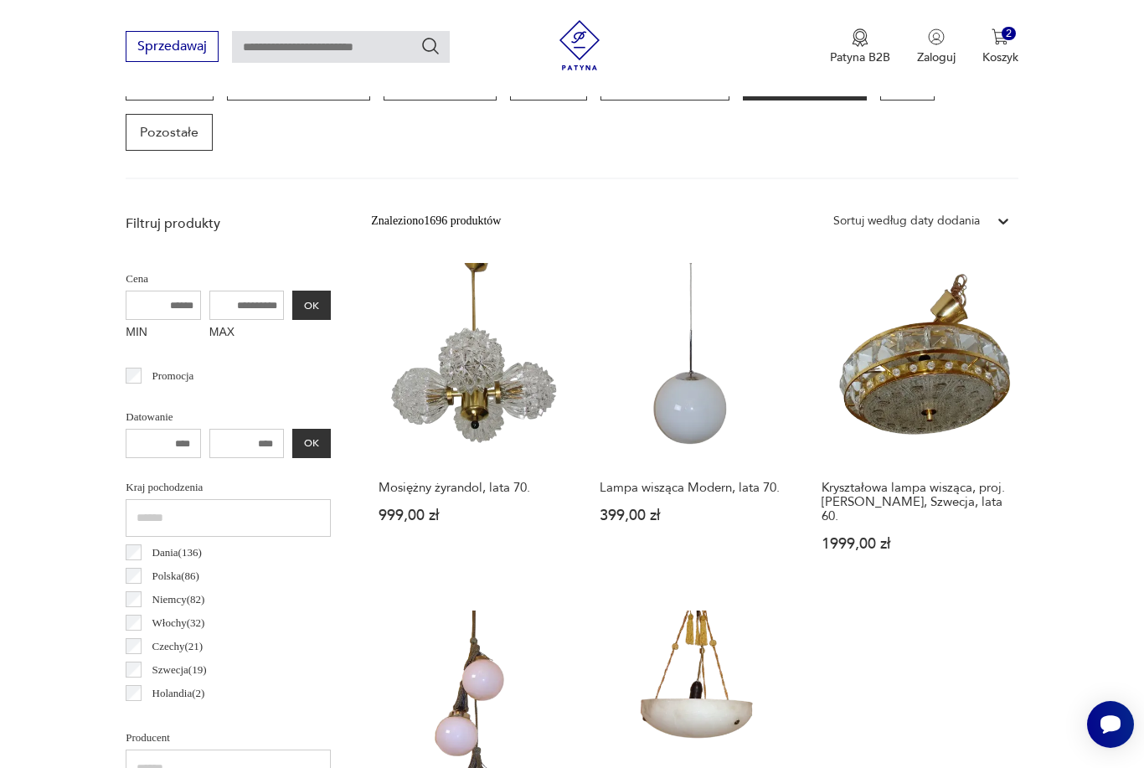
scroll to position [445, 0]
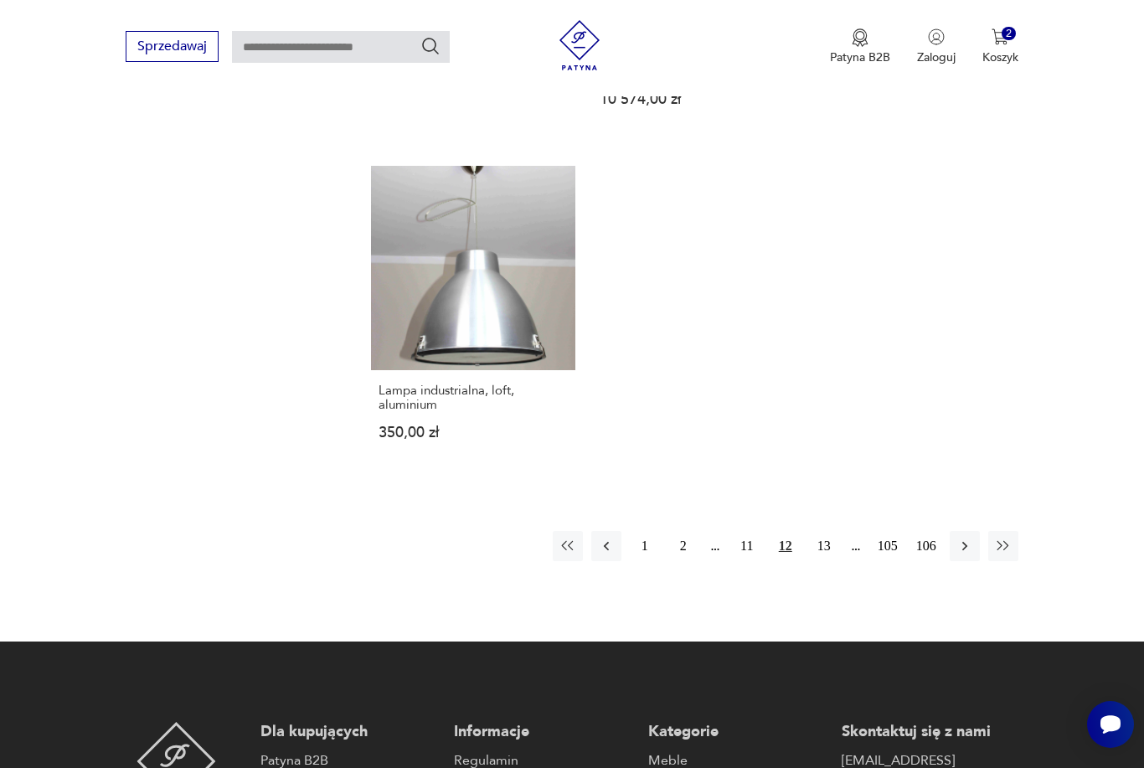
click at [965, 554] on icon "button" at bounding box center [964, 546] width 17 height 17
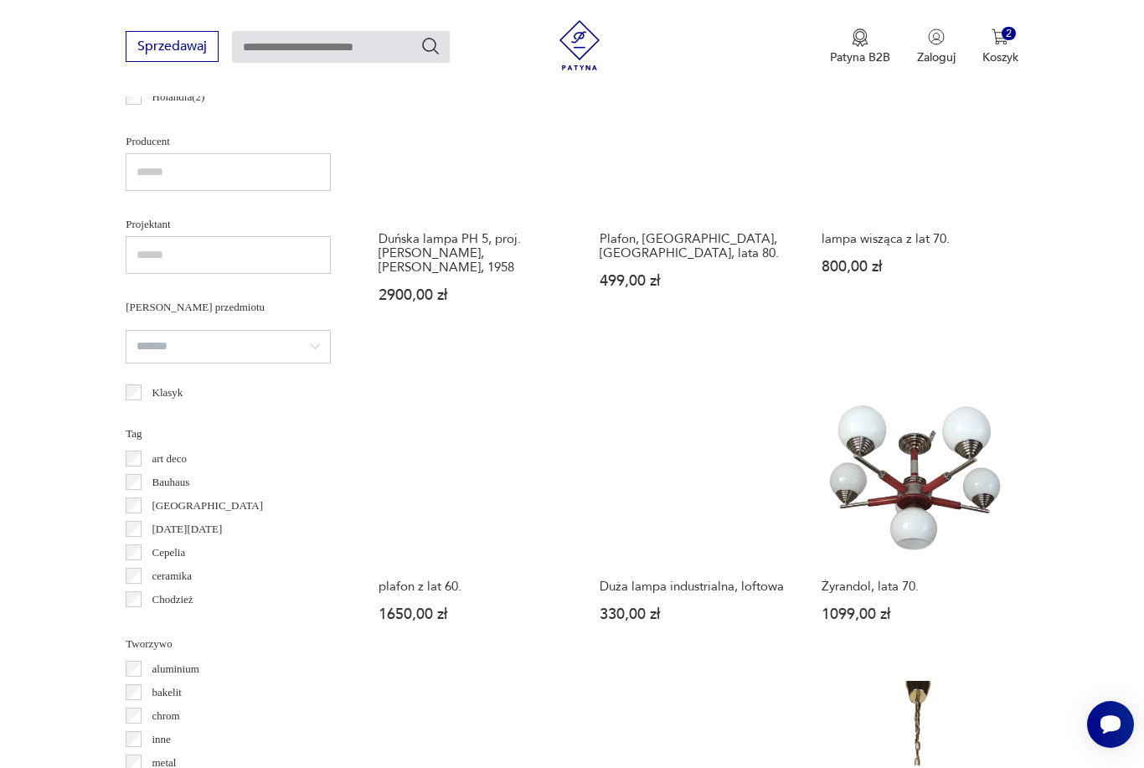
scroll to position [445, 0]
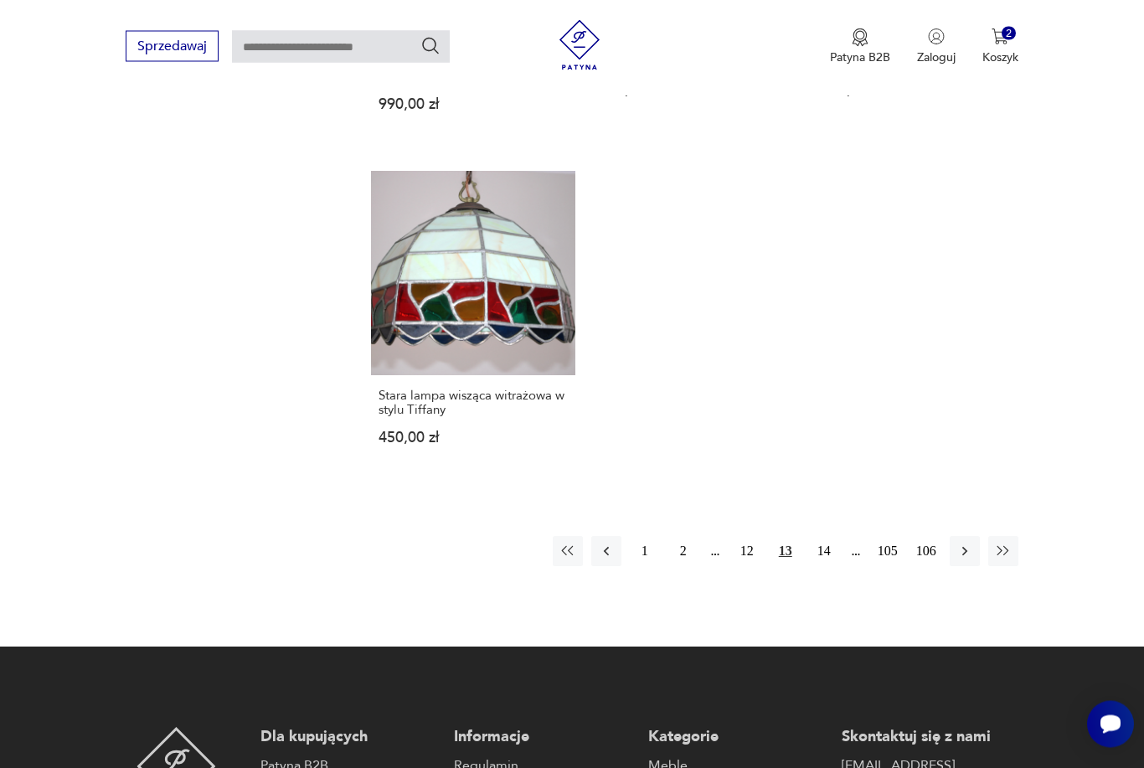
click at [966, 560] on icon "button" at bounding box center [964, 551] width 17 height 17
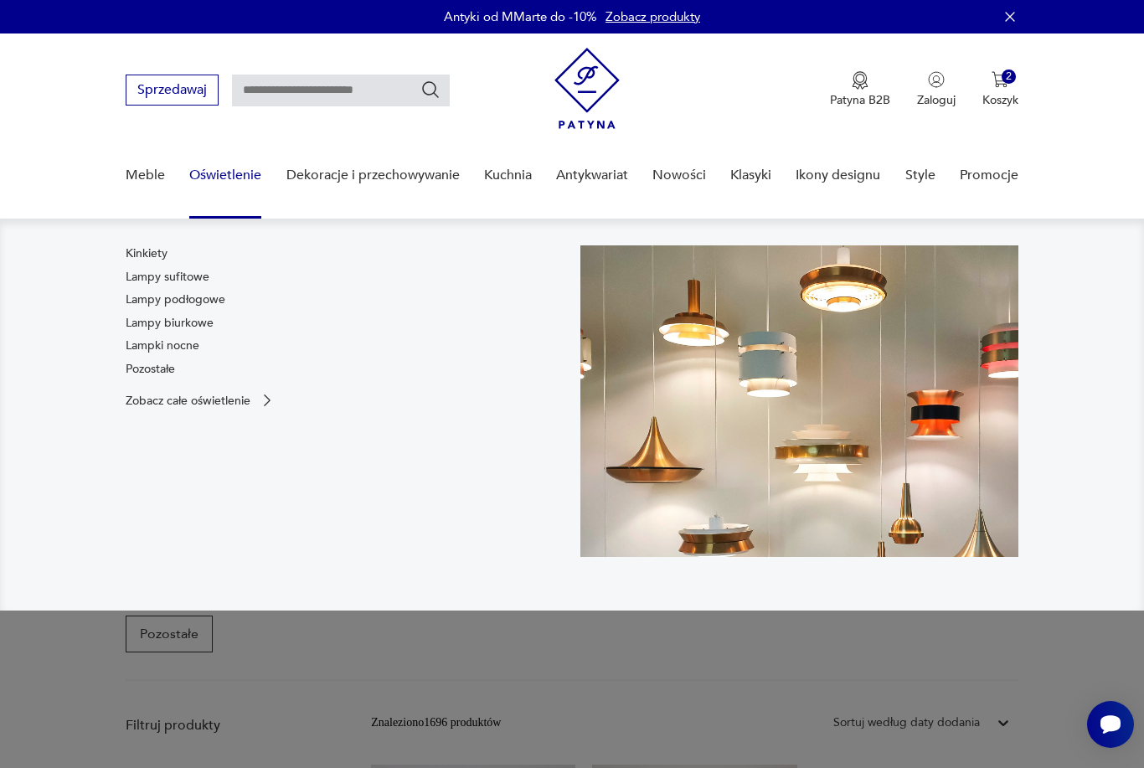
click at [206, 315] on link "Lampy biurkowe" at bounding box center [170, 323] width 88 height 17
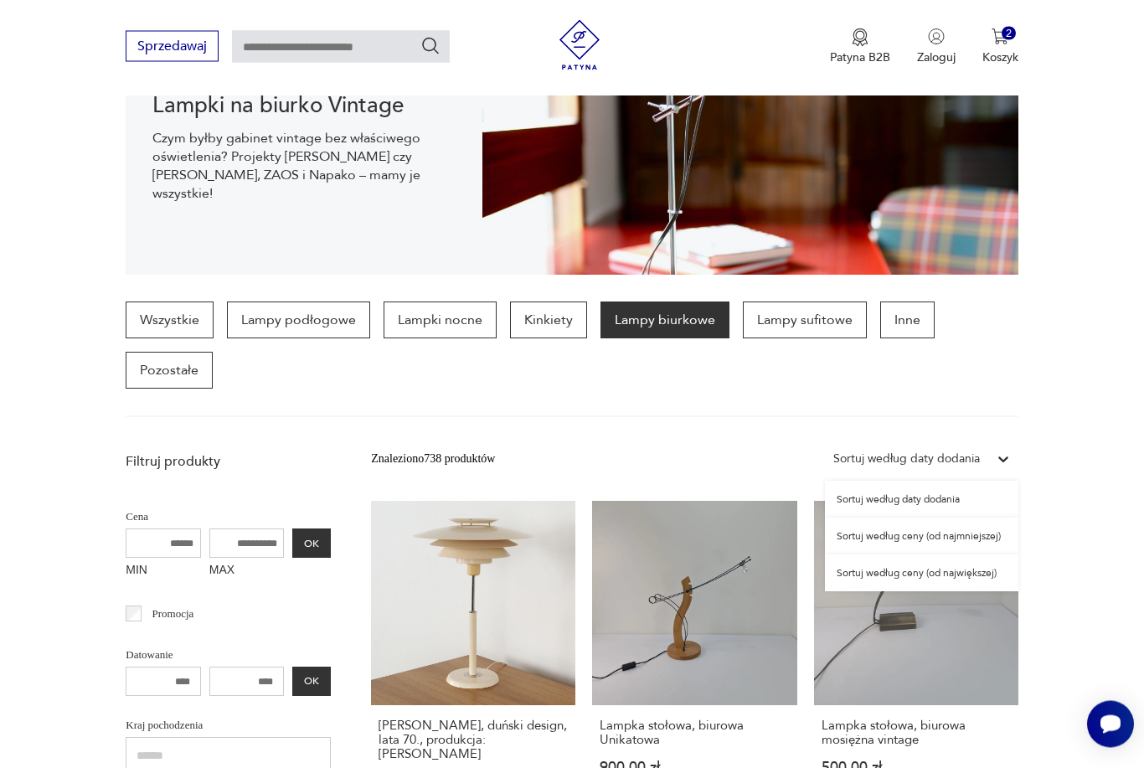
scroll to position [253, 0]
click at [960, 572] on div "Sortuj według ceny (od największej)" at bounding box center [921, 572] width 193 height 37
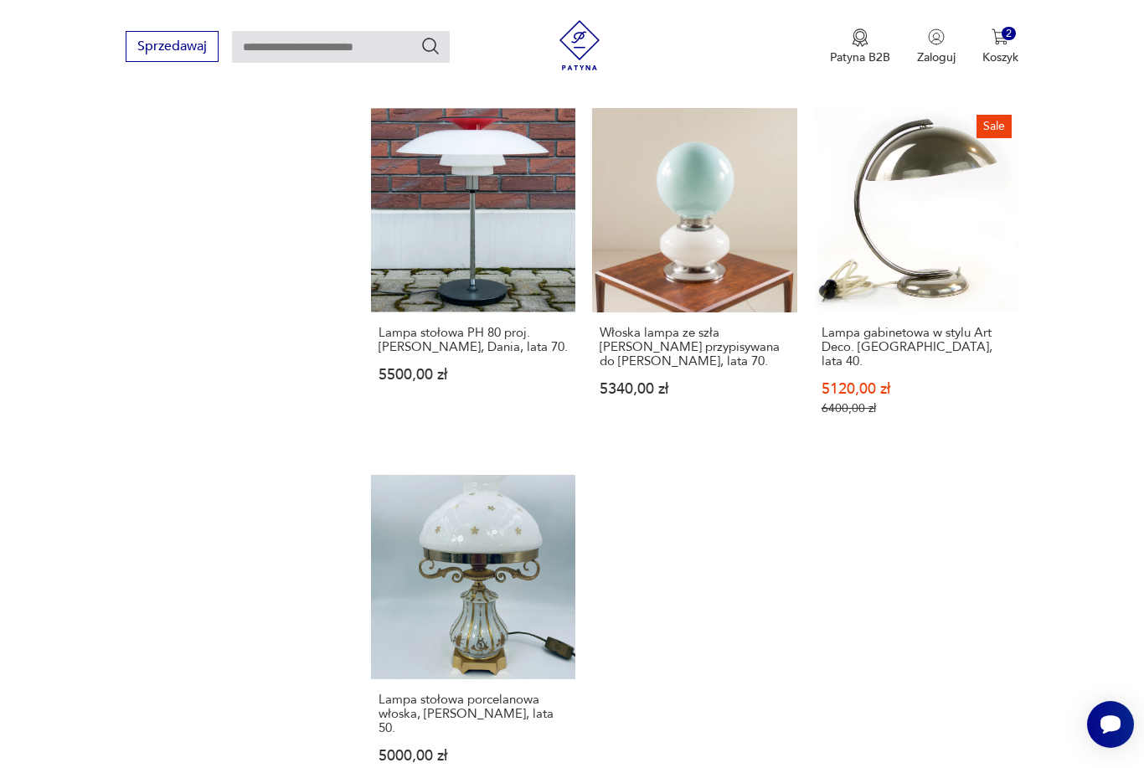
scroll to position [2460, 0]
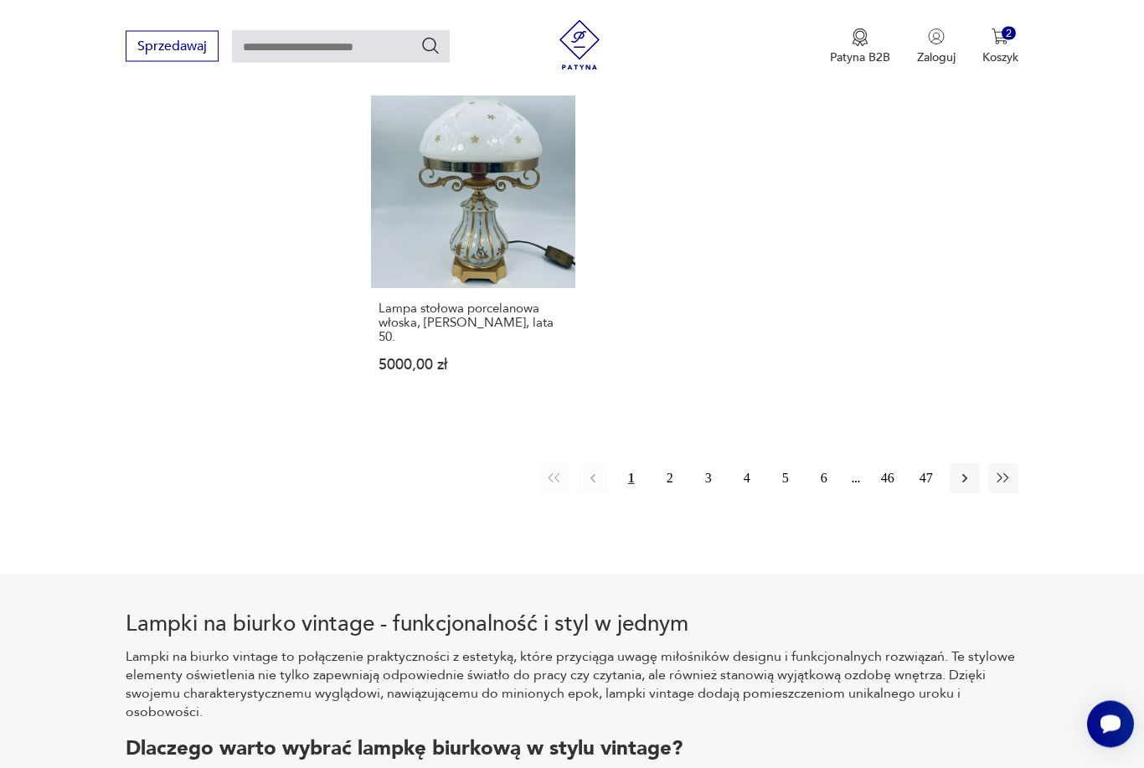
click at [964, 494] on button "button" at bounding box center [964, 479] width 30 height 30
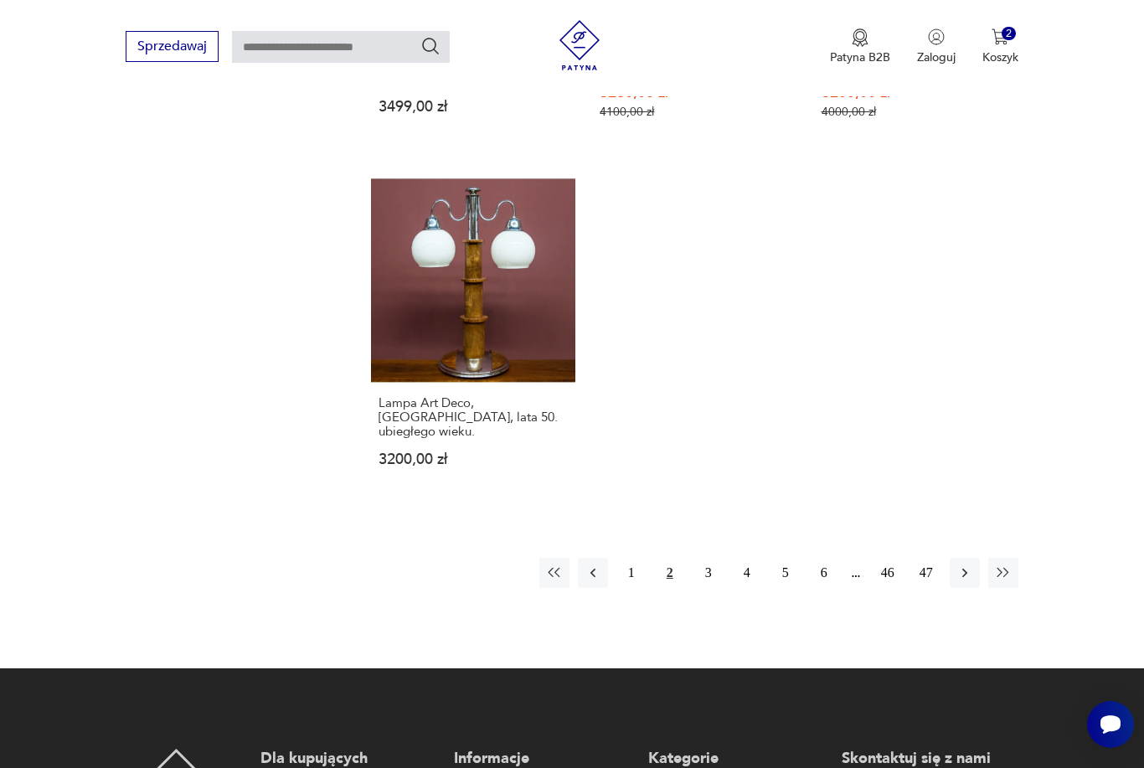
scroll to position [2446, 0]
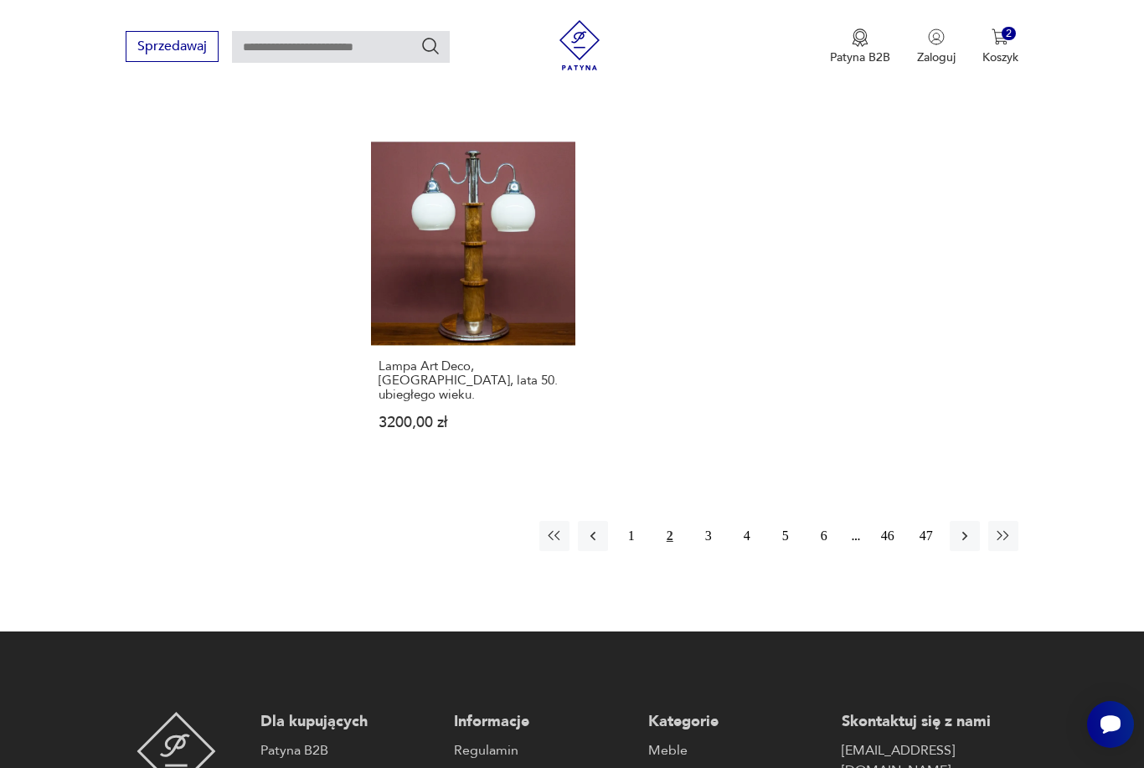
click at [966, 541] on icon "button" at bounding box center [964, 536] width 5 height 9
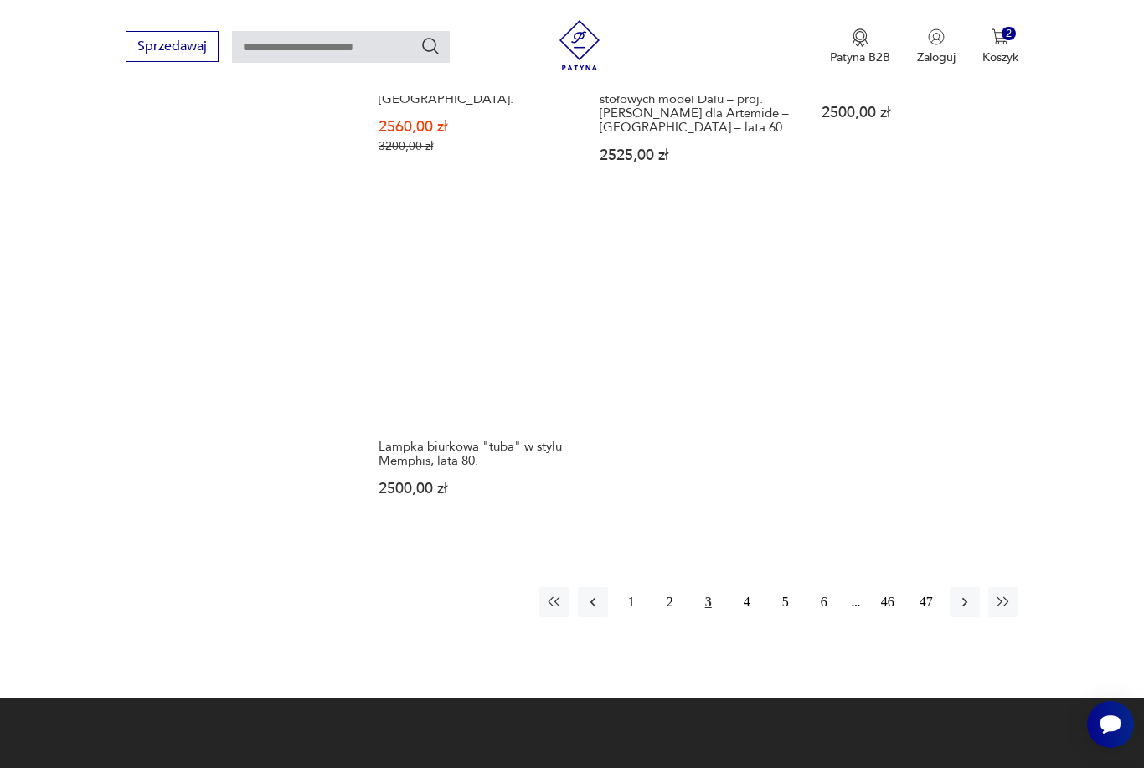
scroll to position [2372, 0]
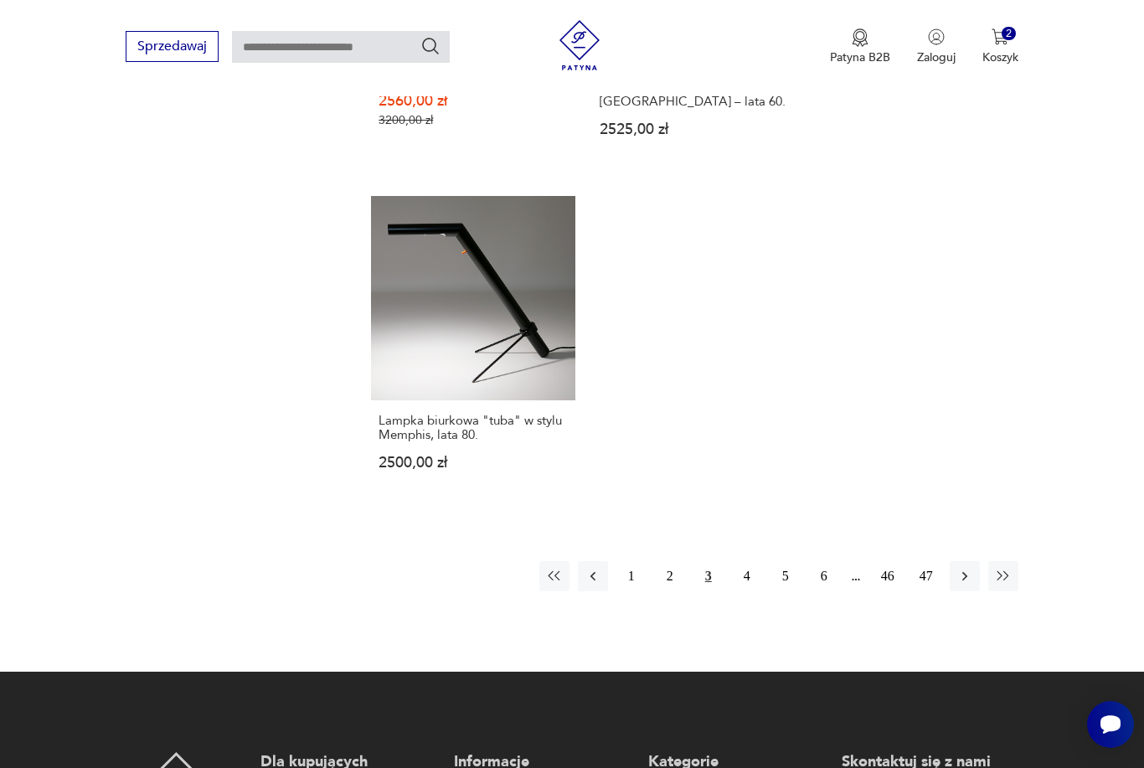
click at [962, 584] on icon "button" at bounding box center [964, 576] width 17 height 17
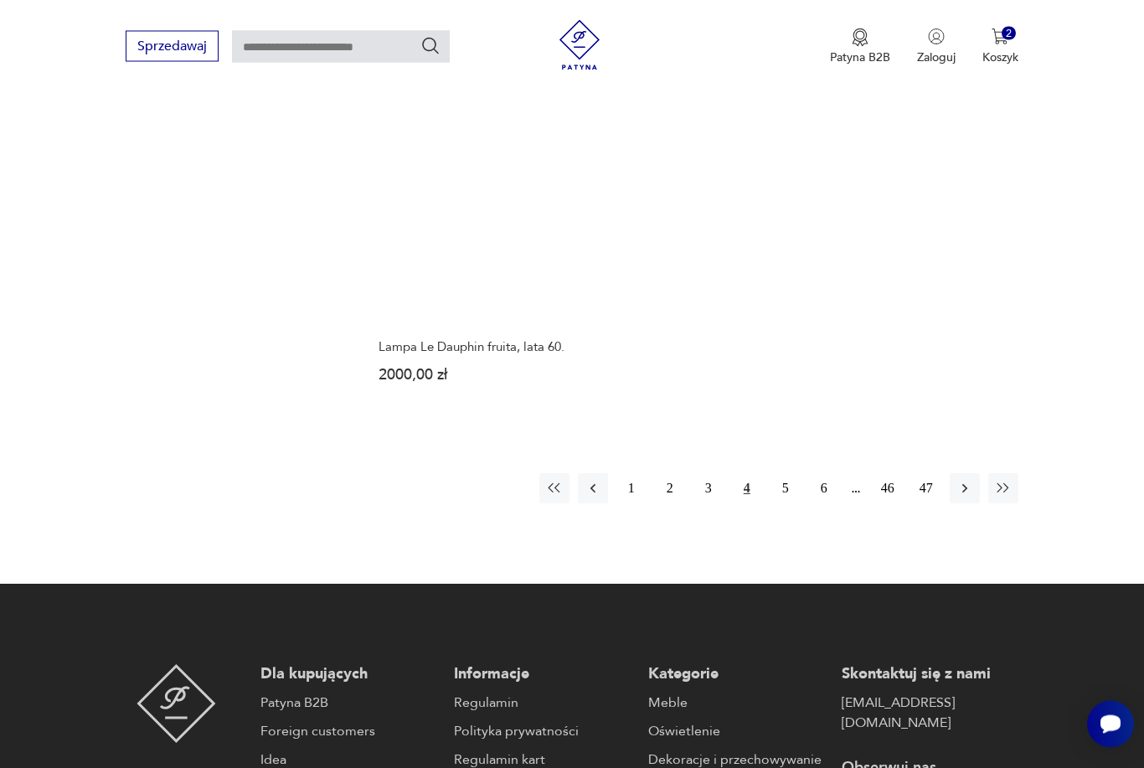
scroll to position [2457, 0]
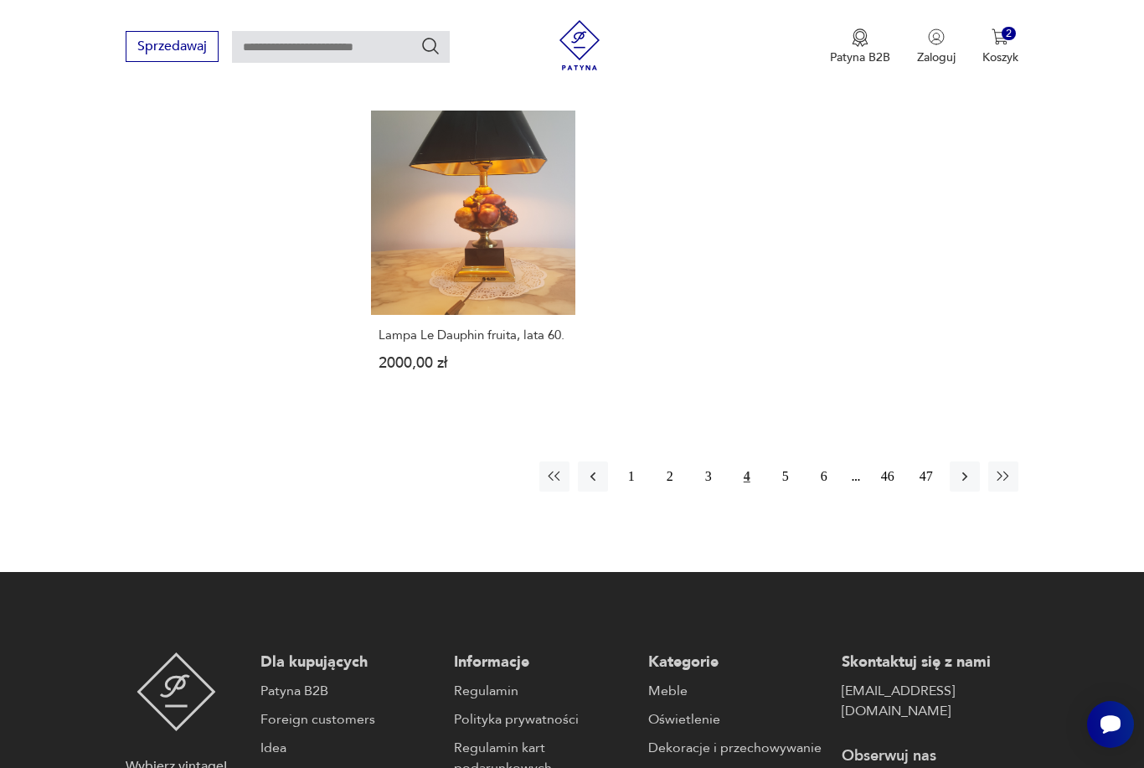
click at [969, 485] on icon "button" at bounding box center [964, 476] width 17 height 17
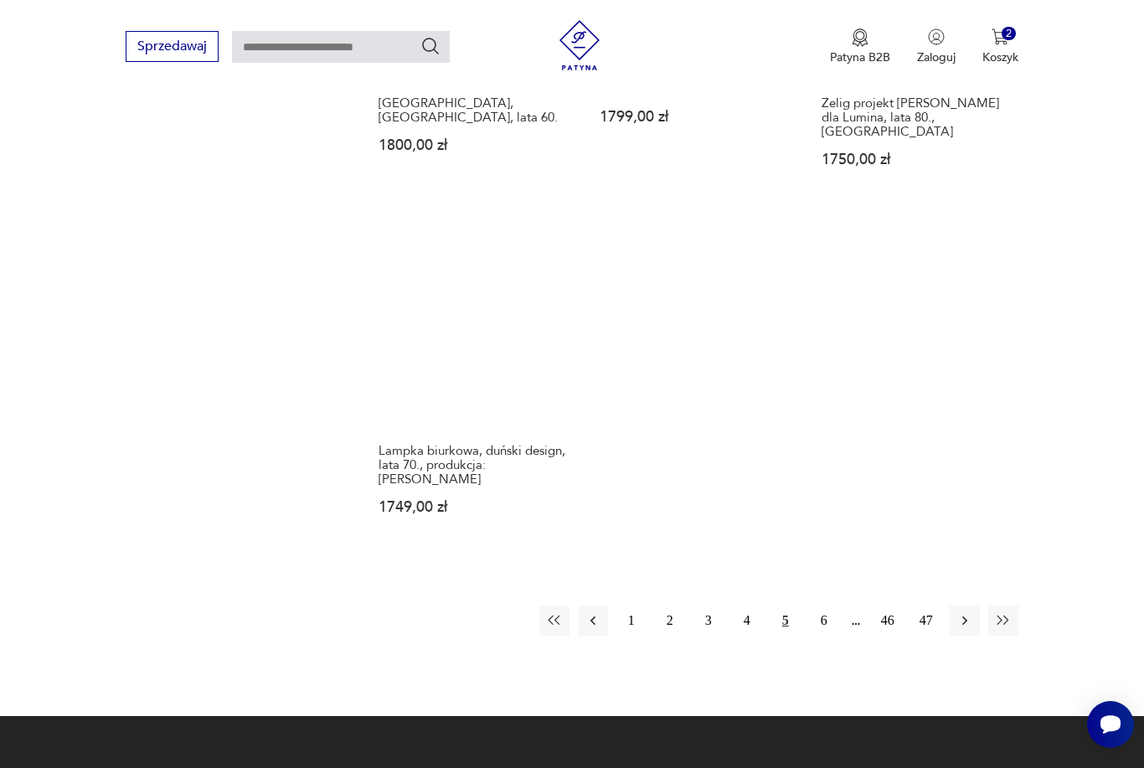
scroll to position [2442, 0]
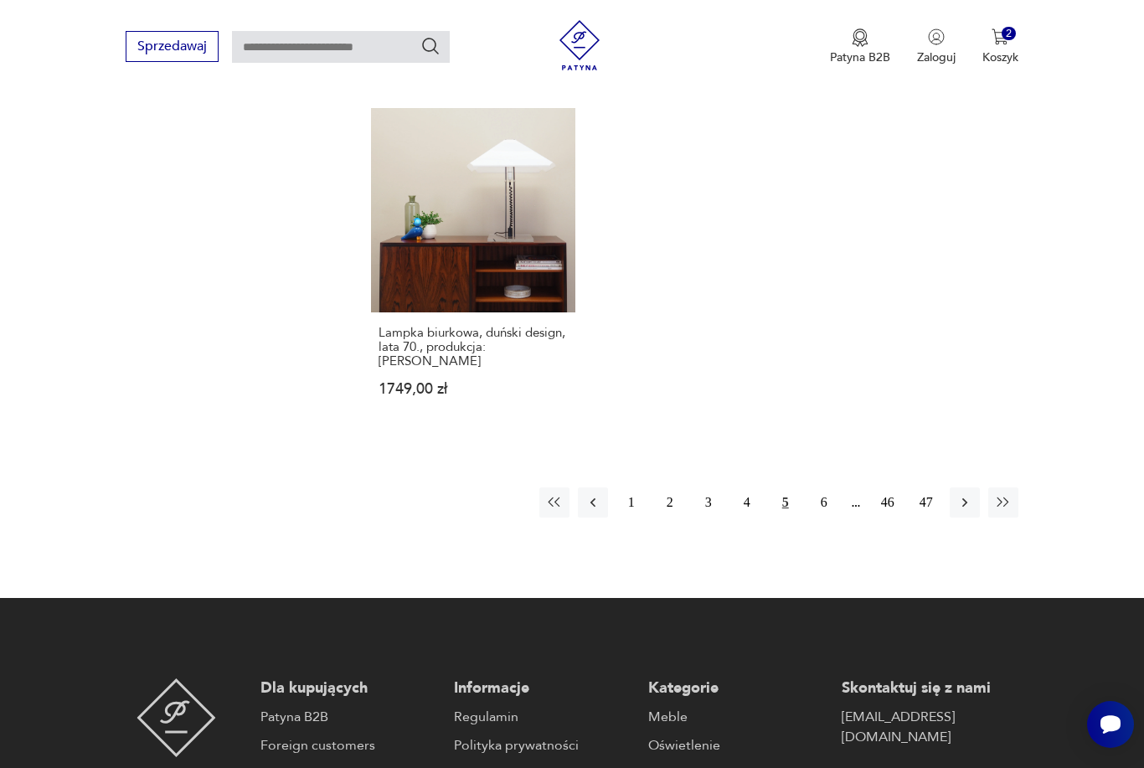
click at [962, 511] on icon "button" at bounding box center [964, 502] width 17 height 17
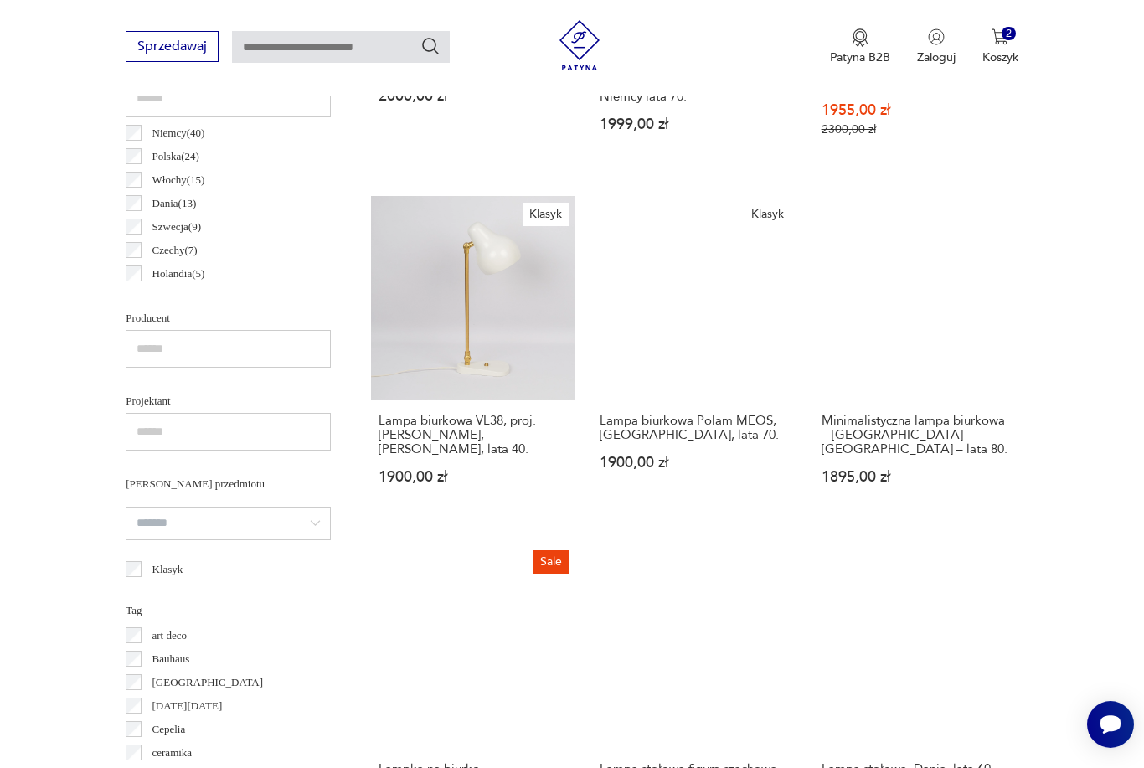
scroll to position [445, 0]
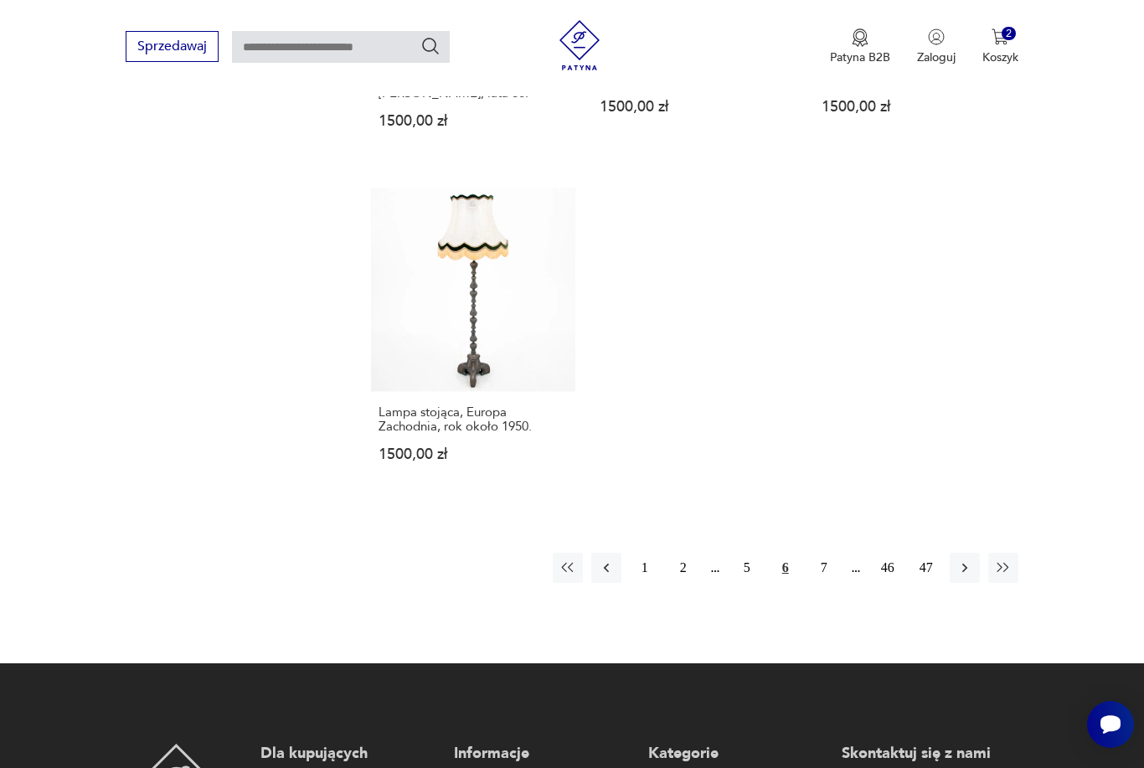
click at [969, 576] on icon "button" at bounding box center [964, 567] width 17 height 17
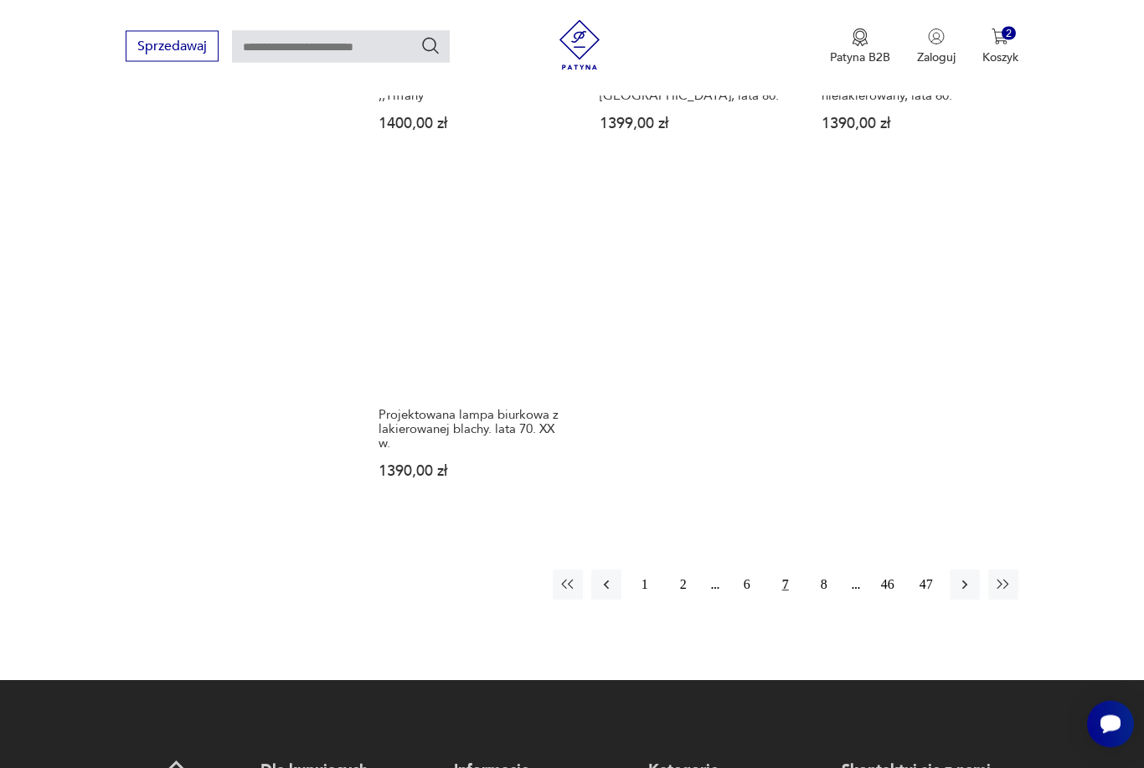
scroll to position [2286, 0]
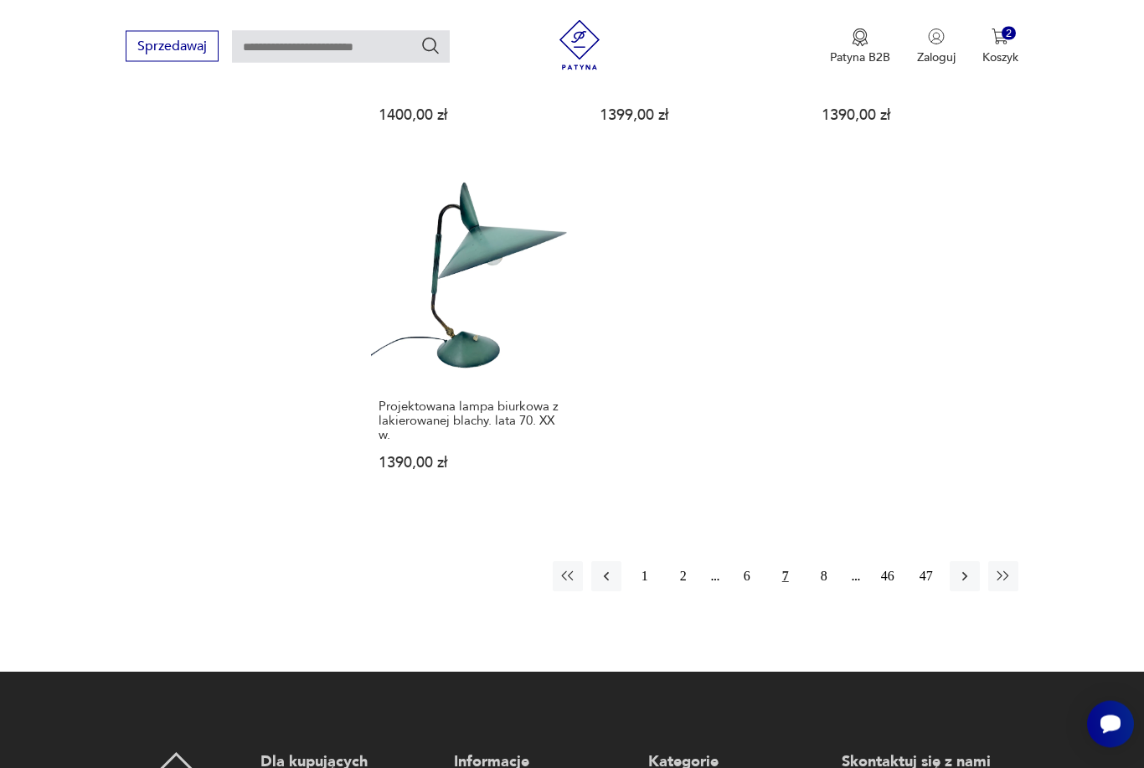
click at [967, 585] on icon "button" at bounding box center [964, 577] width 17 height 17
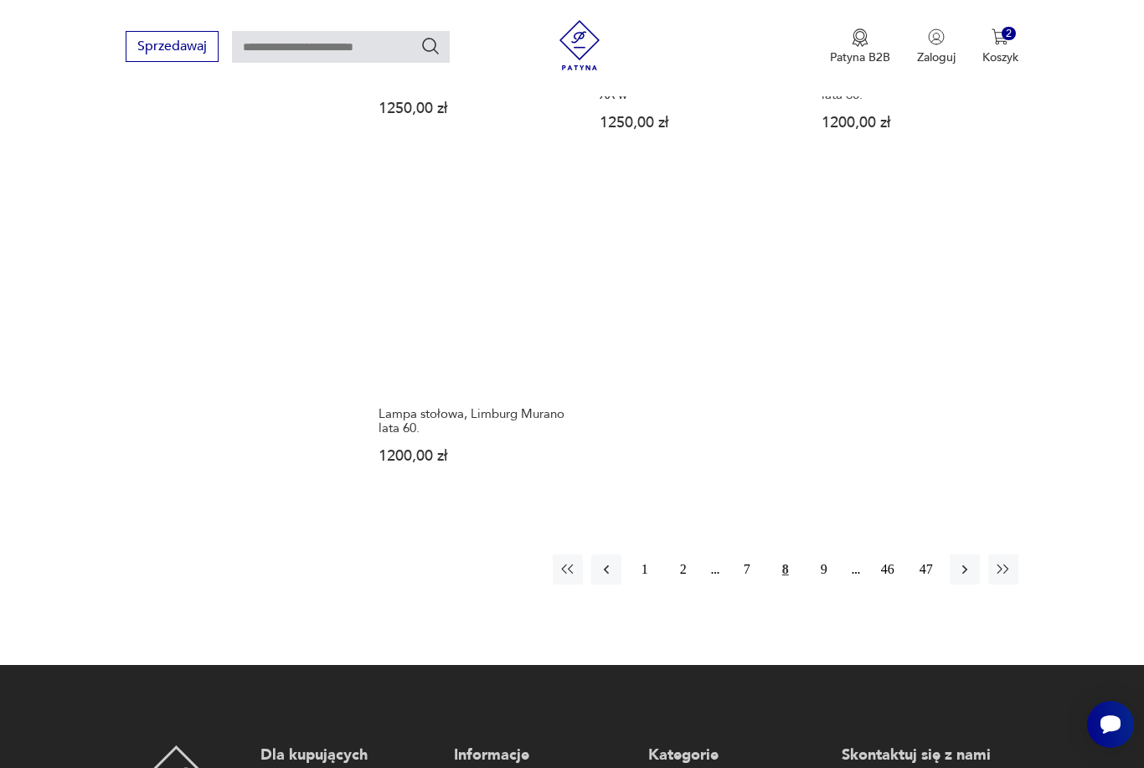
scroll to position [2406, 0]
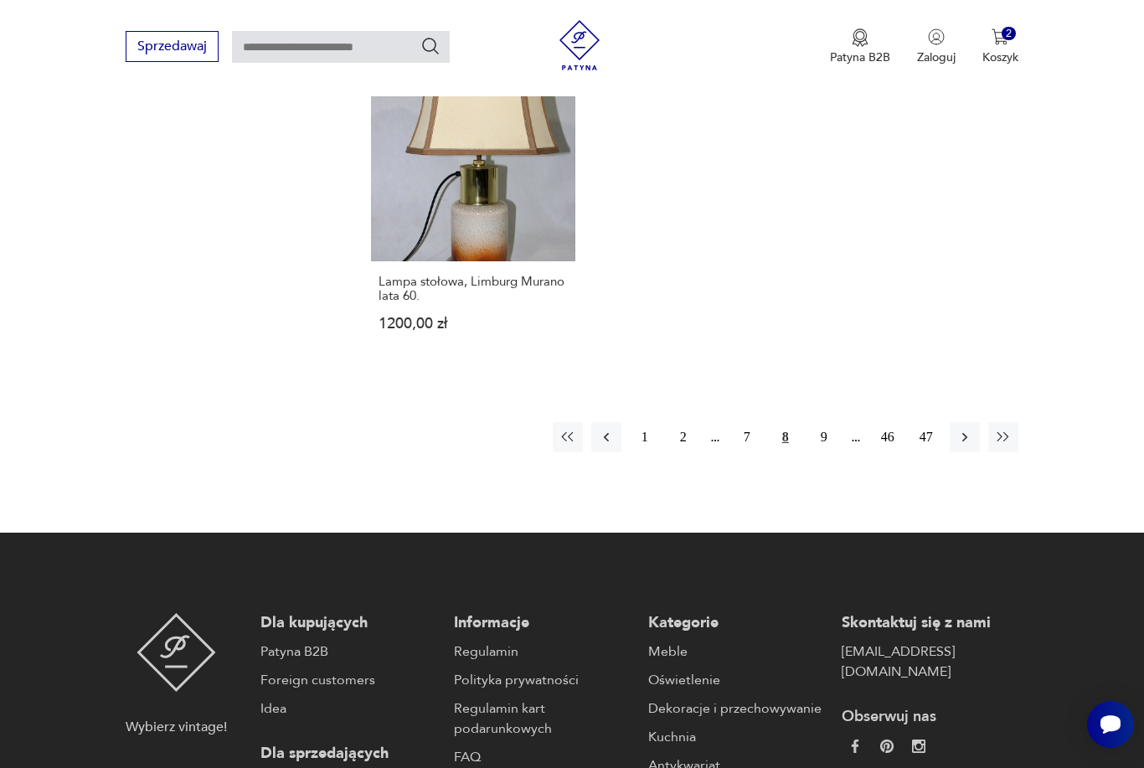
click at [970, 445] on icon "button" at bounding box center [964, 437] width 17 height 17
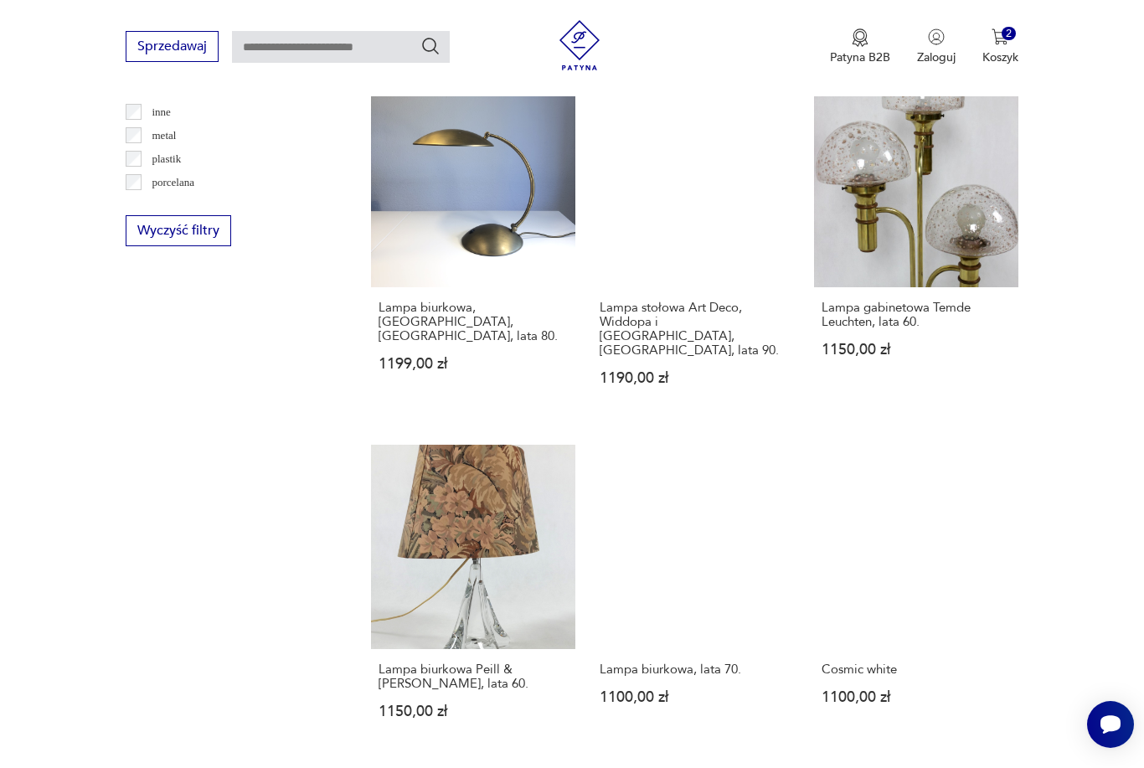
scroll to position [1696, 0]
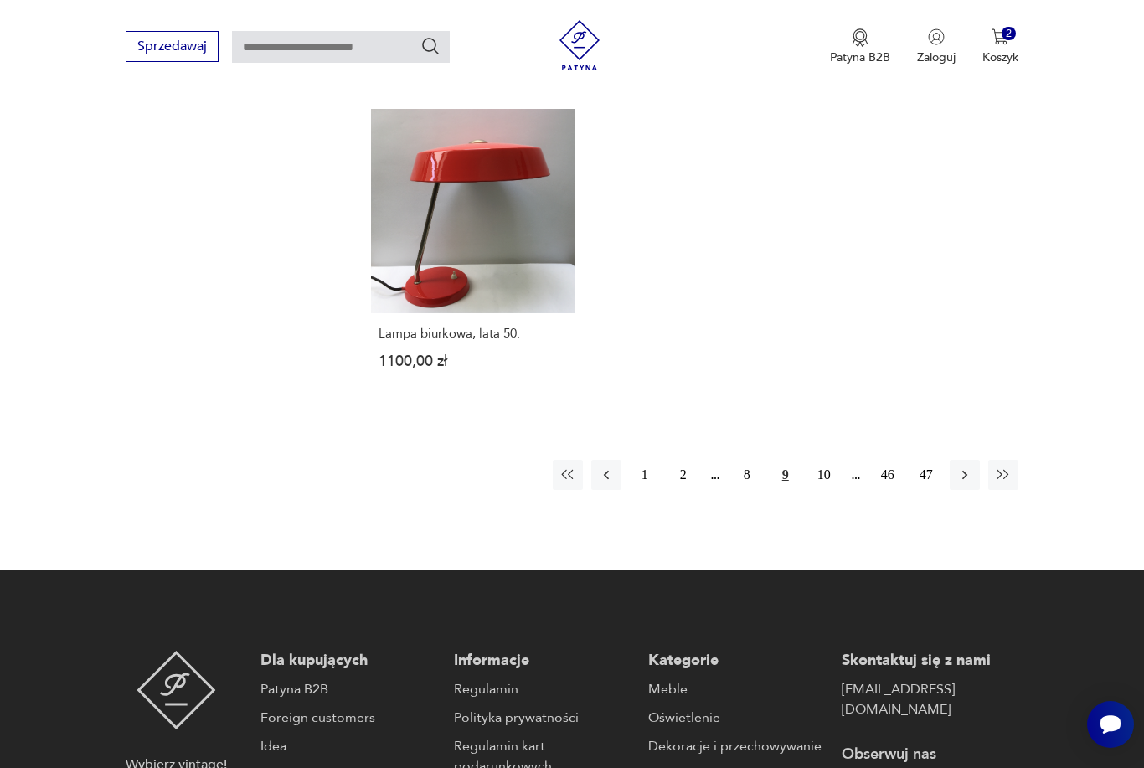
click at [968, 483] on icon "button" at bounding box center [964, 474] width 17 height 17
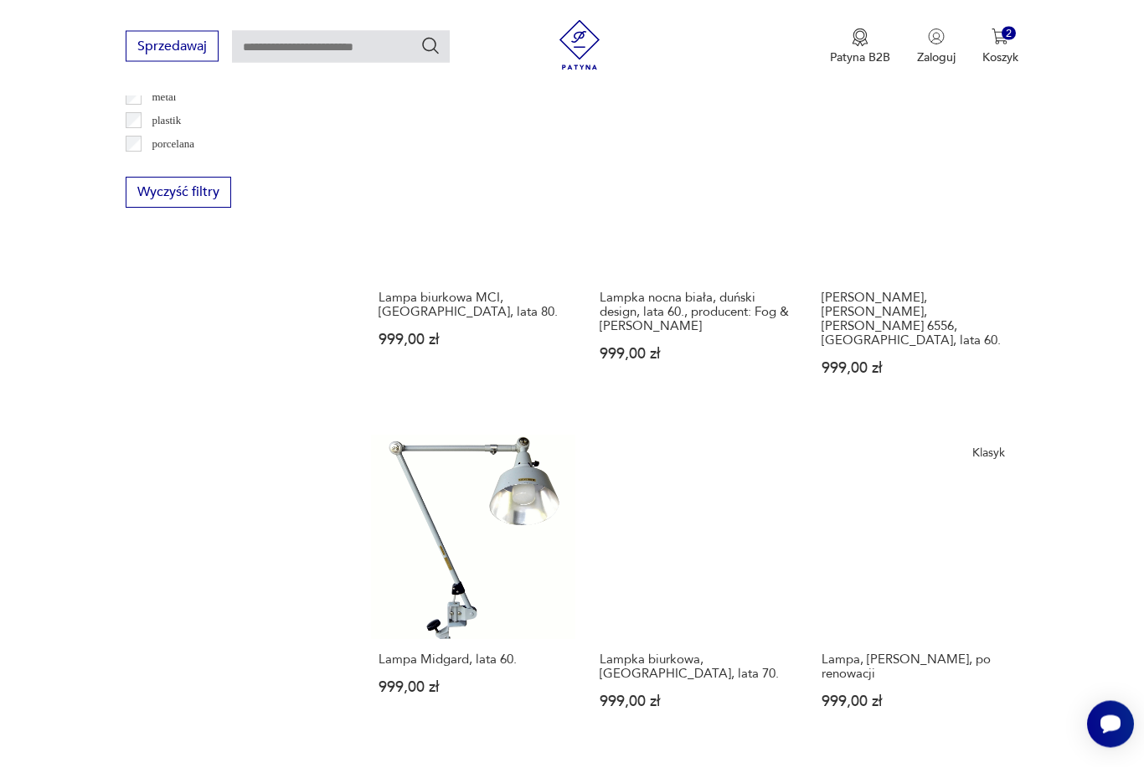
scroll to position [1700, 0]
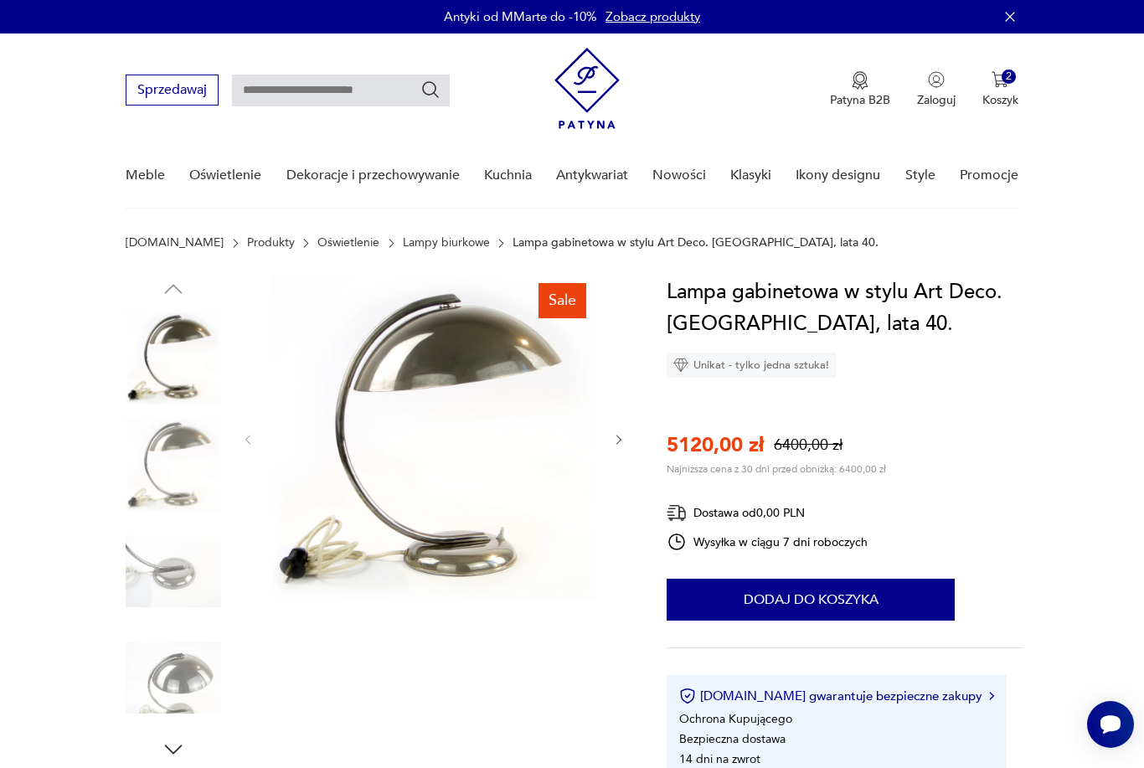
click at [476, 359] on img at bounding box center [433, 437] width 323 height 323
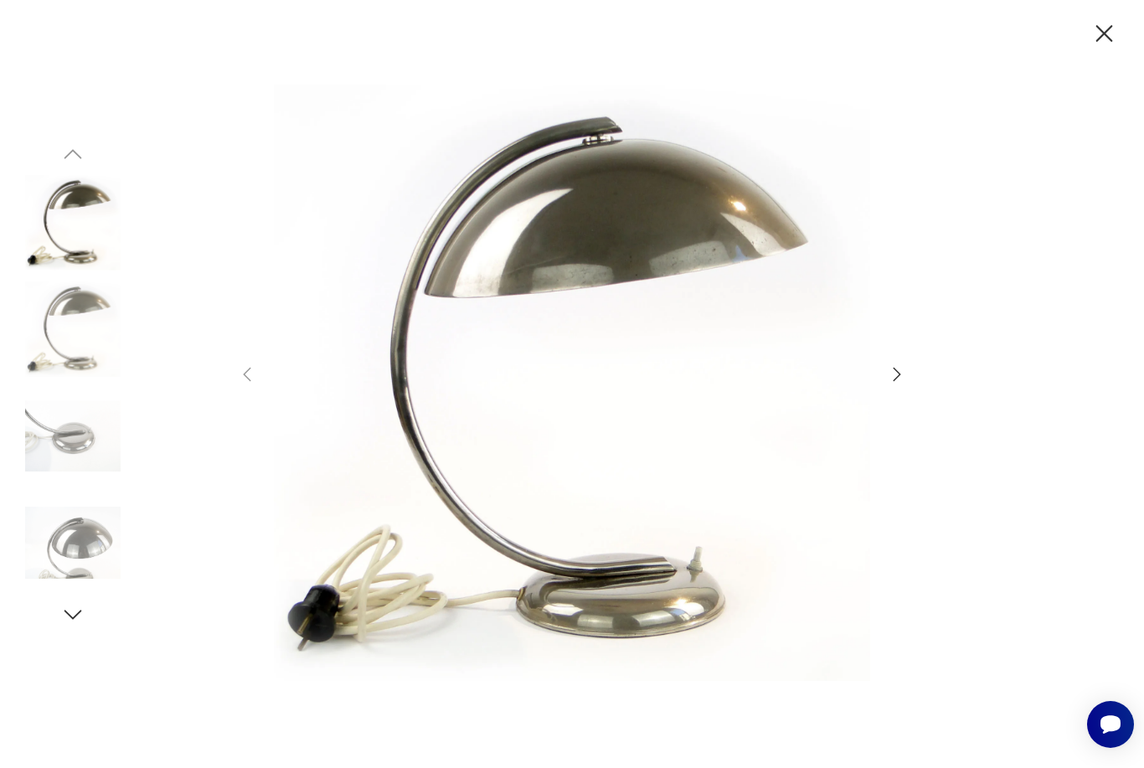
click at [891, 384] on icon "button" at bounding box center [897, 374] width 20 height 20
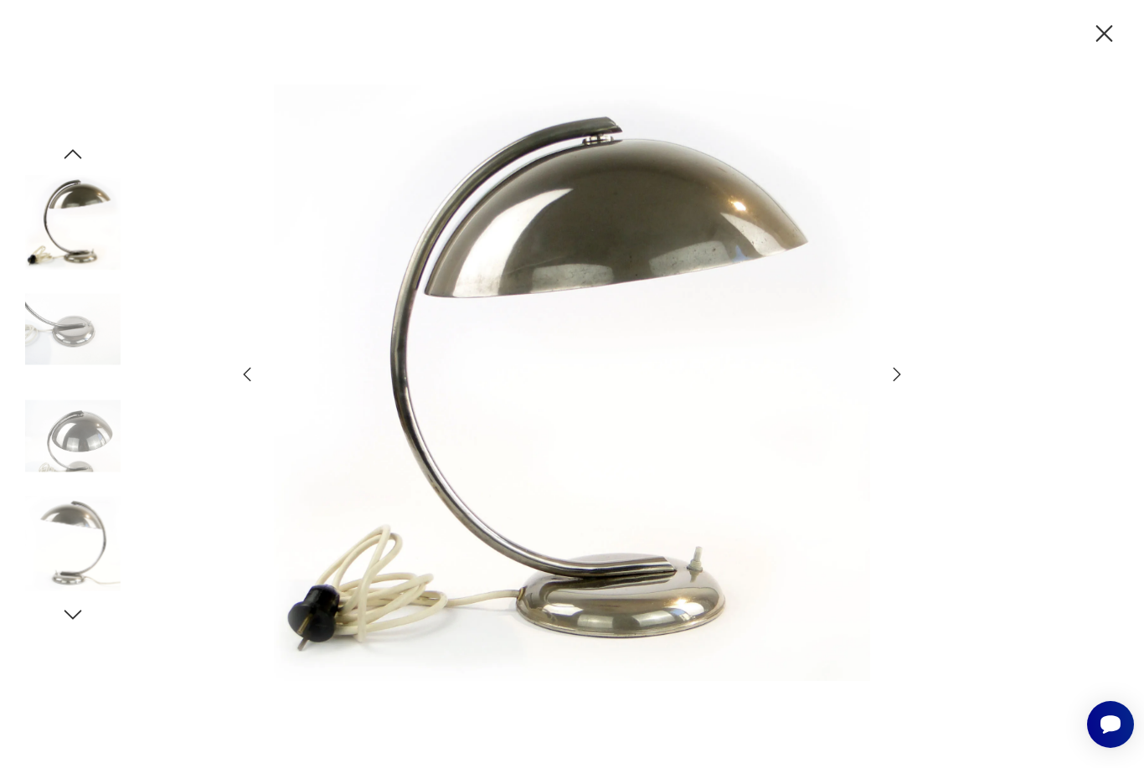
click at [887, 384] on icon "button" at bounding box center [897, 374] width 20 height 20
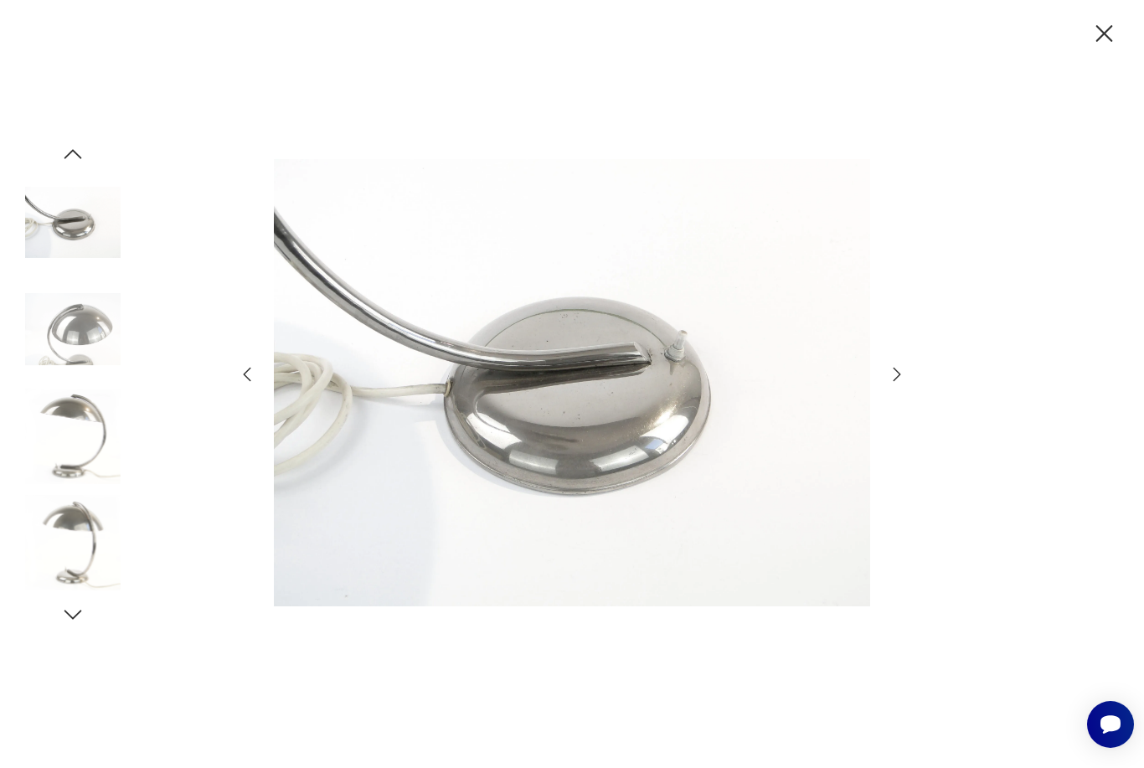
click at [881, 414] on div at bounding box center [572, 384] width 670 height 618
click at [884, 410] on div at bounding box center [572, 384] width 670 height 618
click at [891, 384] on icon "button" at bounding box center [897, 374] width 20 height 20
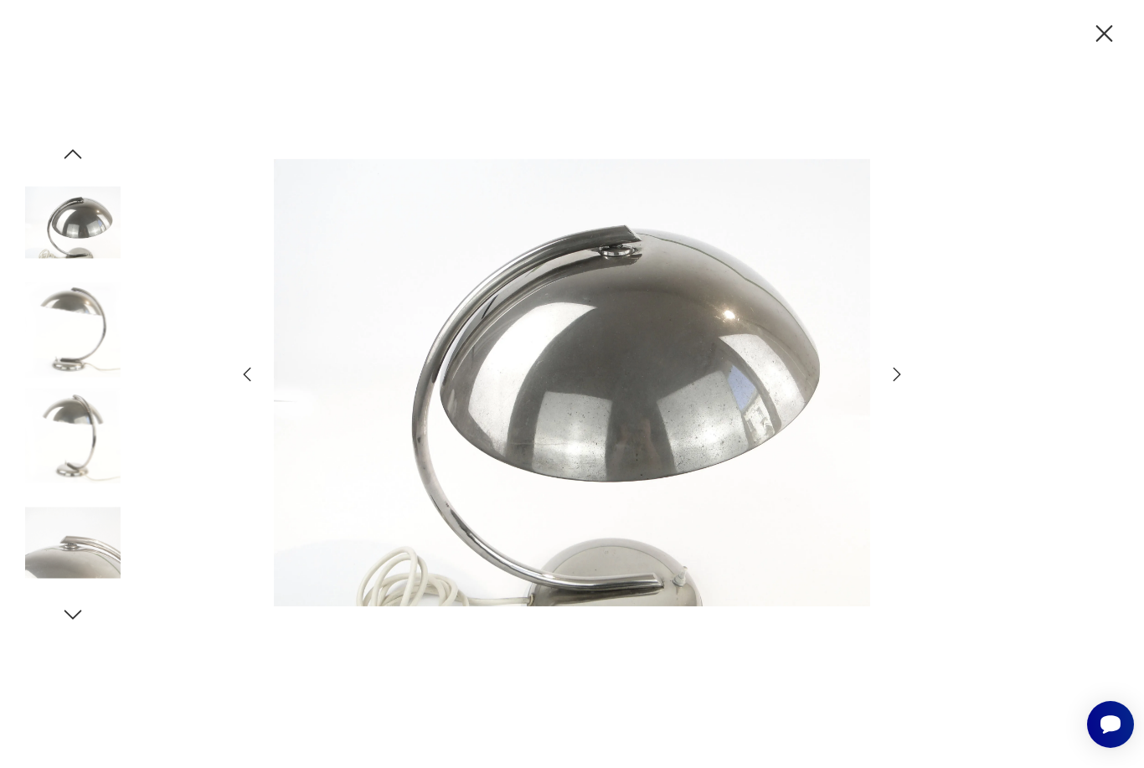
click at [883, 409] on div at bounding box center [572, 384] width 670 height 618
click at [893, 384] on icon "button" at bounding box center [897, 374] width 20 height 20
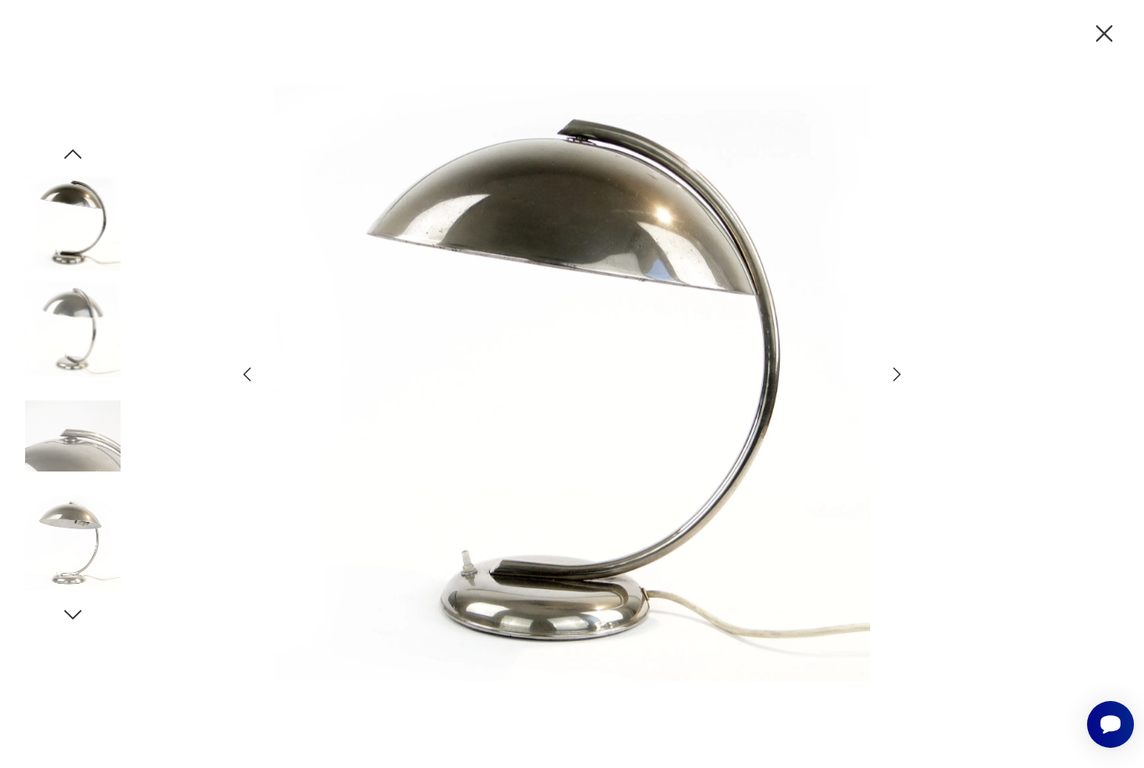
click at [888, 384] on icon "button" at bounding box center [897, 374] width 20 height 20
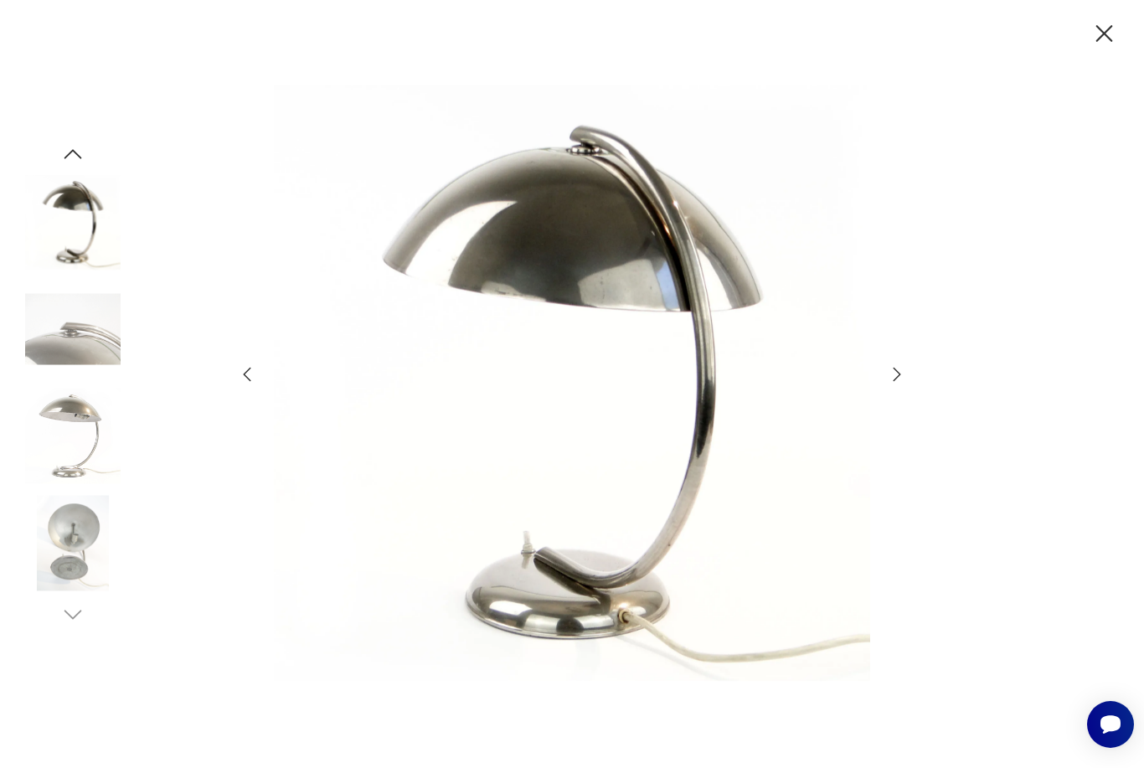
click at [897, 384] on icon "button" at bounding box center [897, 374] width 20 height 20
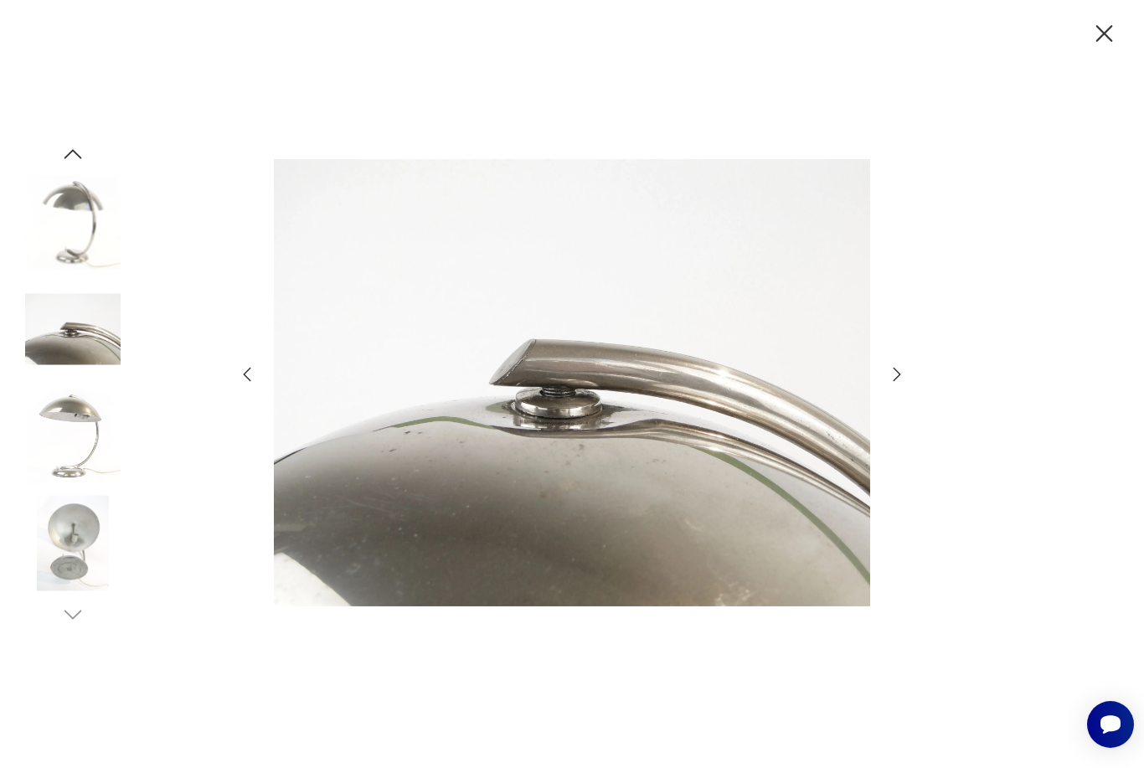
click at [896, 384] on icon "button" at bounding box center [897, 374] width 20 height 20
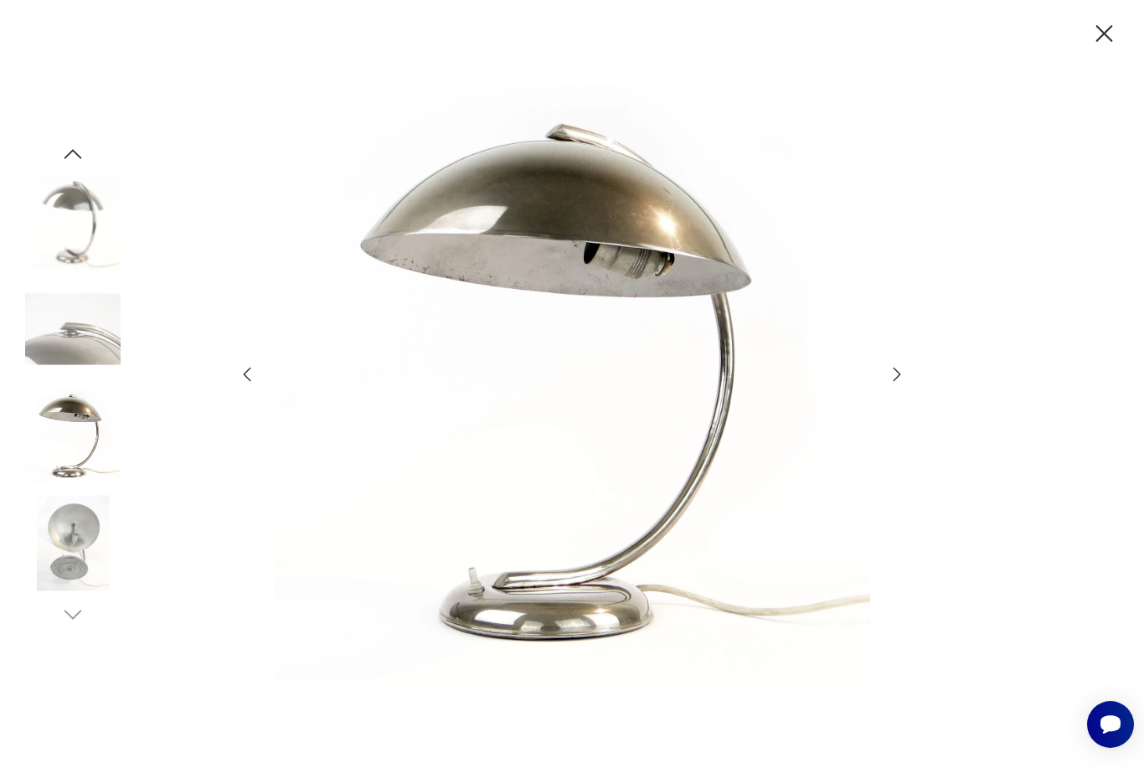
click at [890, 384] on icon "button" at bounding box center [897, 374] width 20 height 20
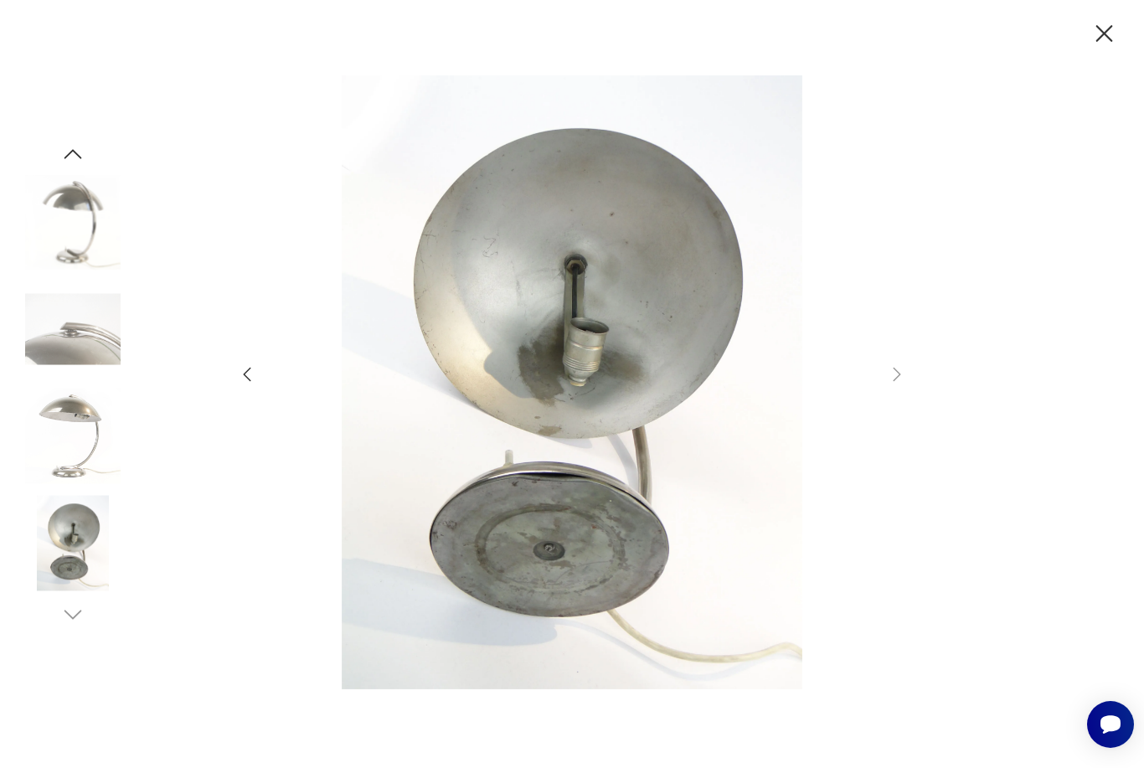
click at [912, 404] on div at bounding box center [572, 384] width 1144 height 768
click at [913, 398] on div at bounding box center [572, 384] width 1144 height 768
click at [1102, 34] on icon "button" at bounding box center [1104, 33] width 17 height 17
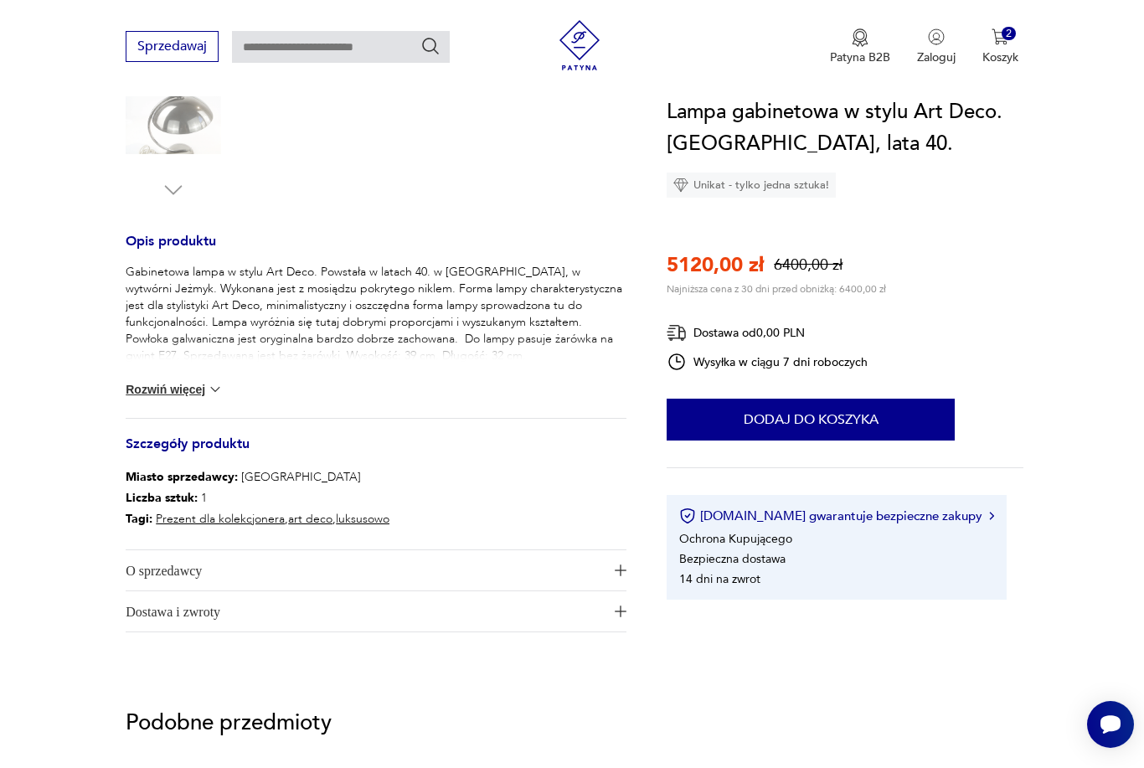
scroll to position [569, 0]
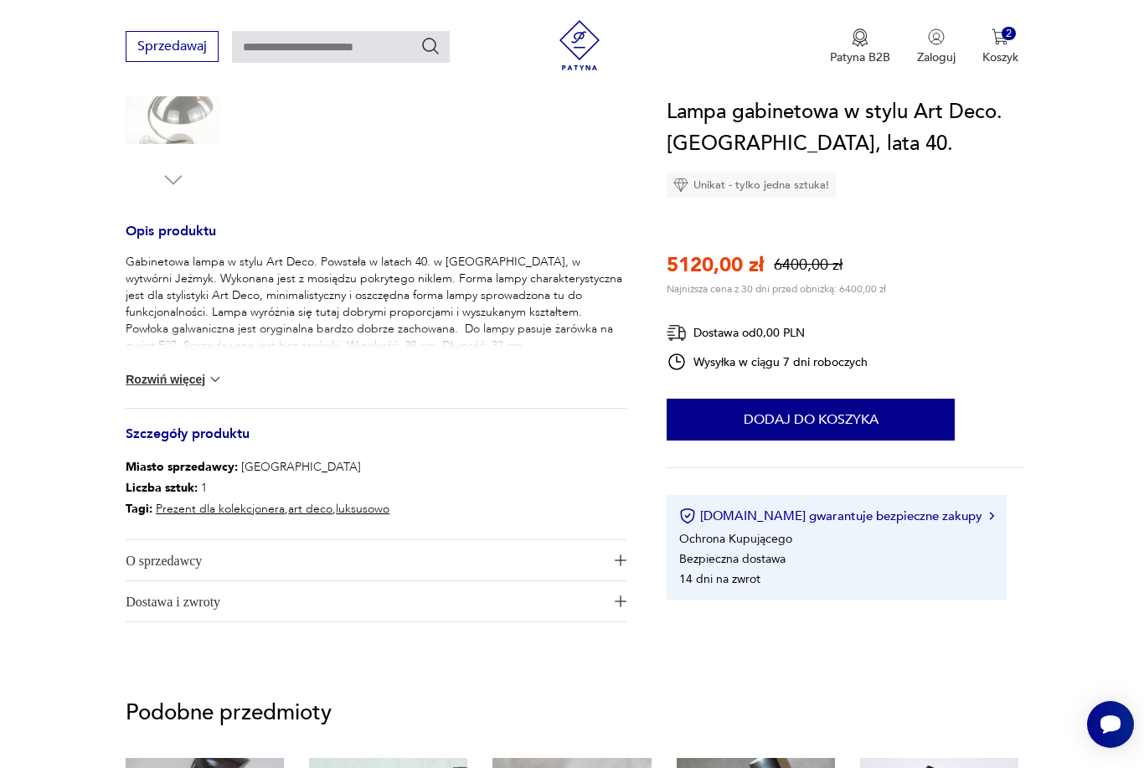
click at [157, 376] on button "Rozwiń więcej" at bounding box center [174, 379] width 97 height 17
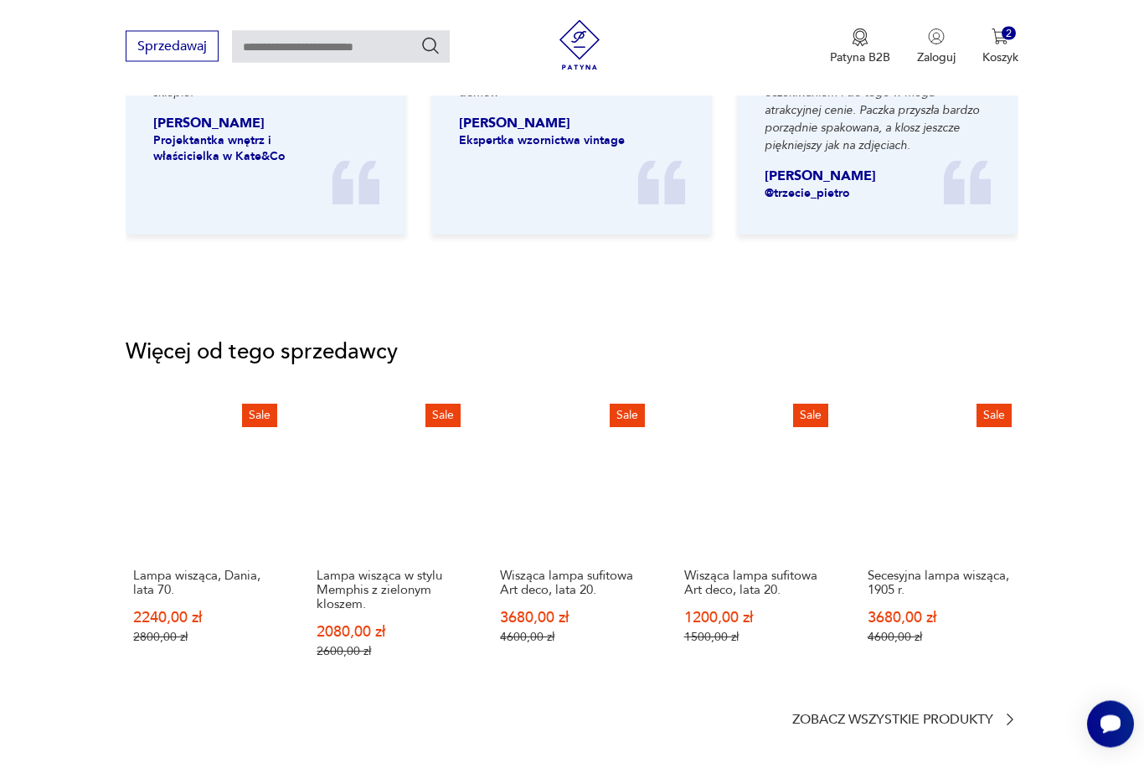
scroll to position [1843, 0]
